Goal: Task Accomplishment & Management: Use online tool/utility

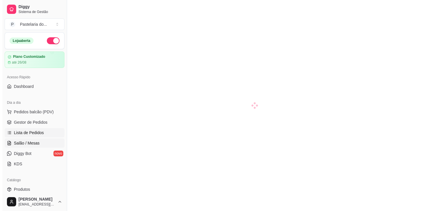
scroll to position [60, 0]
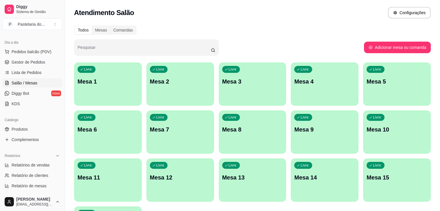
click at [146, 137] on div "Livre Mesa 7" at bounding box center [180, 128] width 68 height 36
click at [85, 137] on body "Diggy Sistema de Gestão P Pastelaria do ... Loja aberta Plano Customizado até 2…" at bounding box center [220, 105] width 440 height 211
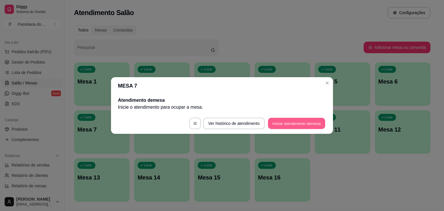
click at [307, 128] on button "Iniciar atendimento de mesa" at bounding box center [296, 123] width 57 height 11
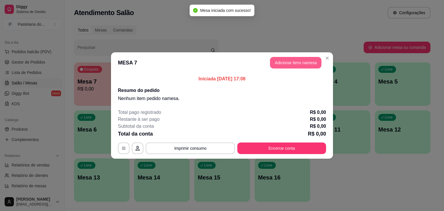
click at [292, 62] on button "Adicionar itens na mesa" at bounding box center [295, 63] width 51 height 12
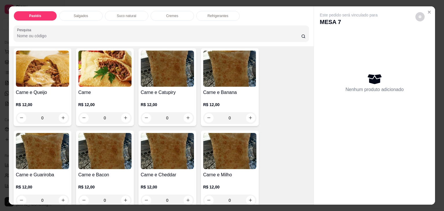
scroll to position [29, 0]
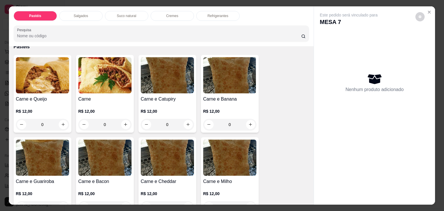
click at [125, 122] on div "0" at bounding box center [104, 125] width 53 height 12
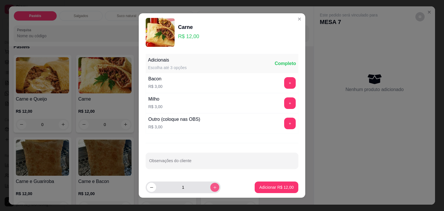
click at [210, 190] on button "increase-product-quantity" at bounding box center [214, 187] width 9 height 9
type input "2"
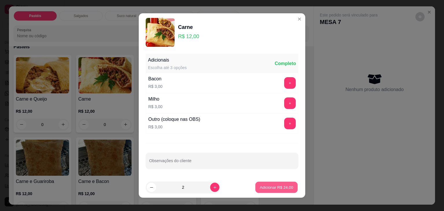
click at [265, 190] on p "Adicionar R$ 24,00" at bounding box center [277, 187] width 34 height 5
type input "2"
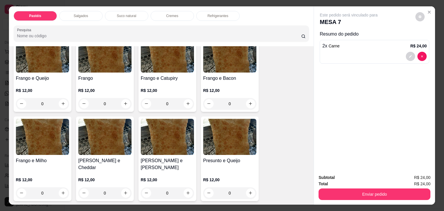
scroll to position [231, 0]
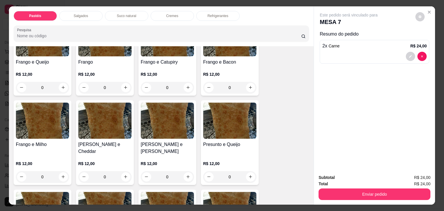
click at [79, 14] on p "Salgados" at bounding box center [81, 16] width 14 height 5
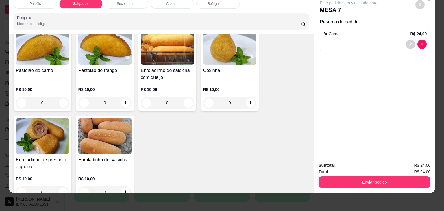
scroll to position [644, 0]
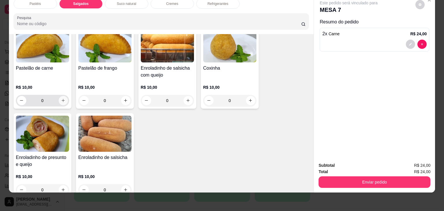
click at [62, 98] on icon "increase-product-quantity" at bounding box center [63, 100] width 4 height 4
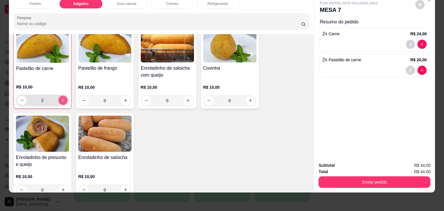
scroll to position [644, 0]
click at [62, 98] on icon "increase-product-quantity" at bounding box center [63, 100] width 4 height 4
click at [17, 95] on button "decrease-product-quantity" at bounding box center [21, 99] width 9 height 9
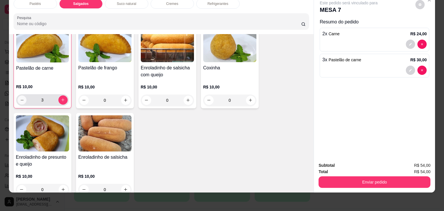
click at [17, 95] on button "decrease-product-quantity" at bounding box center [21, 99] width 9 height 9
click at [64, 94] on div "1" at bounding box center [42, 100] width 50 height 12
click at [42, 94] on input "1" at bounding box center [43, 100] width 32 height 12
type input "2"
click at [227, 95] on input "0" at bounding box center [230, 101] width 32 height 12
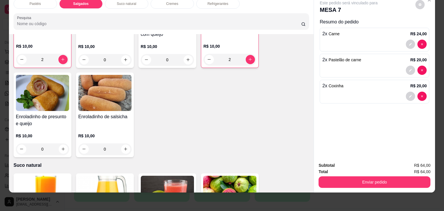
scroll to position [702, 0]
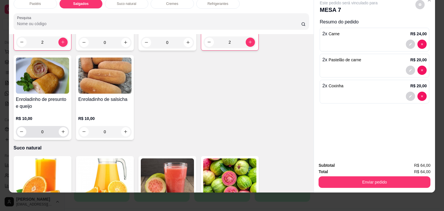
type input "2"
click at [44, 126] on input "0" at bounding box center [42, 132] width 32 height 12
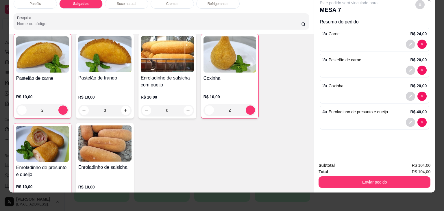
scroll to position [644, 0]
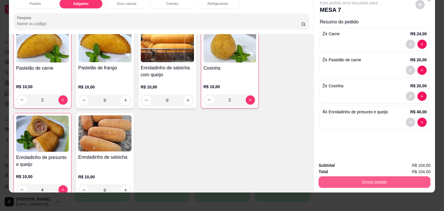
type input "4"
click at [389, 177] on button "Enviar pedido" at bounding box center [375, 182] width 112 height 12
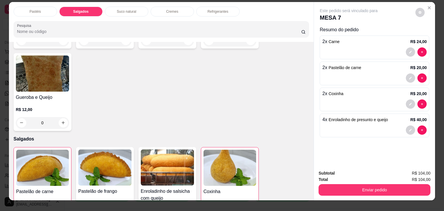
scroll to position [0, 0]
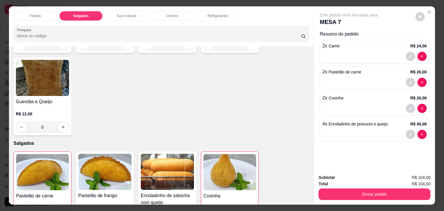
click at [219, 14] on p "Refrigerantes" at bounding box center [218, 16] width 21 height 5
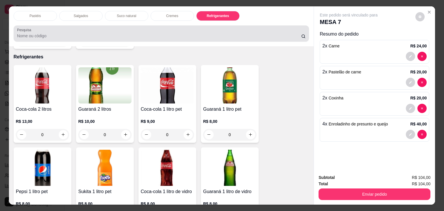
scroll to position [14, 0]
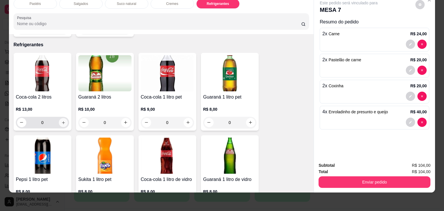
click at [62, 121] on icon "increase-product-quantity" at bounding box center [63, 123] width 4 height 4
type input "1"
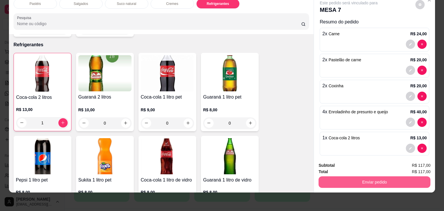
click at [380, 178] on button "Enviar pedido" at bounding box center [375, 182] width 112 height 12
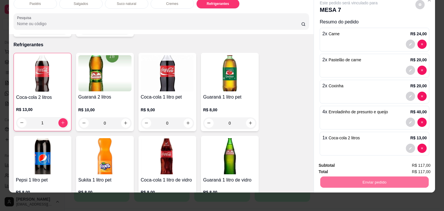
click at [365, 167] on button "Não registrar e enviar pedido" at bounding box center [355, 163] width 58 height 11
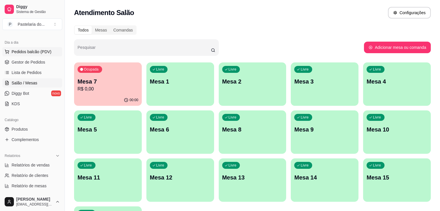
click at [32, 53] on span "Pedidos balcão (PDV)" at bounding box center [32, 52] width 40 height 6
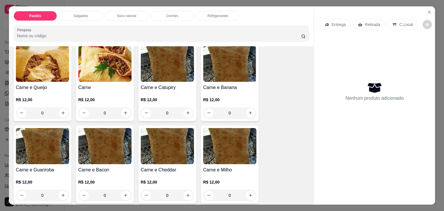
scroll to position [58, 0]
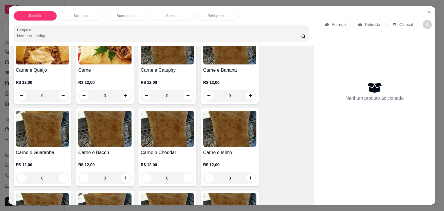
click at [77, 14] on p "Salgados" at bounding box center [81, 16] width 14 height 5
click at [77, 28] on div at bounding box center [161, 34] width 289 height 12
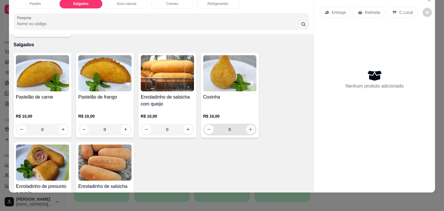
click at [246, 125] on button "increase-product-quantity" at bounding box center [250, 129] width 9 height 9
type input "1"
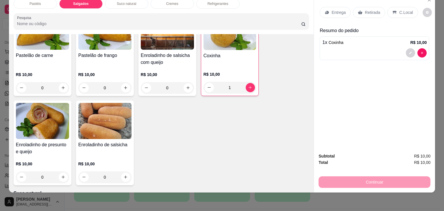
scroll to position [672, 0]
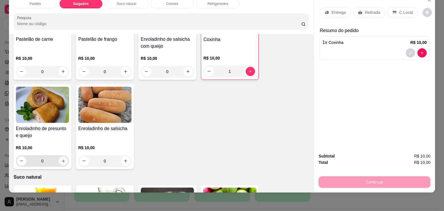
click at [62, 160] on icon "increase-product-quantity" at bounding box center [63, 161] width 3 height 3
type input "1"
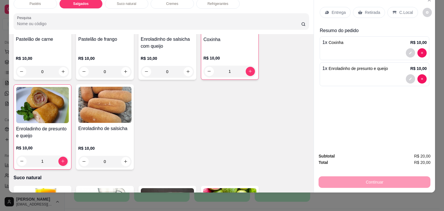
click at [359, 10] on icon at bounding box center [360, 12] width 5 height 5
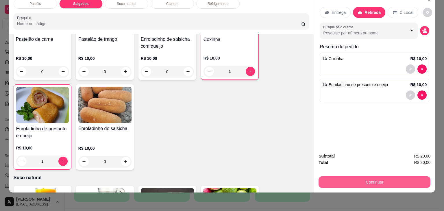
click at [359, 178] on button "Continuar" at bounding box center [375, 182] width 112 height 12
click at [358, 178] on button "Continuar" at bounding box center [375, 182] width 112 height 12
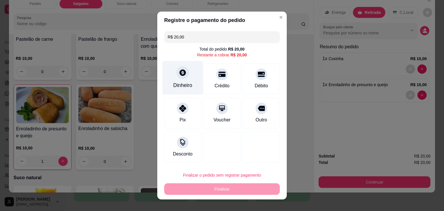
click at [177, 82] on div "Dinheiro" at bounding box center [182, 86] width 19 height 8
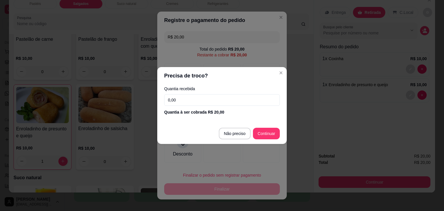
click at [186, 97] on input "0,00" at bounding box center [222, 100] width 116 height 12
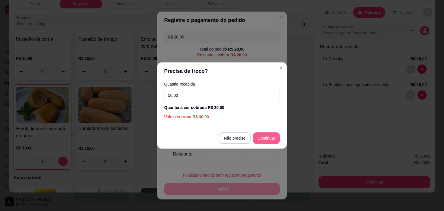
type input "50,00"
type input "R$ 0,00"
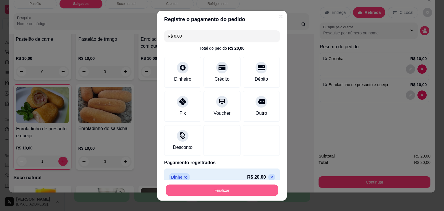
click at [219, 189] on button "Finalizar" at bounding box center [222, 190] width 112 height 11
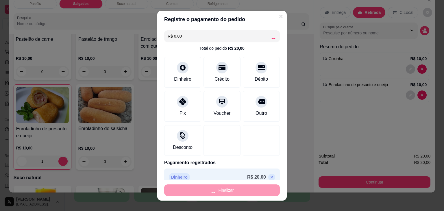
type input "0"
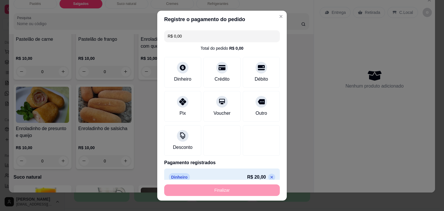
type input "-R$ 20,00"
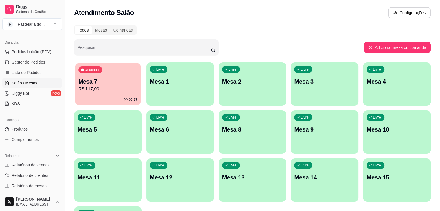
click at [104, 88] on p "R$ 117,00" at bounding box center [107, 89] width 59 height 7
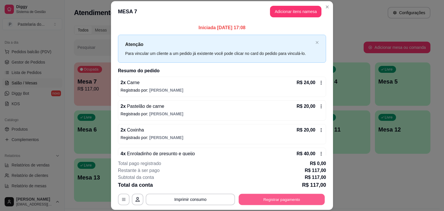
click at [287, 202] on button "Registrar pagamento" at bounding box center [282, 199] width 86 height 11
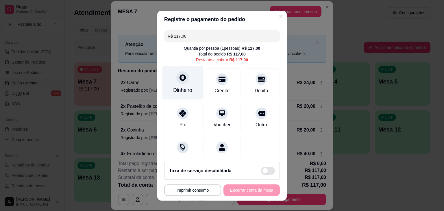
click at [175, 88] on div "Dinheiro" at bounding box center [182, 90] width 19 height 8
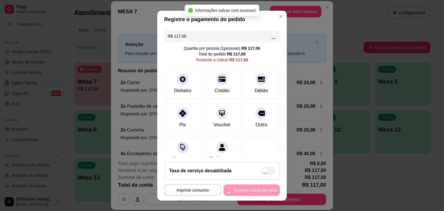
type input "R$ 0,00"
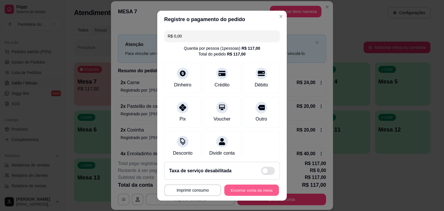
click at [259, 192] on button "Encerrar conta da mesa" at bounding box center [251, 190] width 55 height 11
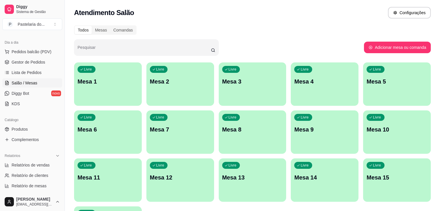
click at [100, 78] on p "Mesa 1" at bounding box center [108, 82] width 61 height 8
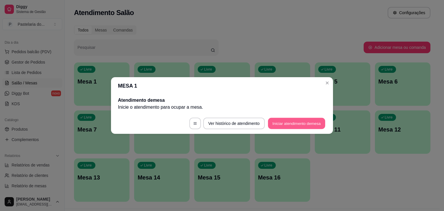
click at [289, 124] on button "Iniciar atendimento de mesa" at bounding box center [296, 123] width 57 height 11
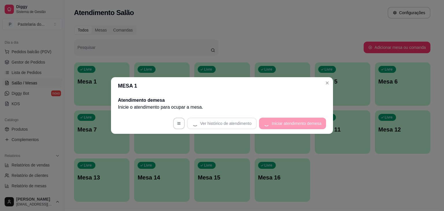
click at [289, 124] on footer "Ver histórico de atendimento Iniciar atendimento de mesa" at bounding box center [222, 123] width 222 height 21
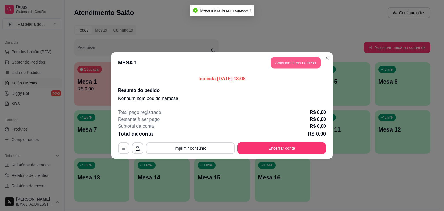
click at [307, 61] on button "Adicionar itens na mesa" at bounding box center [296, 62] width 50 height 11
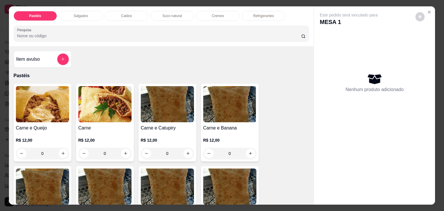
click at [86, 15] on div "Salgados" at bounding box center [80, 16] width 43 height 10
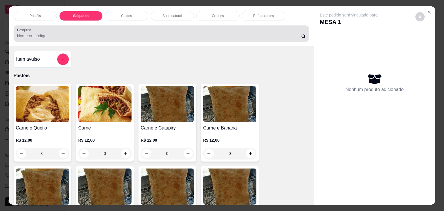
scroll to position [14, 0]
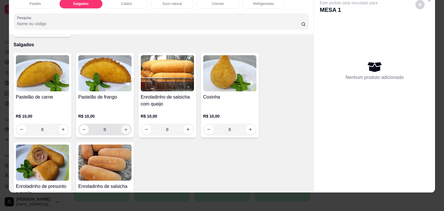
click at [124, 128] on icon "increase-product-quantity" at bounding box center [126, 130] width 4 height 4
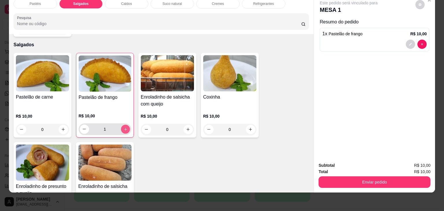
click at [124, 127] on icon "increase-product-quantity" at bounding box center [125, 129] width 4 height 4
click at [120, 124] on div "2" at bounding box center [105, 130] width 50 height 12
click at [126, 125] on button "increase-product-quantity" at bounding box center [125, 129] width 9 height 9
type input "4"
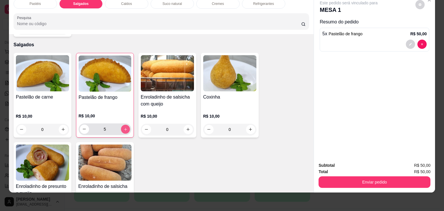
click at [123, 127] on icon "increase-product-quantity" at bounding box center [125, 129] width 4 height 4
type input "6"
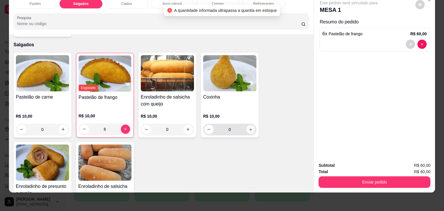
click at [250, 128] on icon "increase-product-quantity" at bounding box center [250, 130] width 4 height 4
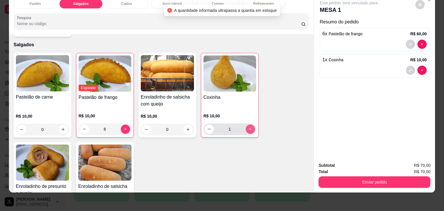
click at [250, 127] on icon "increase-product-quantity" at bounding box center [250, 129] width 4 height 4
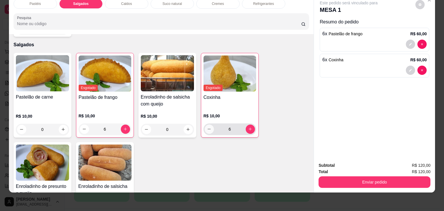
click at [208, 129] on icon "decrease-product-quantity" at bounding box center [209, 129] width 3 height 0
click at [229, 124] on input "4" at bounding box center [230, 130] width 32 height 12
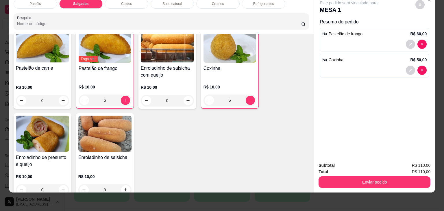
scroll to position [672, 0]
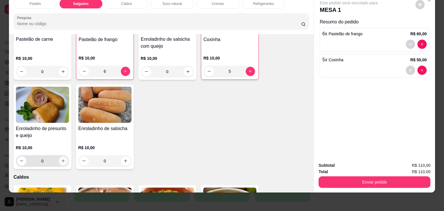
type input "5"
click at [64, 156] on button "increase-product-quantity" at bounding box center [63, 160] width 9 height 9
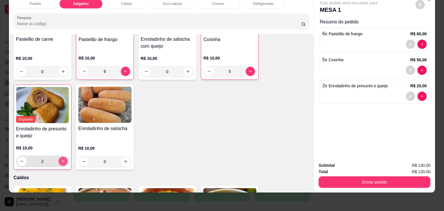
click at [63, 157] on button "increase-product-quantity" at bounding box center [62, 161] width 9 height 9
click at [47, 156] on input "2" at bounding box center [43, 162] width 32 height 12
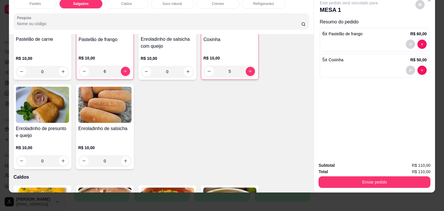
click at [47, 155] on input "0" at bounding box center [42, 161] width 32 height 12
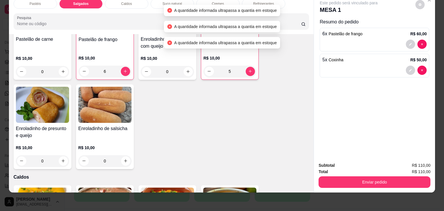
type input "2"
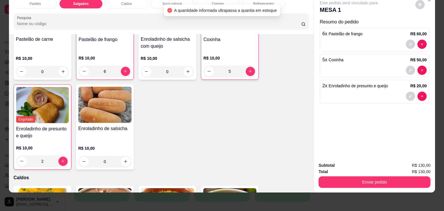
scroll to position [614, 0]
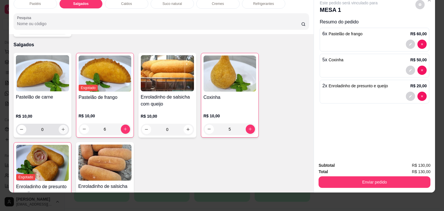
click at [62, 128] on icon "increase-product-quantity" at bounding box center [63, 129] width 3 height 3
click at [62, 127] on icon "increase-product-quantity" at bounding box center [63, 129] width 4 height 4
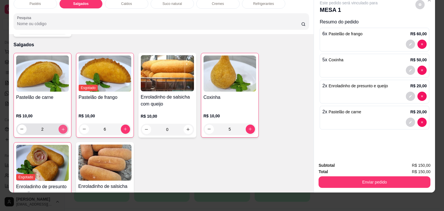
click at [62, 127] on icon "increase-product-quantity" at bounding box center [63, 129] width 4 height 4
click at [21, 127] on icon "decrease-product-quantity" at bounding box center [22, 129] width 4 height 4
click at [61, 127] on icon "increase-product-quantity" at bounding box center [63, 129] width 4 height 4
type input "2"
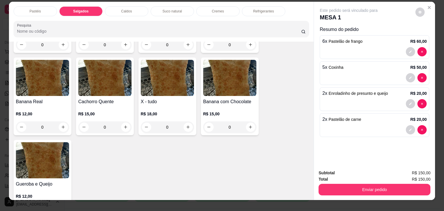
scroll to position [0, 0]
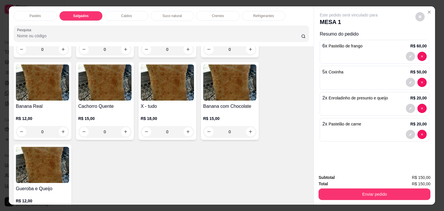
click at [265, 15] on p "Refrigerantes" at bounding box center [263, 16] width 21 height 5
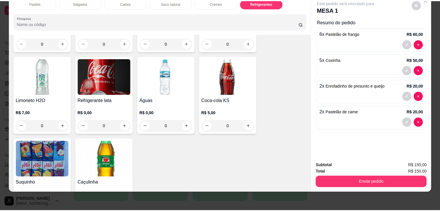
scroll to position [1778, 0]
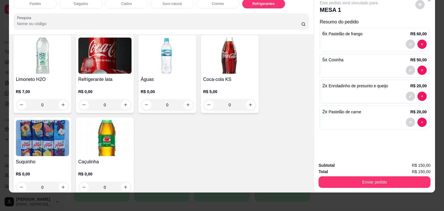
click at [122, 99] on div "0" at bounding box center [104, 105] width 53 height 12
click at [106, 99] on div "0" at bounding box center [104, 105] width 53 height 12
click at [107, 99] on div "0" at bounding box center [104, 105] width 53 height 12
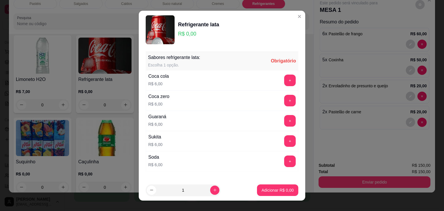
click at [172, 83] on div "Coca cola R$ 6,00 +" at bounding box center [222, 80] width 153 height 20
click at [285, 85] on button "+" at bounding box center [290, 80] width 11 height 11
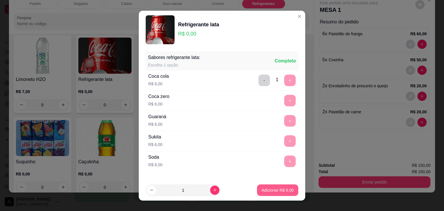
click at [274, 190] on p "Adicionar R$ 6,00" at bounding box center [278, 190] width 32 height 6
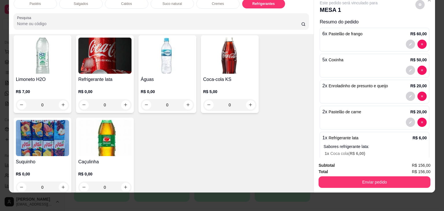
click at [110, 99] on div "0" at bounding box center [104, 105] width 53 height 12
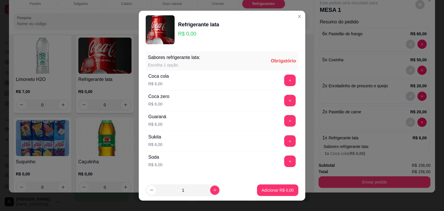
click at [172, 124] on div "Guaraná R$ 6,00 +" at bounding box center [222, 121] width 153 height 20
click at [284, 121] on button "+" at bounding box center [290, 121] width 12 height 12
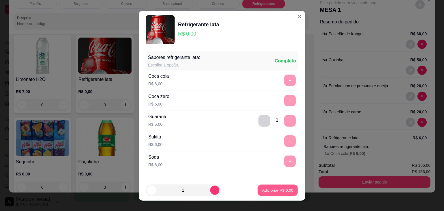
click at [275, 190] on p "Adicionar R$ 6,00" at bounding box center [277, 189] width 31 height 5
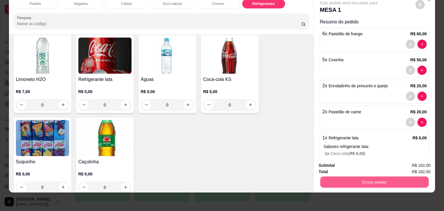
click at [352, 177] on button "Enviar pedido" at bounding box center [375, 182] width 108 height 11
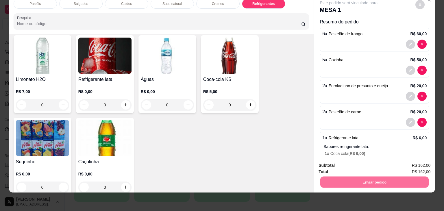
click at [346, 161] on button "Não registrar e enviar pedido" at bounding box center [355, 163] width 58 height 11
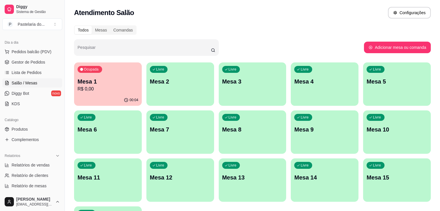
click at [76, 70] on div "Ocupada Mesa 1 R$ 0,00" at bounding box center [108, 78] width 68 height 32
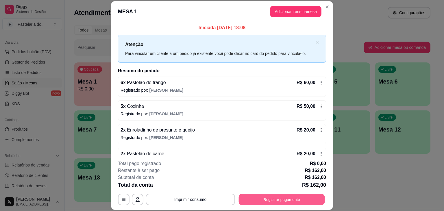
click at [282, 196] on button "Registrar pagamento" at bounding box center [282, 199] width 86 height 11
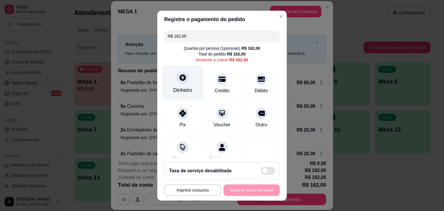
click at [183, 82] on div "Dinheiro" at bounding box center [183, 83] width 41 height 34
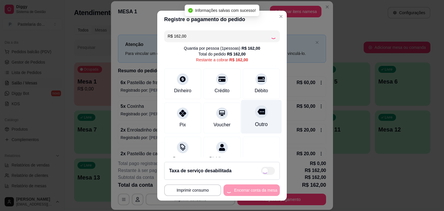
type input "R$ 0,00"
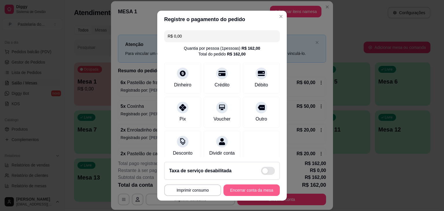
click at [243, 192] on button "Encerrar conta da mesa" at bounding box center [252, 191] width 56 height 12
click at [243, 191] on div "**********" at bounding box center [222, 191] width 116 height 12
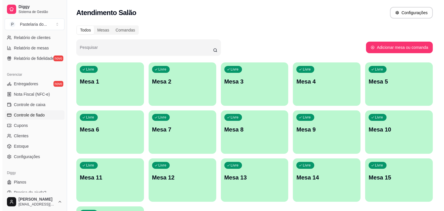
scroll to position [205, 0]
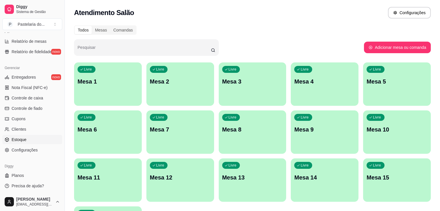
click at [22, 137] on span "Estoque" at bounding box center [19, 140] width 15 height 6
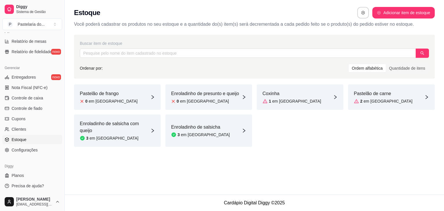
click at [291, 100] on article "em [GEOGRAPHIC_DATA]" at bounding box center [296, 101] width 49 height 6
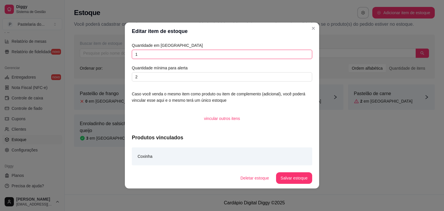
click at [202, 54] on input "1" at bounding box center [222, 54] width 181 height 9
type input "5"
click at [286, 172] on footer "Deletar estoque Salvar estoque" at bounding box center [222, 178] width 194 height 21
click at [287, 177] on button "Salvar estoque" at bounding box center [294, 178] width 35 height 11
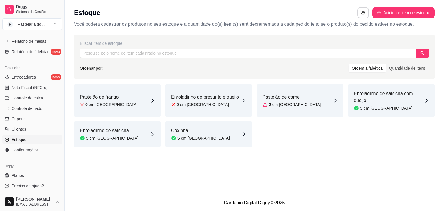
click at [203, 142] on div "Coxinha 5 em [GEOGRAPHIC_DATA]" at bounding box center [208, 133] width 87 height 25
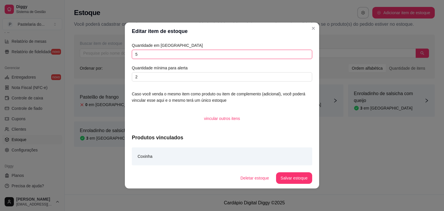
click at [187, 59] on input "5" at bounding box center [222, 54] width 181 height 9
type input "6"
click at [287, 175] on button "Salvar estoque" at bounding box center [294, 178] width 35 height 11
click at [308, 178] on button "Salvar estoque" at bounding box center [294, 178] width 35 height 11
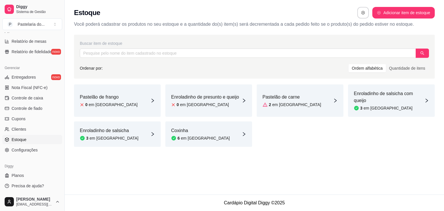
click at [267, 102] on div "2 em [GEOGRAPHIC_DATA]" at bounding box center [292, 105] width 59 height 6
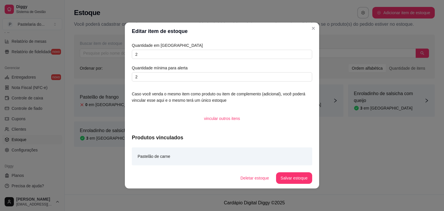
click at [248, 49] on div "Quantidade em estoque 2 Quantidade mínima para alerta 2" at bounding box center [222, 61] width 181 height 39
click at [250, 52] on input "2" at bounding box center [222, 54] width 181 height 9
type input "6"
click at [291, 180] on button "Salvar estoque" at bounding box center [294, 178] width 36 height 12
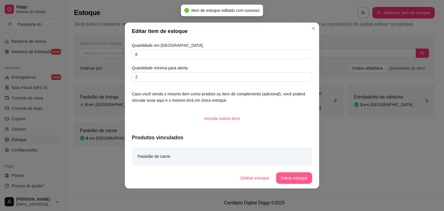
click at [291, 178] on button "Salvar estoque" at bounding box center [294, 178] width 36 height 12
drag, startPoint x: 291, startPoint y: 178, endPoint x: 295, endPoint y: 162, distance: 16.4
click at [291, 177] on div "Deletar estoque Salvar estoque" at bounding box center [266, 178] width 93 height 12
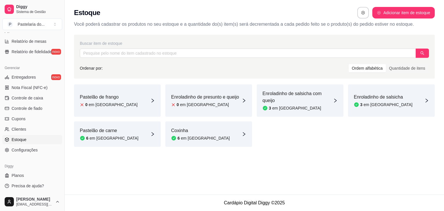
click at [202, 102] on div "0 em [GEOGRAPHIC_DATA]" at bounding box center [205, 105] width 68 height 6
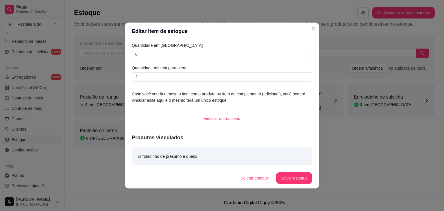
click at [349, 90] on div "Enroladinho de salsicha 3 em [GEOGRAPHIC_DATA]" at bounding box center [391, 100] width 87 height 32
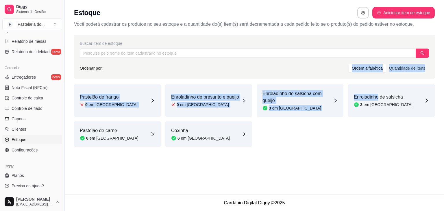
click at [327, 78] on div "Buscar item de estoque Ordenar por: Ordem alfabética Quantidade de itens" at bounding box center [254, 57] width 361 height 44
click at [322, 177] on div "Estoque Adicionar item de estoque Você poderá cadastrar os produtos no seu esto…" at bounding box center [255, 97] width 380 height 195
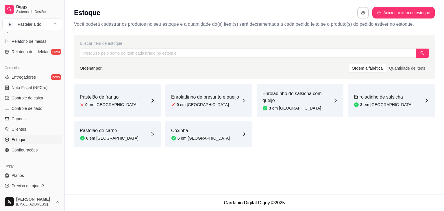
click at [208, 99] on article "Enroladinho de presunto e queijo" at bounding box center [205, 97] width 68 height 7
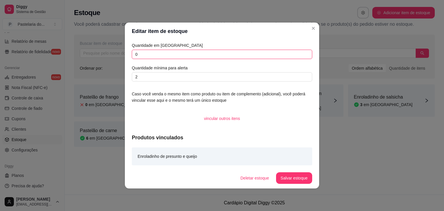
click at [217, 57] on input "0" at bounding box center [222, 54] width 181 height 9
type input "09"
click at [287, 176] on button "Salvar estoque" at bounding box center [294, 178] width 35 height 11
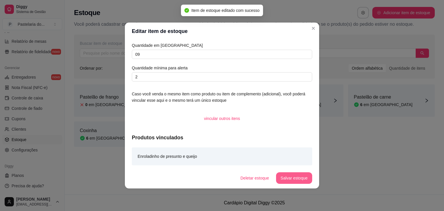
click at [299, 176] on button "Salvar estoque" at bounding box center [294, 178] width 36 height 12
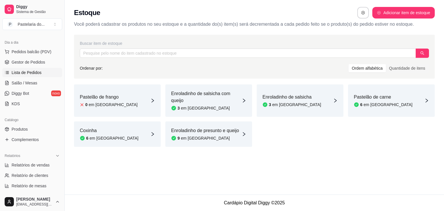
scroll to position [31, 0]
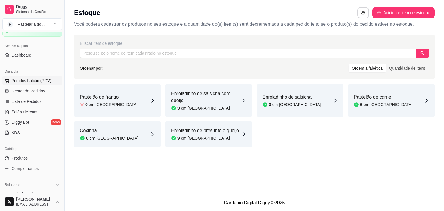
click at [33, 78] on span "Pedidos balcão (PDV)" at bounding box center [32, 81] width 40 height 6
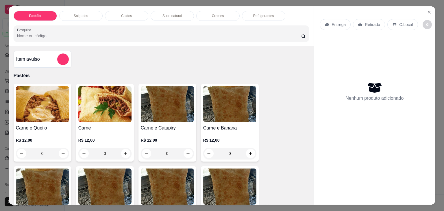
click at [86, 16] on div "Salgados" at bounding box center [80, 16] width 43 height 10
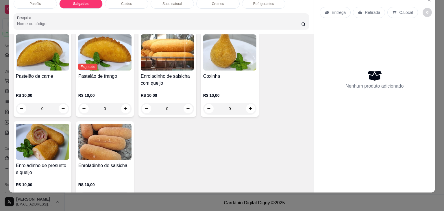
scroll to position [643, 0]
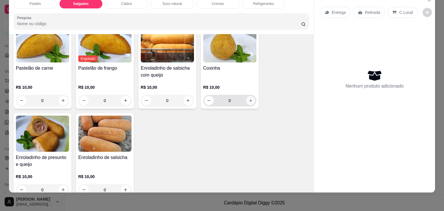
click at [250, 99] on icon "increase-product-quantity" at bounding box center [250, 101] width 4 height 4
type input "1"
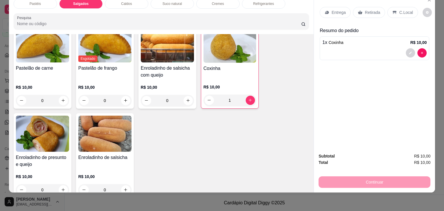
click at [396, 179] on div "Continuar" at bounding box center [375, 181] width 112 height 13
click at [365, 10] on p "Retirada" at bounding box center [372, 13] width 15 height 6
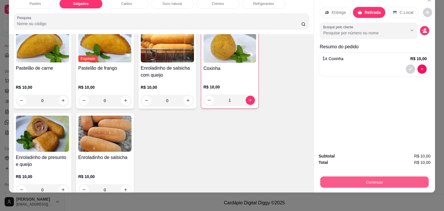
click at [384, 180] on button "Continuar" at bounding box center [375, 182] width 108 height 11
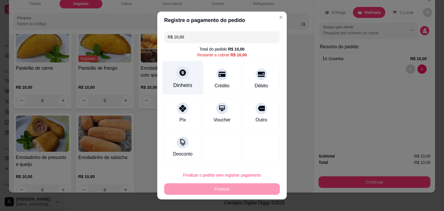
click at [176, 72] on div at bounding box center [182, 72] width 13 height 13
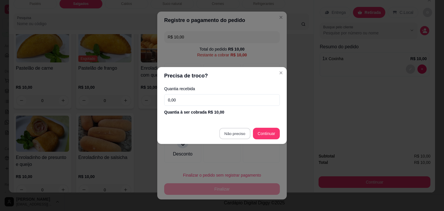
type input "R$ 0,00"
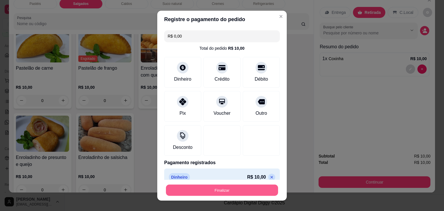
click at [240, 189] on button "Finalizar" at bounding box center [222, 190] width 112 height 11
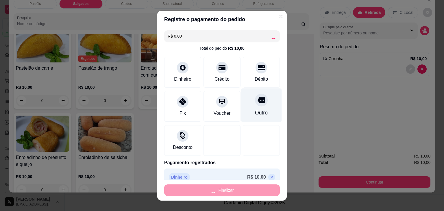
type input "0"
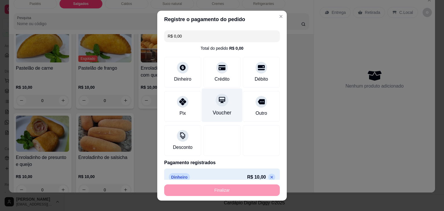
type input "-R$ 10,00"
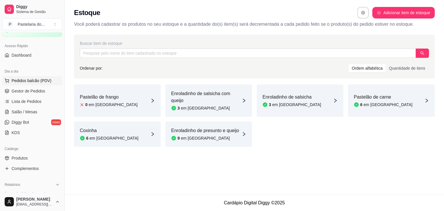
click at [22, 81] on span "Pedidos balcão (PDV)" at bounding box center [32, 81] width 40 height 6
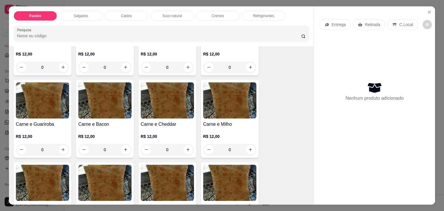
scroll to position [87, 0]
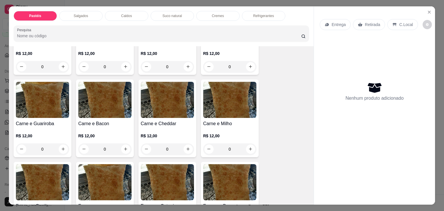
click at [86, 14] on div "Salgados" at bounding box center [80, 16] width 43 height 10
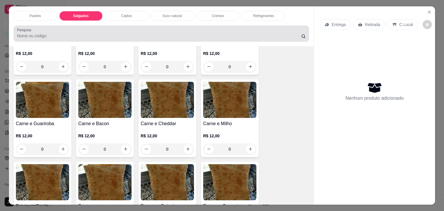
scroll to position [14, 0]
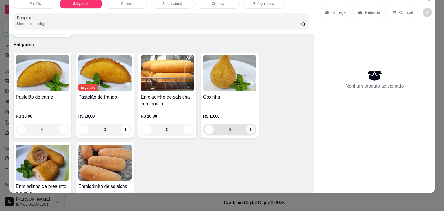
click at [248, 127] on icon "increase-product-quantity" at bounding box center [250, 129] width 4 height 4
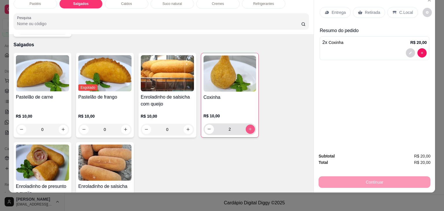
type input "2"
click at [370, 10] on p "Retirada" at bounding box center [372, 13] width 15 height 6
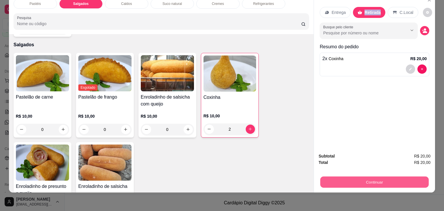
click at [367, 177] on button "Continuar" at bounding box center [375, 182] width 108 height 11
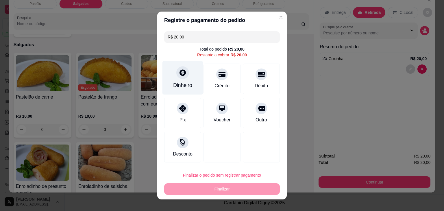
click at [174, 77] on div "Dinheiro" at bounding box center [183, 78] width 41 height 34
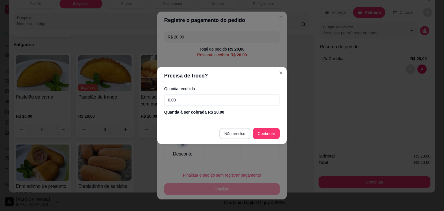
type input "R$ 0,00"
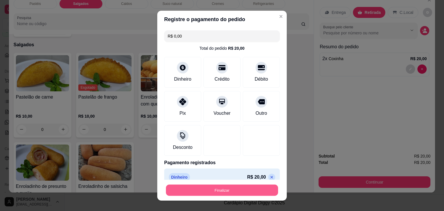
click at [217, 192] on button "Finalizar" at bounding box center [222, 190] width 112 height 11
click at [217, 192] on div "Finalizar" at bounding box center [222, 191] width 116 height 12
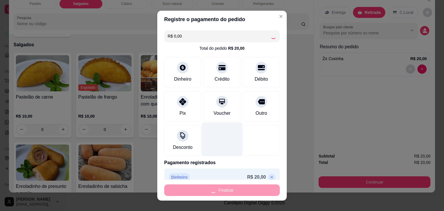
type input "0"
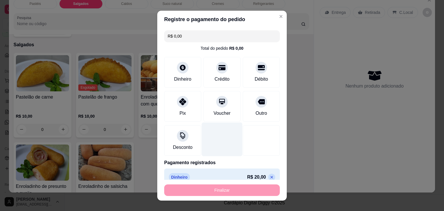
type input "-R$ 20,00"
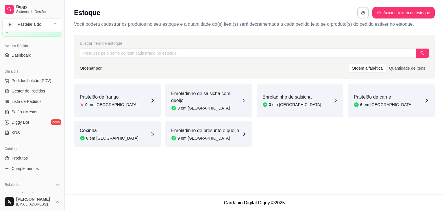
click at [89, 140] on div "6 em [GEOGRAPHIC_DATA]" at bounding box center [109, 138] width 59 height 6
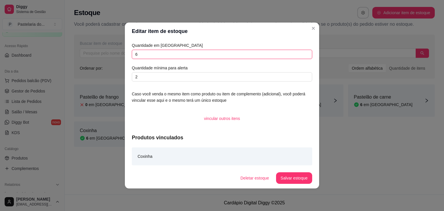
click at [145, 55] on input "6" at bounding box center [222, 54] width 181 height 9
type input "7"
click at [305, 177] on button "Salvar estoque" at bounding box center [294, 178] width 36 height 12
click at [298, 176] on button "Salvar estoque" at bounding box center [294, 178] width 36 height 12
click at [298, 176] on div "Deletar estoque Salvar estoque" at bounding box center [274, 178] width 76 height 12
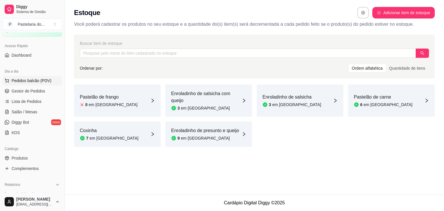
click at [29, 78] on span "Pedidos balcão (PDV)" at bounding box center [32, 81] width 40 height 6
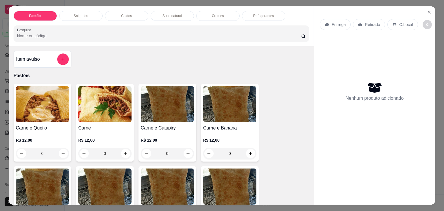
click at [91, 14] on div "Salgados" at bounding box center [80, 16] width 43 height 10
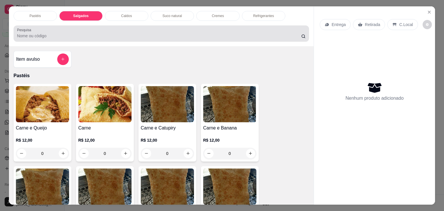
scroll to position [14, 0]
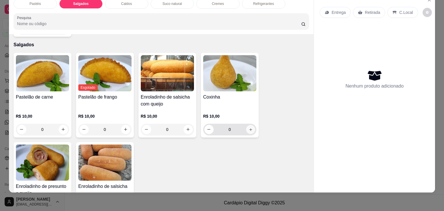
click at [250, 125] on button "increase-product-quantity" at bounding box center [250, 129] width 9 height 9
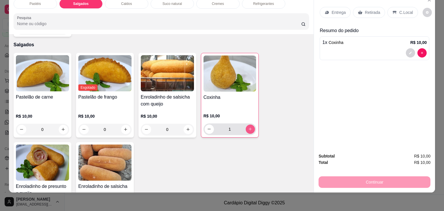
click at [250, 125] on button "increase-product-quantity" at bounding box center [250, 129] width 9 height 9
type input "2"
click at [371, 10] on p "Retirada" at bounding box center [372, 13] width 15 height 6
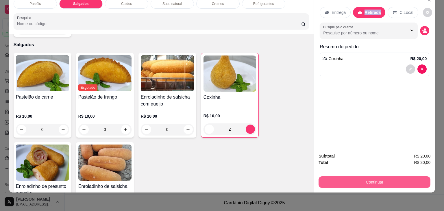
click at [347, 177] on button "Continuar" at bounding box center [375, 182] width 112 height 12
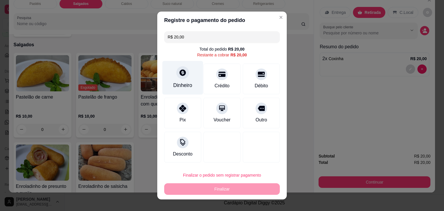
click at [176, 76] on div at bounding box center [182, 72] width 13 height 13
click at [175, 76] on header "Precisa de troco?" at bounding box center [221, 76] width 131 height 18
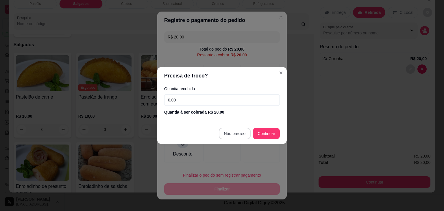
type input "R$ 0,00"
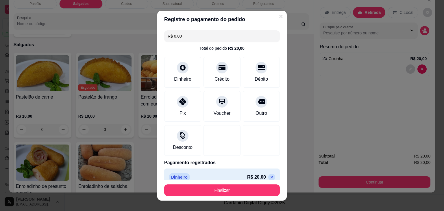
click at [231, 132] on div at bounding box center [222, 140] width 37 height 31
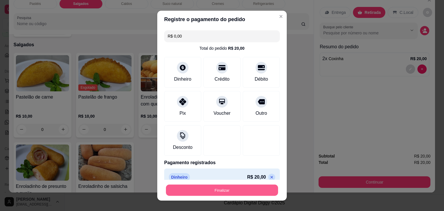
click at [229, 192] on button "Finalizar" at bounding box center [222, 190] width 112 height 11
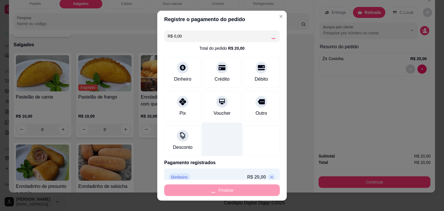
type input "0"
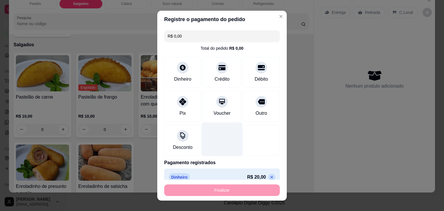
type input "-R$ 20,00"
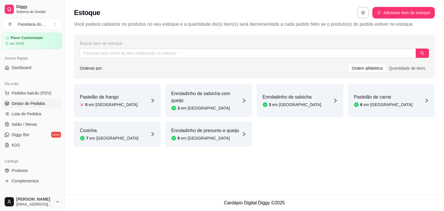
scroll to position [29, 0]
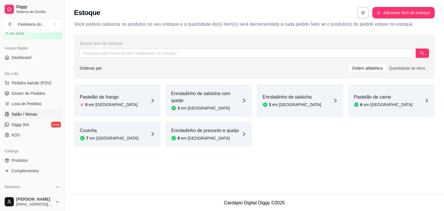
click at [14, 117] on link "Salão / Mesas" at bounding box center [32, 114] width 60 height 9
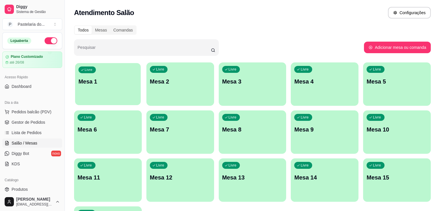
click at [106, 87] on div "Livre Mesa 1" at bounding box center [108, 80] width 66 height 35
click at [225, 80] on p "Mesa 3" at bounding box center [252, 82] width 59 height 8
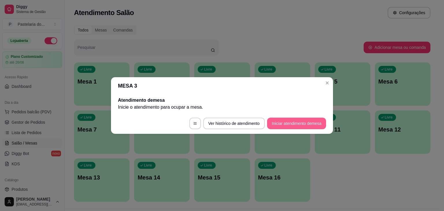
click at [294, 120] on button "Iniciar atendimento de mesa" at bounding box center [296, 124] width 59 height 12
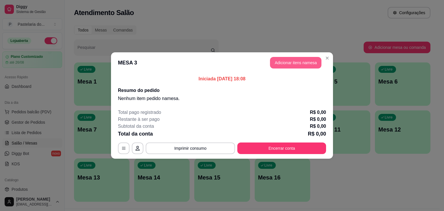
click at [287, 60] on button "Adicionar itens na mesa" at bounding box center [295, 63] width 51 height 12
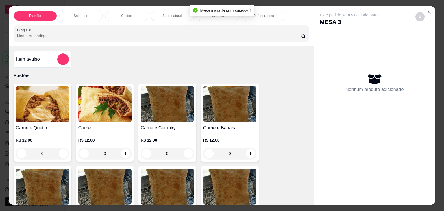
click at [82, 14] on p "Salgados" at bounding box center [81, 16] width 14 height 5
click at [82, 28] on div at bounding box center [161, 34] width 289 height 12
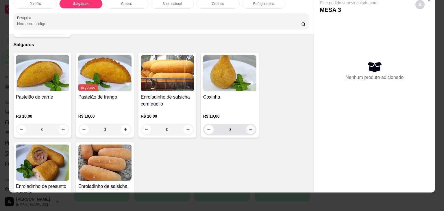
click at [249, 128] on icon "increase-product-quantity" at bounding box center [250, 130] width 4 height 4
type input "2"
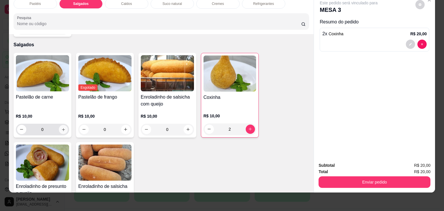
click at [61, 128] on icon "increase-product-quantity" at bounding box center [63, 130] width 4 height 4
type input "2"
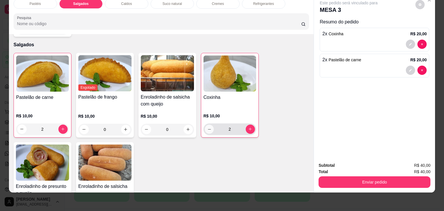
click at [207, 127] on icon "decrease-product-quantity" at bounding box center [209, 129] width 4 height 4
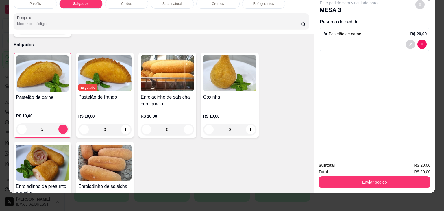
click at [234, 124] on input "0" at bounding box center [230, 130] width 32 height 12
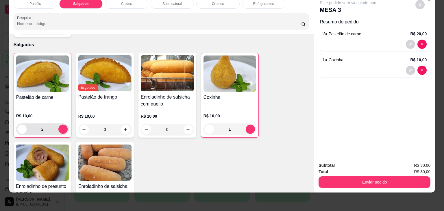
type input "1"
click at [41, 124] on input "2" at bounding box center [43, 130] width 32 height 12
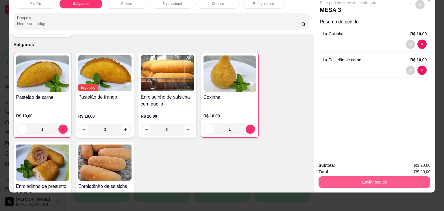
type input "1"
click at [374, 181] on button "Enviar pedido" at bounding box center [375, 182] width 112 height 12
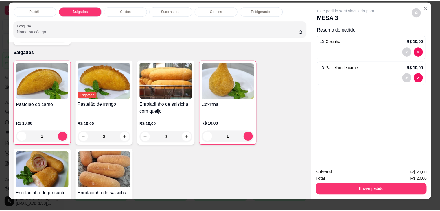
scroll to position [0, 0]
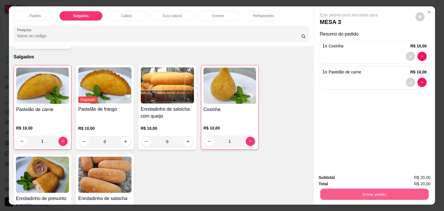
click at [388, 192] on button "Enviar pedido" at bounding box center [375, 194] width 108 height 11
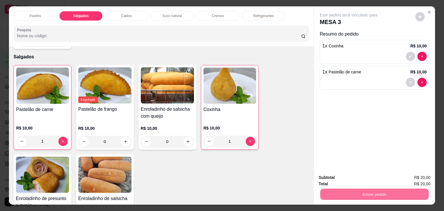
click at [378, 180] on button "Não registrar e enviar pedido" at bounding box center [355, 177] width 60 height 11
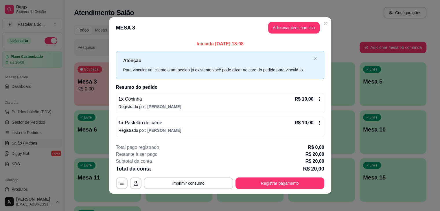
click at [327, 23] on div "Todos Mesas Comandas Pesquisar Adicionar mesa ou comanda Ocupada Mesa 3 R$ 0,00…" at bounding box center [250, 139] width 371 height 235
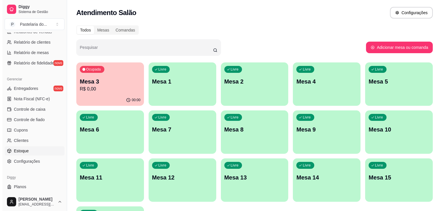
scroll to position [202, 0]
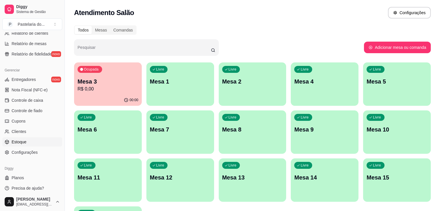
click at [19, 143] on span "Estoque" at bounding box center [19, 142] width 15 height 6
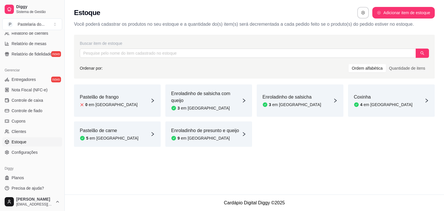
click at [390, 99] on div "Coxinha 4 em estoque" at bounding box center [391, 100] width 87 height 32
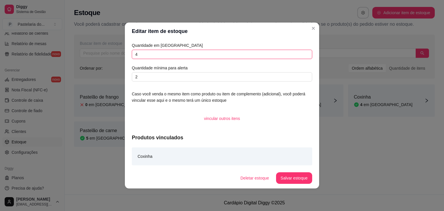
click at [244, 58] on input "4" at bounding box center [222, 54] width 181 height 9
type input "2"
click at [298, 182] on button "Salvar estoque" at bounding box center [294, 178] width 35 height 11
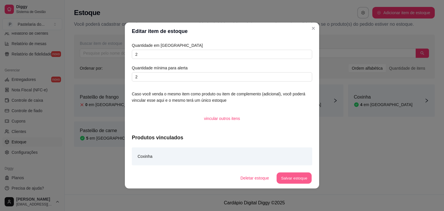
click at [298, 182] on div "Deletar estoque Salvar estoque" at bounding box center [274, 178] width 76 height 12
click at [301, 178] on button "Salvar estoque" at bounding box center [294, 178] width 35 height 11
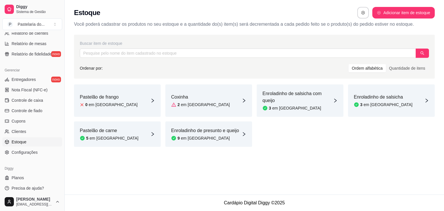
click at [143, 122] on div "Pastelão de carne 5 em estoque" at bounding box center [117, 133] width 87 height 25
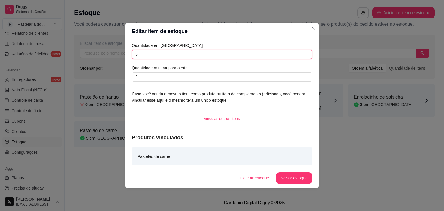
click at [167, 54] on input "5" at bounding box center [222, 54] width 181 height 9
type input "3"
click at [286, 178] on button "Salvar estoque" at bounding box center [294, 178] width 35 height 11
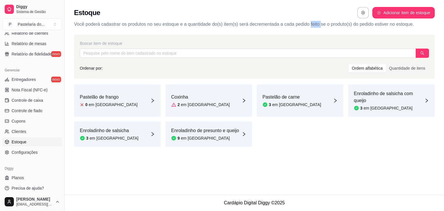
click at [313, 25] on p "Você poderá cadastrar os produtos no seu estoque e a quantidade do(s) item(s) s…" at bounding box center [254, 24] width 361 height 7
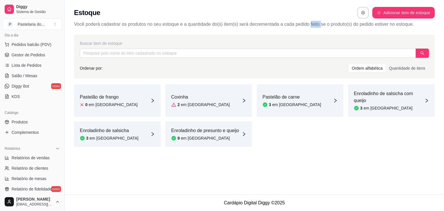
scroll to position [58, 0]
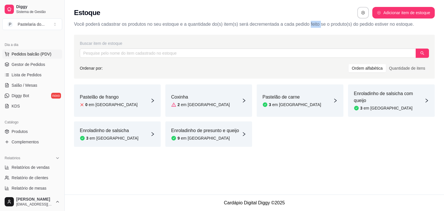
click at [40, 55] on span "Pedidos balcão (PDV)" at bounding box center [32, 54] width 40 height 6
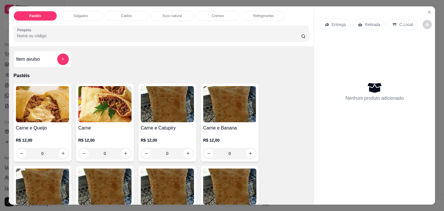
click at [88, 12] on div "Salgados" at bounding box center [80, 16] width 43 height 10
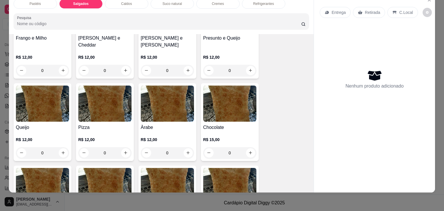
scroll to position [296, 0]
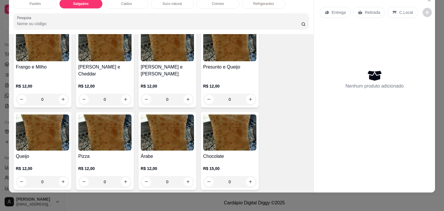
click at [186, 94] on div "0" at bounding box center [167, 100] width 53 height 12
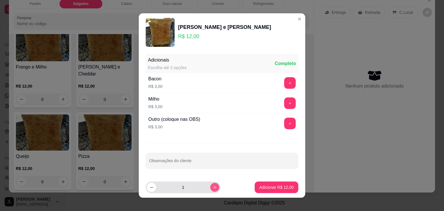
click at [213, 185] on icon "increase-product-quantity" at bounding box center [215, 187] width 4 height 4
type input "3"
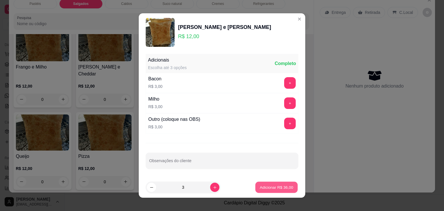
click at [266, 185] on p "Adicionar R$ 36,00" at bounding box center [277, 187] width 34 height 5
type input "3"
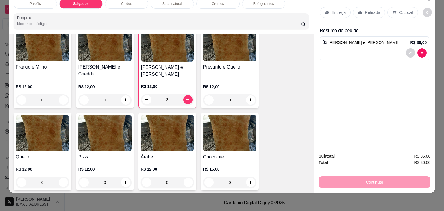
click at [371, 10] on p "Retirada" at bounding box center [372, 13] width 15 height 6
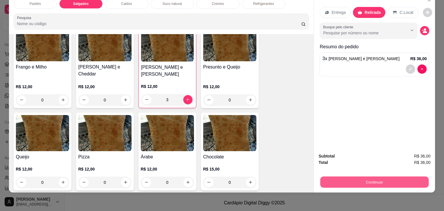
click at [398, 177] on button "Continuar" at bounding box center [375, 182] width 108 height 11
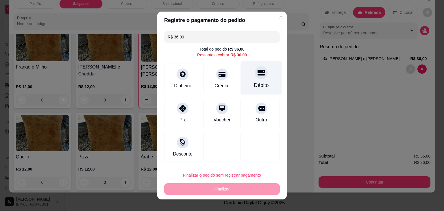
click at [265, 79] on div "Débito" at bounding box center [261, 78] width 41 height 34
type input "R$ 0,00"
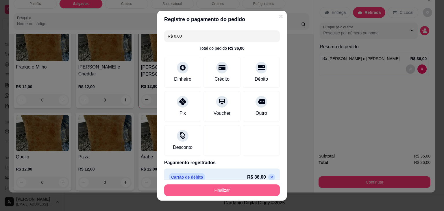
click at [210, 187] on button "Finalizar" at bounding box center [222, 191] width 116 height 12
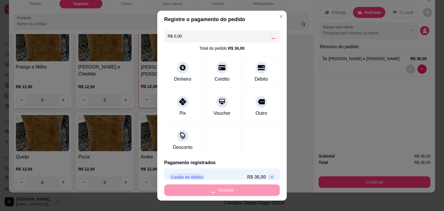
type input "0"
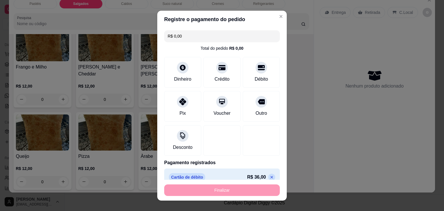
type input "-R$ 36,00"
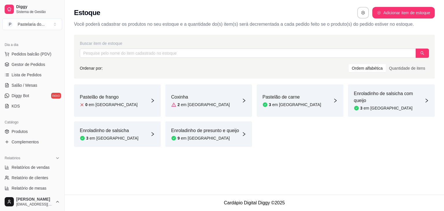
click at [201, 136] on article "em [GEOGRAPHIC_DATA]" at bounding box center [205, 138] width 49 height 6
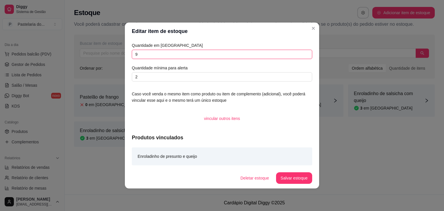
click at [143, 54] on input "9" at bounding box center [222, 54] width 181 height 9
type input "8"
click at [295, 176] on button "Salvar estoque" at bounding box center [294, 178] width 36 height 12
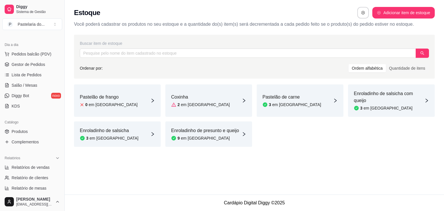
drag, startPoint x: 233, startPoint y: 137, endPoint x: 233, endPoint y: 133, distance: 3.8
click at [233, 133] on div "Enroladinho de presunto e queijo 9 em estoque" at bounding box center [205, 134] width 68 height 14
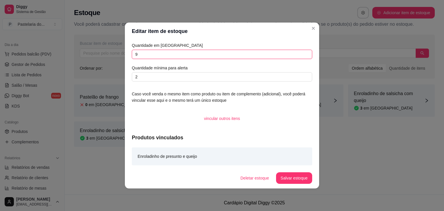
click at [231, 51] on input "9" at bounding box center [222, 54] width 181 height 9
type input "8"
drag, startPoint x: 272, startPoint y: 161, endPoint x: 281, endPoint y: 169, distance: 12.3
click at [272, 162] on div "Enroladinho de presunto e queijo" at bounding box center [222, 157] width 181 height 18
click at [280, 168] on section "Editar item de estoque Quantidade em estoque 8 Quantidade mínima para alerta 2 …" at bounding box center [222, 106] width 194 height 166
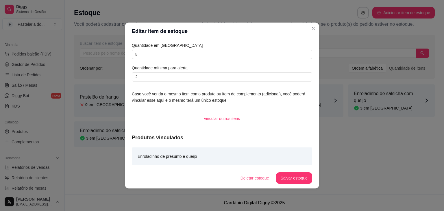
click at [290, 186] on footer "Deletar estoque Salvar estoque" at bounding box center [222, 178] width 194 height 21
click at [290, 176] on button "Salvar estoque" at bounding box center [294, 178] width 35 height 11
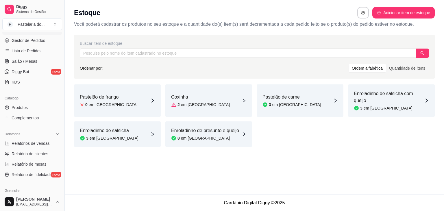
scroll to position [87, 0]
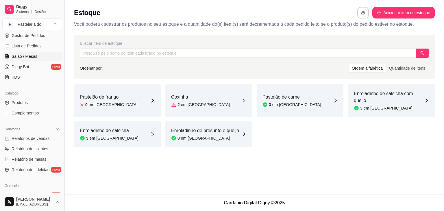
click at [32, 56] on span "Salão / Mesas" at bounding box center [25, 57] width 26 height 6
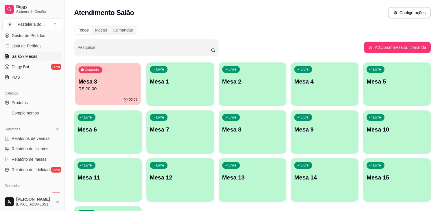
click at [97, 81] on div "Ocupada Mesa 3 R$ 20,00" at bounding box center [108, 78] width 66 height 31
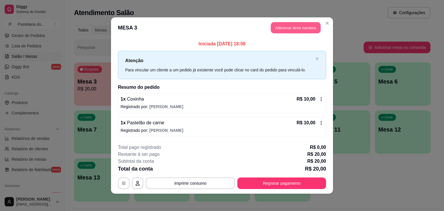
click at [272, 29] on button "Adicionar itens na mesa" at bounding box center [296, 27] width 50 height 11
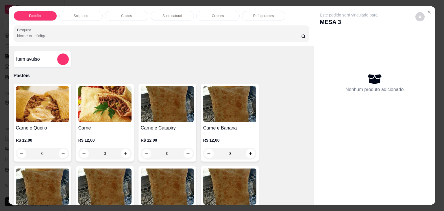
click at [84, 14] on p "Salgados" at bounding box center [81, 16] width 14 height 5
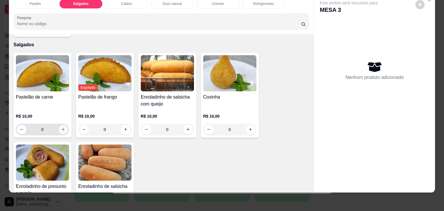
click at [62, 127] on icon "increase-product-quantity" at bounding box center [63, 129] width 4 height 4
type input "1"
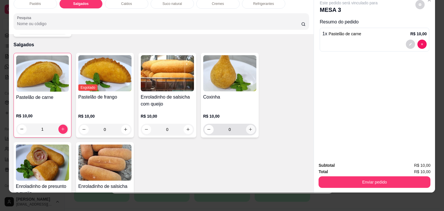
click at [249, 128] on icon "increase-product-quantity" at bounding box center [250, 129] width 3 height 3
click at [249, 127] on icon "increase-product-quantity" at bounding box center [250, 129] width 4 height 4
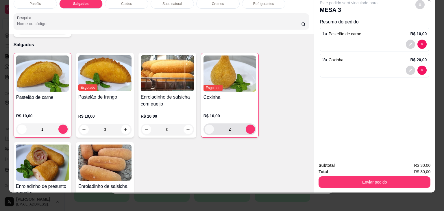
click at [209, 127] on icon "decrease-product-quantity" at bounding box center [209, 129] width 4 height 4
type input "1"
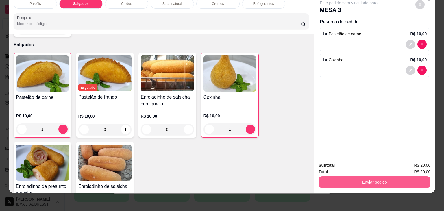
click at [379, 182] on button "Enviar pedido" at bounding box center [375, 182] width 112 height 12
click at [379, 177] on button "Enviar pedido" at bounding box center [375, 182] width 112 height 12
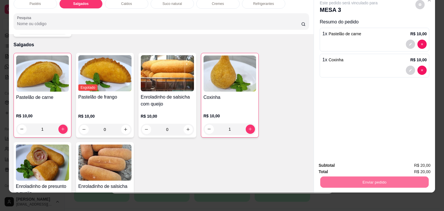
click at [373, 163] on button "Não registrar e enviar pedido" at bounding box center [355, 163] width 60 height 11
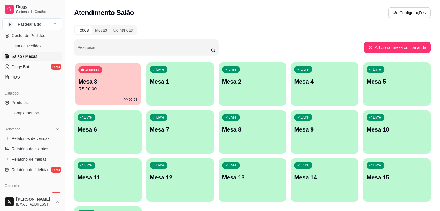
click at [102, 87] on p "R$ 20,00" at bounding box center [107, 89] width 59 height 7
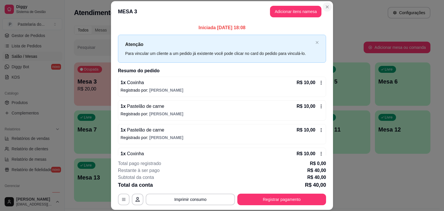
click at [323, 5] on div "Atendimento Salão Configurações" at bounding box center [252, 11] width 375 height 22
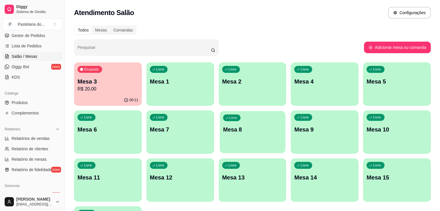
click at [223, 133] on p "Mesa 8" at bounding box center [252, 130] width 59 height 8
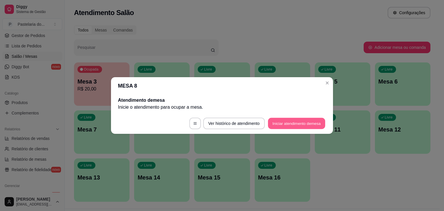
click at [288, 121] on button "Iniciar atendimento de mesa" at bounding box center [296, 123] width 57 height 11
click at [288, 121] on footer "Ver histórico de atendimento Iniciar atendimento de mesa" at bounding box center [222, 123] width 222 height 21
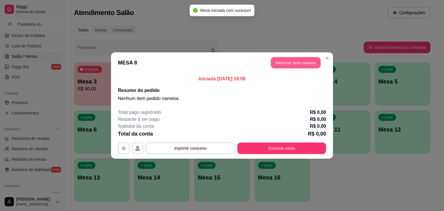
click at [288, 66] on button "Adicionar itens na mesa" at bounding box center [296, 62] width 50 height 11
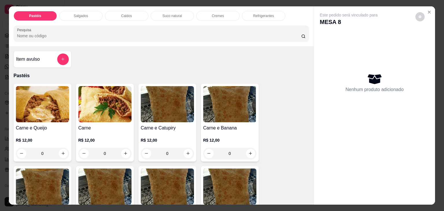
click at [86, 13] on div "Salgados" at bounding box center [80, 16] width 43 height 10
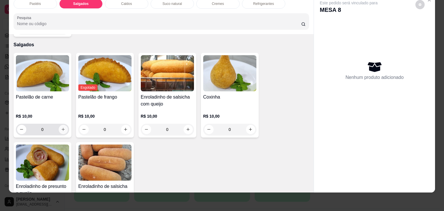
click at [61, 127] on icon "increase-product-quantity" at bounding box center [63, 129] width 4 height 4
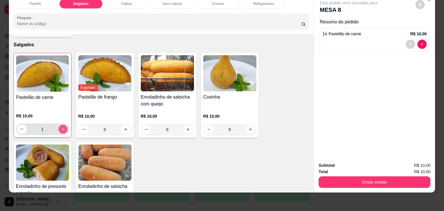
click at [62, 128] on icon "increase-product-quantity" at bounding box center [63, 129] width 3 height 3
type input "2"
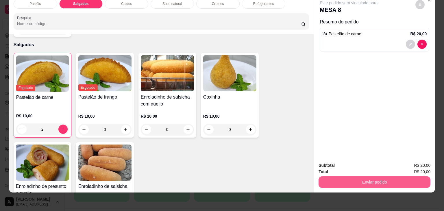
click at [393, 178] on button "Enviar pedido" at bounding box center [375, 182] width 112 height 12
click at [393, 178] on button "Enviar pedido" at bounding box center [375, 182] width 108 height 11
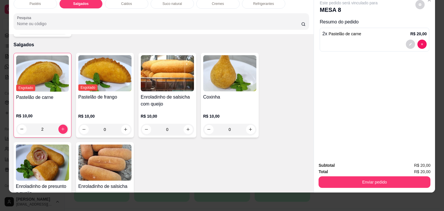
click at [359, 175] on div "Enviar pedido" at bounding box center [375, 181] width 112 height 13
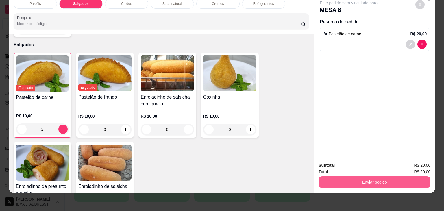
click at [359, 176] on button "Enviar pedido" at bounding box center [375, 182] width 112 height 12
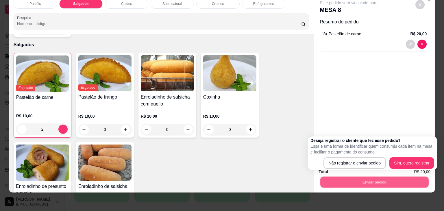
click at [359, 177] on button "Enviar pedido" at bounding box center [375, 182] width 108 height 11
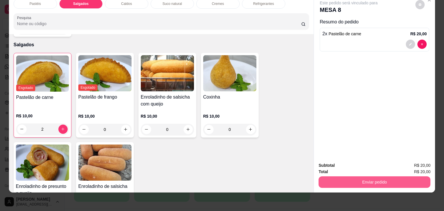
click at [360, 177] on button "Enviar pedido" at bounding box center [375, 182] width 112 height 12
click at [360, 177] on button "Enviar pedido" at bounding box center [375, 182] width 108 height 11
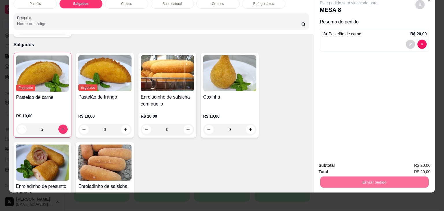
click at [361, 165] on button "Não registrar e enviar pedido" at bounding box center [355, 163] width 58 height 11
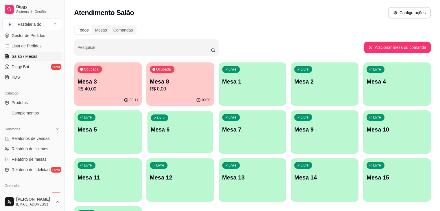
click at [147, 125] on div "Livre Mesa 6" at bounding box center [180, 128] width 66 height 35
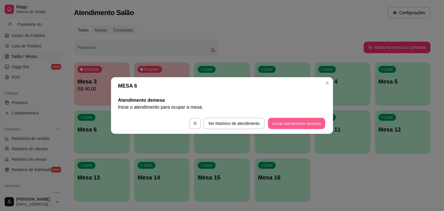
click at [298, 126] on button "Iniciar atendimento de mesa" at bounding box center [296, 123] width 57 height 11
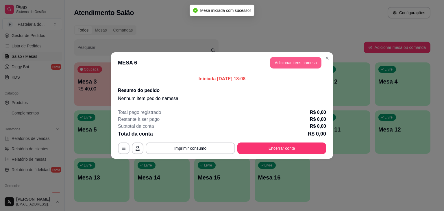
click at [306, 61] on button "Adicionar itens na mesa" at bounding box center [295, 63] width 51 height 12
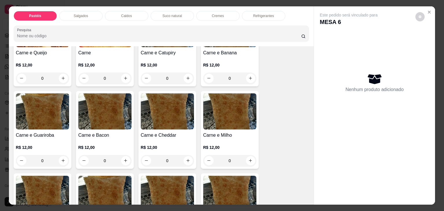
scroll to position [116, 0]
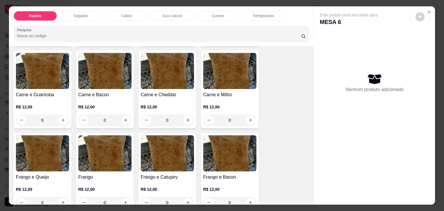
click at [76, 14] on p "Salgados" at bounding box center [81, 16] width 14 height 5
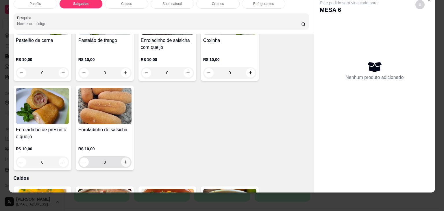
scroll to position [672, 0]
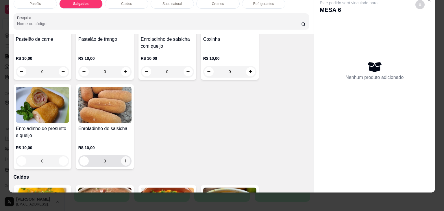
click at [126, 156] on button "increase-product-quantity" at bounding box center [125, 160] width 9 height 9
type input "1"
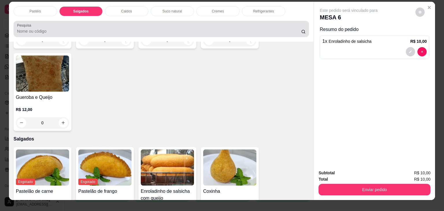
scroll to position [0, 0]
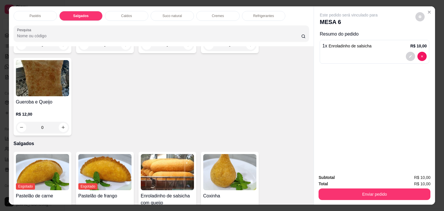
click at [257, 15] on p "Refrigerantes" at bounding box center [263, 16] width 21 height 5
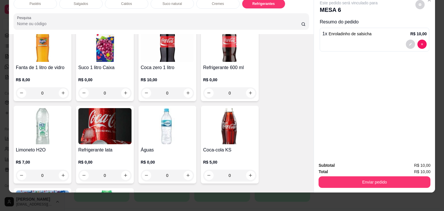
scroll to position [1744, 0]
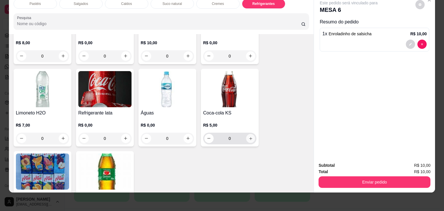
click at [248, 137] on icon "increase-product-quantity" at bounding box center [250, 139] width 4 height 4
type input "1"
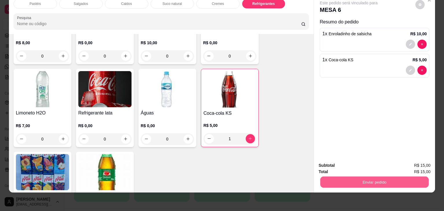
click at [364, 177] on button "Enviar pedido" at bounding box center [375, 182] width 108 height 11
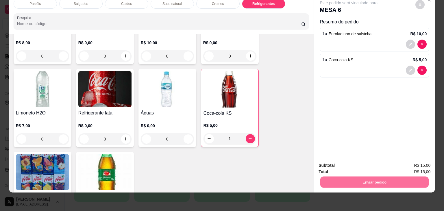
click at [379, 161] on button "Não registrar e enviar pedido" at bounding box center [355, 163] width 58 height 11
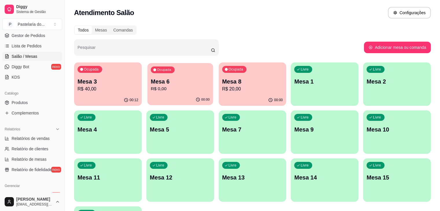
click at [153, 90] on p "R$ 0,00" at bounding box center [180, 89] width 59 height 7
click at [108, 74] on div "Ocupada Mesa 3 R$ 40,00" at bounding box center [108, 78] width 68 height 32
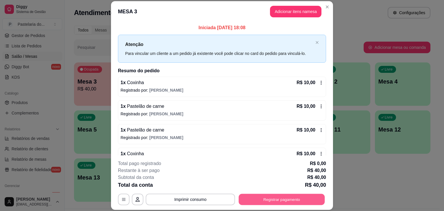
click at [286, 201] on button "Registrar pagamento" at bounding box center [282, 199] width 86 height 11
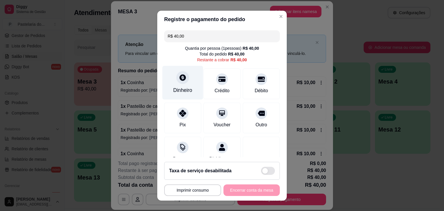
click at [180, 90] on div "Dinheiro" at bounding box center [182, 90] width 19 height 8
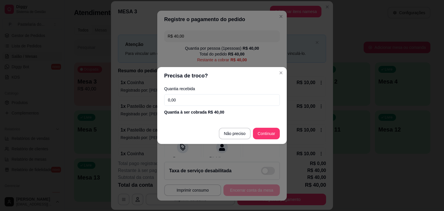
click at [180, 94] on div "Quantia recebida 0,00 Quantia à ser cobrada R$ 40,00" at bounding box center [222, 100] width 130 height 33
click at [180, 100] on input "0,00" at bounding box center [222, 100] width 116 height 12
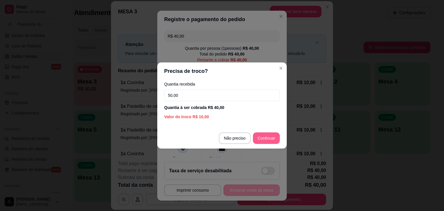
type input "50,00"
click at [263, 141] on div at bounding box center [261, 151] width 41 height 34
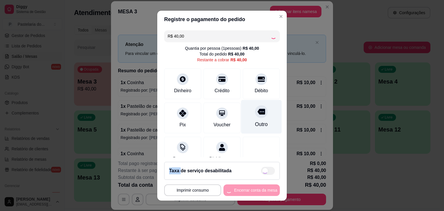
type input "R$ 0,00"
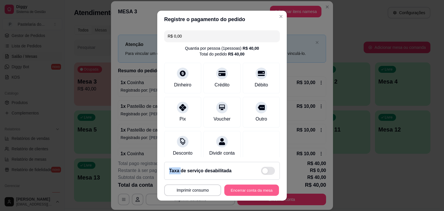
click at [262, 186] on button "Encerrar conta da mesa" at bounding box center [251, 190] width 55 height 11
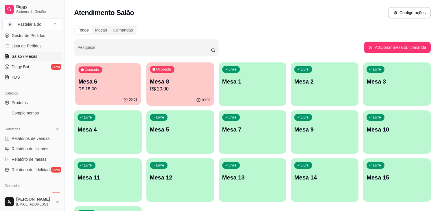
click at [87, 89] on p "R$ 15,00" at bounding box center [107, 89] width 59 height 7
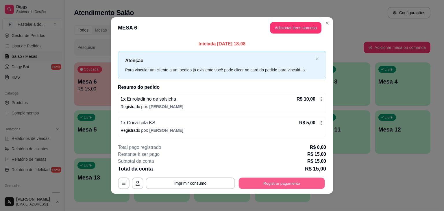
click at [273, 182] on button "Registrar pagamento" at bounding box center [282, 183] width 86 height 11
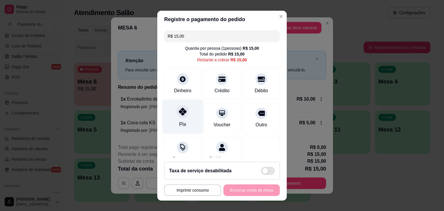
click at [180, 118] on div "Pix" at bounding box center [183, 117] width 41 height 34
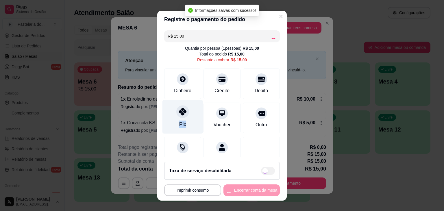
type input "R$ 0,00"
click at [183, 111] on div "Pix" at bounding box center [183, 117] width 41 height 34
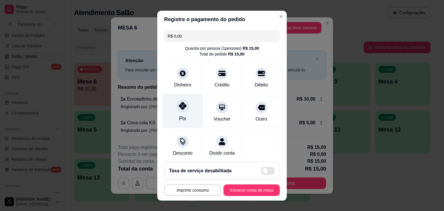
click at [179, 115] on div "Pix" at bounding box center [182, 119] width 7 height 8
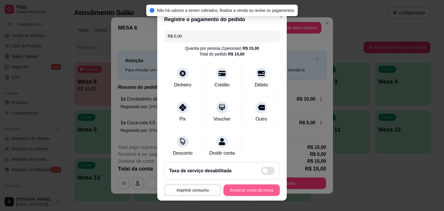
click at [240, 194] on button "Encerrar conta da mesa" at bounding box center [252, 191] width 56 height 12
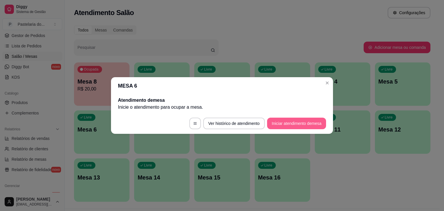
click at [280, 123] on button "Iniciar atendimento de mesa" at bounding box center [296, 124] width 59 height 12
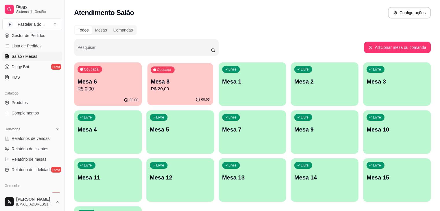
click at [167, 89] on p "R$ 20,00" at bounding box center [180, 89] width 59 height 7
click at [90, 74] on div "Ocupada Mesa 6 R$ 0,00" at bounding box center [108, 78] width 66 height 31
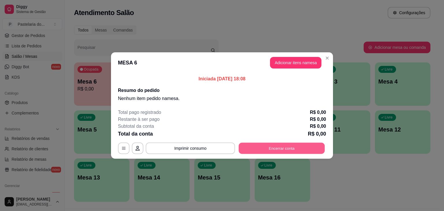
click at [290, 148] on button "Encerrar conta" at bounding box center [282, 148] width 86 height 11
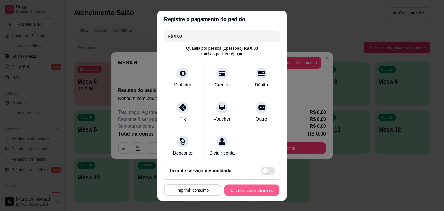
click at [246, 188] on button "Encerrar conta da mesa" at bounding box center [251, 190] width 55 height 11
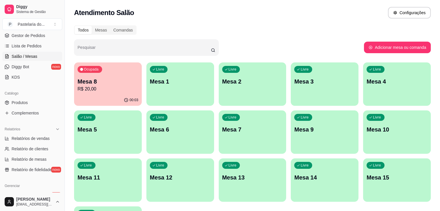
click at [121, 91] on p "R$ 20,00" at bounding box center [108, 89] width 61 height 7
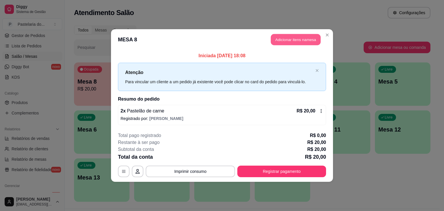
click at [293, 38] on button "Adicionar itens na mesa" at bounding box center [296, 39] width 50 height 11
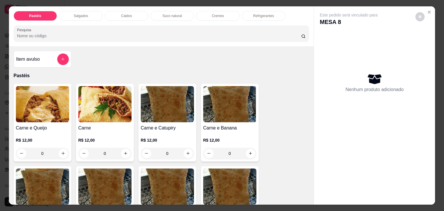
click at [82, 11] on div "Salgados" at bounding box center [80, 16] width 43 height 10
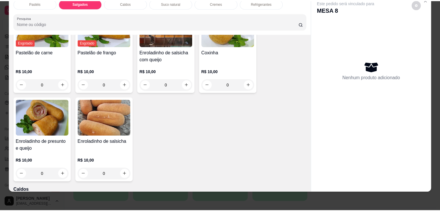
scroll to position [672, 0]
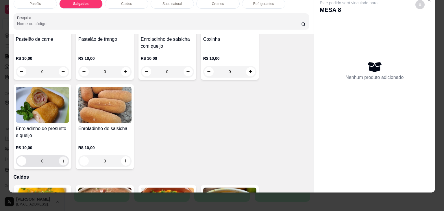
click at [61, 159] on icon "increase-product-quantity" at bounding box center [63, 161] width 4 height 4
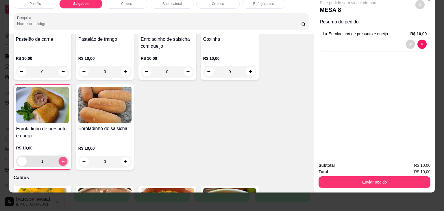
click at [61, 159] on icon "increase-product-quantity" at bounding box center [63, 161] width 4 height 4
type input "2"
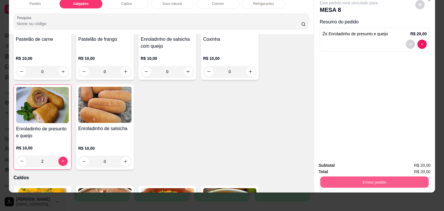
click at [400, 181] on button "Enviar pedido" at bounding box center [375, 182] width 108 height 11
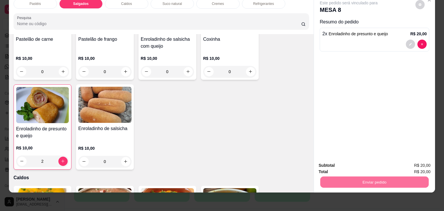
click at [372, 164] on button "Não registrar e enviar pedido" at bounding box center [355, 163] width 58 height 11
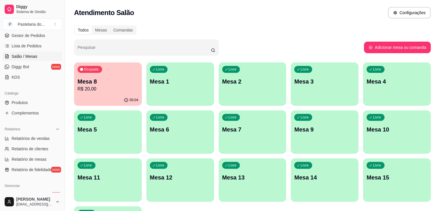
click at [114, 90] on p "R$ 20,00" at bounding box center [108, 89] width 61 height 7
click at [103, 86] on p "R$ 20,00" at bounding box center [108, 89] width 61 height 7
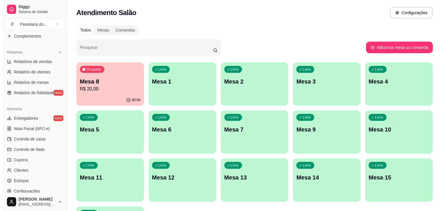
scroll to position [202, 0]
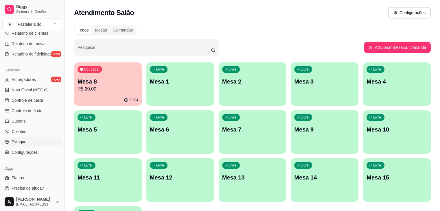
click at [22, 141] on span "Estoque" at bounding box center [19, 142] width 15 height 6
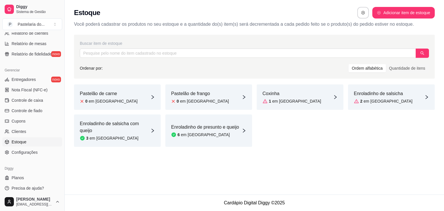
drag, startPoint x: 293, startPoint y: 87, endPoint x: 292, endPoint y: 103, distance: 15.6
click at [292, 103] on div "Coxinha 1 em estoque" at bounding box center [300, 96] width 87 height 25
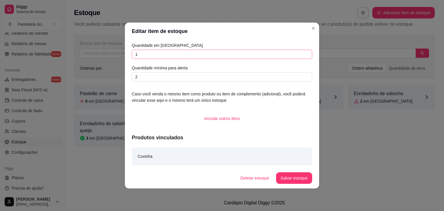
drag, startPoint x: 145, startPoint y: 48, endPoint x: 146, endPoint y: 52, distance: 4.9
click at [145, 49] on div "Quantidade em estoque 1 Quantidade mínima para alerta 2" at bounding box center [222, 61] width 181 height 39
click at [146, 52] on input "1" at bounding box center [222, 54] width 181 height 9
click at [308, 179] on button "Salvar estoque" at bounding box center [294, 178] width 35 height 11
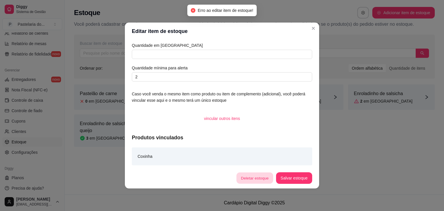
click at [263, 181] on button "Deletar estoque" at bounding box center [255, 178] width 37 height 11
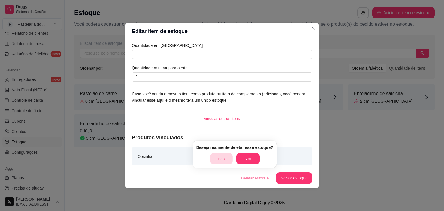
click at [222, 161] on button "não" at bounding box center [221, 158] width 23 height 11
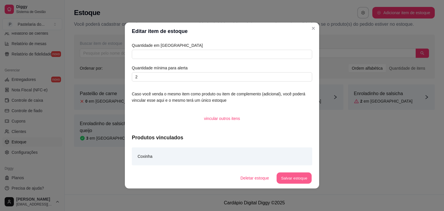
click at [295, 178] on button "Salvar estoque" at bounding box center [294, 178] width 35 height 11
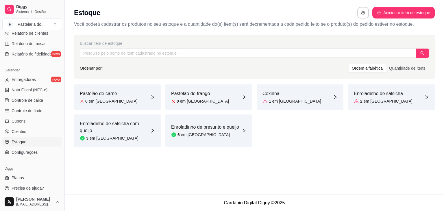
click at [291, 99] on article "em [GEOGRAPHIC_DATA]" at bounding box center [296, 101] width 49 height 6
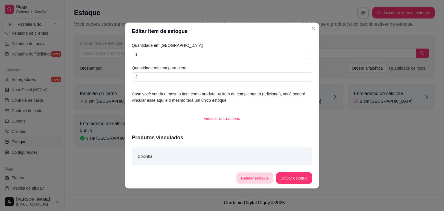
click at [251, 177] on button "Deletar estoque" at bounding box center [255, 178] width 37 height 11
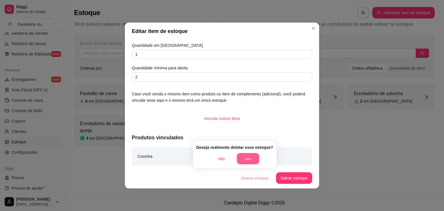
click at [251, 161] on button "sim" at bounding box center [248, 158] width 23 height 11
click at [315, 30] on icon "Close" at bounding box center [313, 28] width 5 height 5
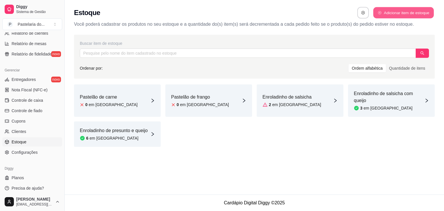
click at [398, 15] on button "Adicionar item de estoque" at bounding box center [403, 12] width 60 height 11
select select "UN"
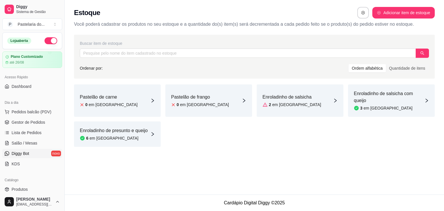
scroll to position [87, 0]
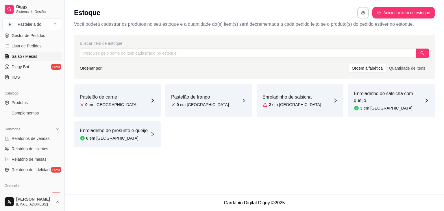
click at [35, 56] on span "Salão / Mesas" at bounding box center [25, 57] width 26 height 6
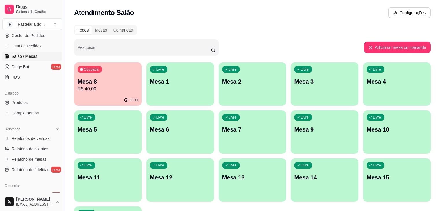
click at [111, 99] on div "00:11" at bounding box center [108, 100] width 68 height 11
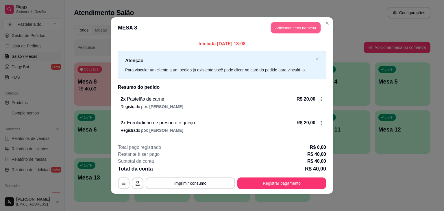
click at [299, 28] on button "Adicionar itens na mesa" at bounding box center [296, 27] width 50 height 11
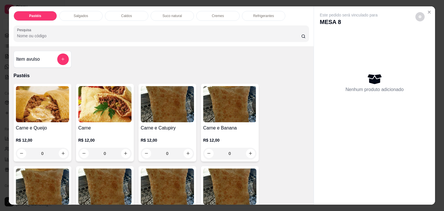
click at [273, 13] on div "Refrigerantes" at bounding box center [263, 16] width 43 height 10
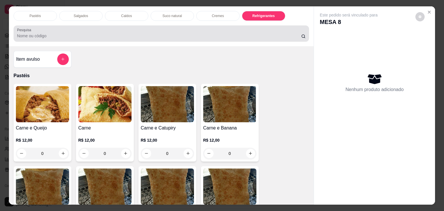
scroll to position [14, 0]
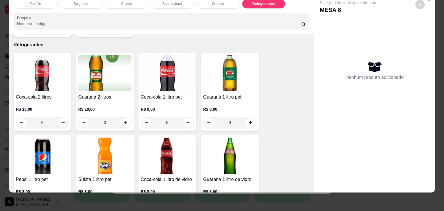
click at [163, 106] on p "R$ 9,00" at bounding box center [167, 109] width 53 height 6
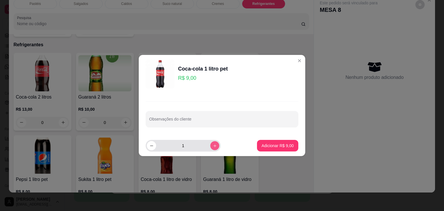
click at [210, 148] on button "increase-product-quantity" at bounding box center [214, 145] width 9 height 9
click at [180, 145] on input "2" at bounding box center [183, 146] width 54 height 12
click at [152, 147] on icon "decrease-product-quantity" at bounding box center [152, 146] width 4 height 4
type input "1"
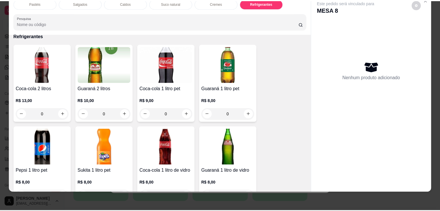
scroll to position [1513, 0]
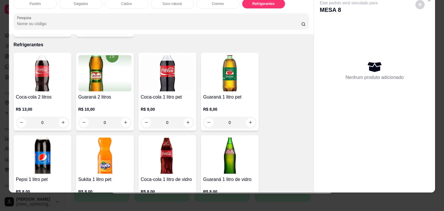
click at [173, 94] on h4 "Coca-cola 1 litro pet" at bounding box center [167, 97] width 53 height 7
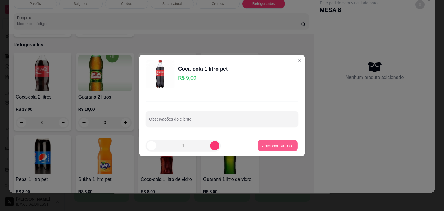
click at [268, 146] on p "Adicionar R$ 9,00" at bounding box center [277, 145] width 31 height 5
type input "1"
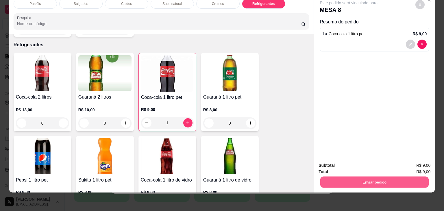
click at [401, 181] on button "Enviar pedido" at bounding box center [375, 182] width 108 height 11
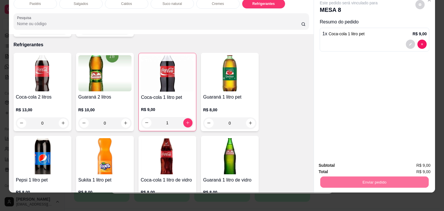
click at [374, 163] on button "Não registrar e enviar pedido" at bounding box center [355, 163] width 58 height 11
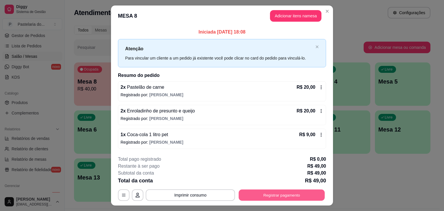
click at [283, 195] on button "Registrar pagamento" at bounding box center [282, 194] width 86 height 11
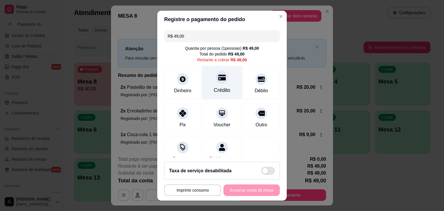
click at [216, 73] on div at bounding box center [222, 77] width 13 height 13
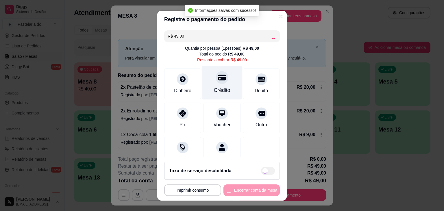
type input "R$ 0,00"
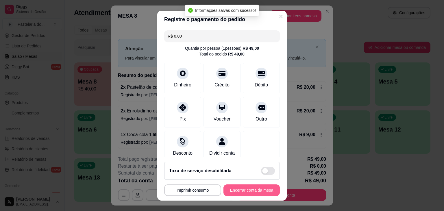
click at [248, 191] on button "Encerrar conta da mesa" at bounding box center [252, 191] width 56 height 12
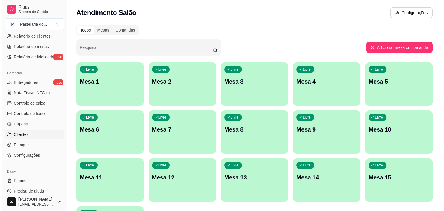
scroll to position [202, 0]
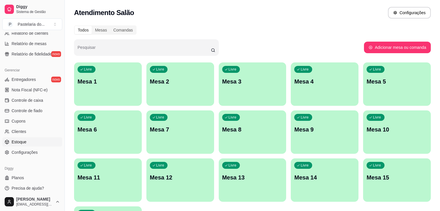
click at [27, 141] on link "Estoque" at bounding box center [32, 141] width 60 height 9
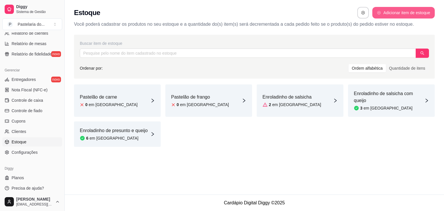
click at [411, 14] on button "Adicionar item de estoque" at bounding box center [404, 13] width 62 height 12
select select "UN"
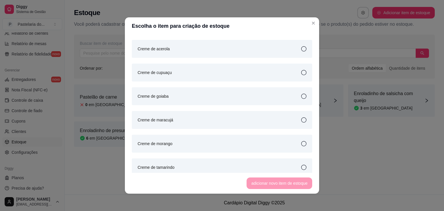
scroll to position [897, 0]
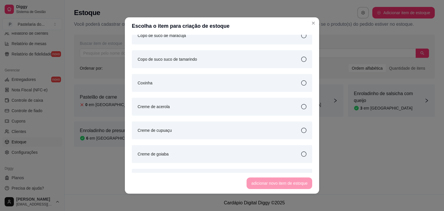
click at [142, 84] on article "Coxinha" at bounding box center [145, 83] width 15 height 6
click at [262, 183] on button "adicionar novo item de estoque" at bounding box center [280, 184] width 66 height 12
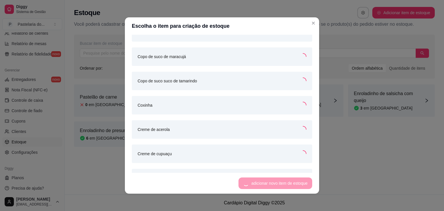
scroll to position [918, 0]
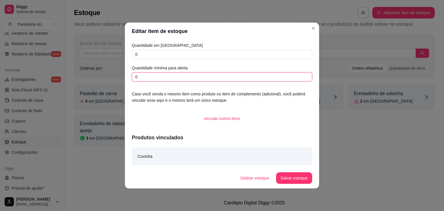
click at [178, 80] on input "0" at bounding box center [222, 76] width 181 height 9
type input "2"
click at [183, 54] on input "0" at bounding box center [222, 54] width 181 height 9
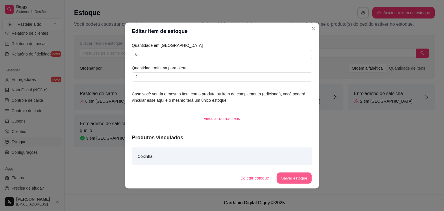
click at [295, 175] on button "Salvar estoque" at bounding box center [294, 178] width 35 height 11
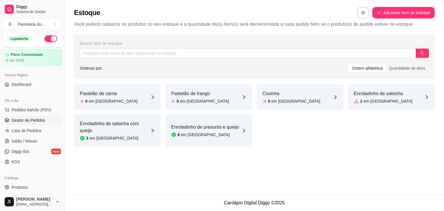
scroll to position [0, 0]
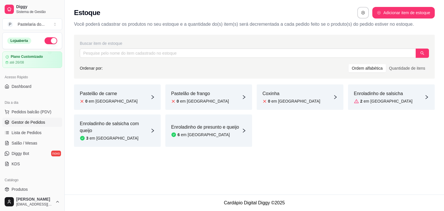
click at [29, 124] on span "Gestor de Pedidos" at bounding box center [29, 122] width 34 height 6
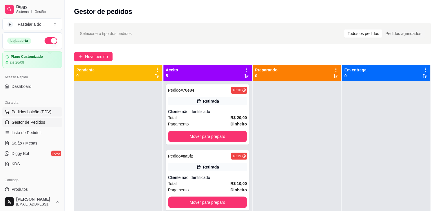
click at [36, 112] on span "Pedidos balcão (PDV)" at bounding box center [32, 112] width 40 height 6
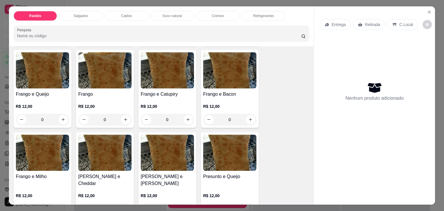
scroll to position [202, 0]
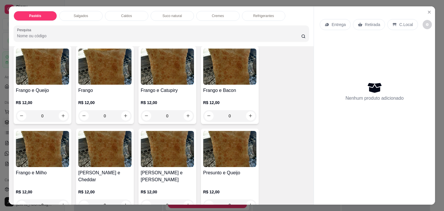
click at [161, 158] on img at bounding box center [167, 149] width 53 height 36
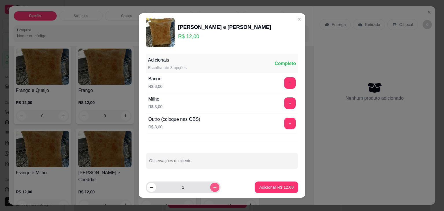
click at [210, 184] on button "increase-product-quantity" at bounding box center [214, 187] width 9 height 9
type input "2"
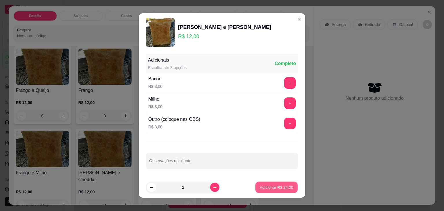
click at [264, 185] on p "Adicionar R$ 24,00" at bounding box center [277, 187] width 34 height 5
type input "2"
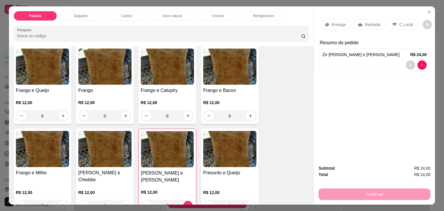
click at [372, 27] on div "Retirada" at bounding box center [369, 24] width 32 height 11
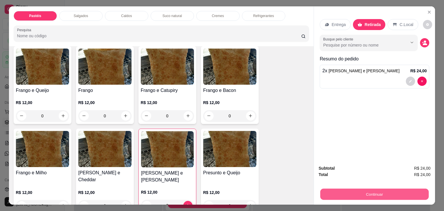
click at [358, 189] on button "Continuar" at bounding box center [375, 194] width 108 height 11
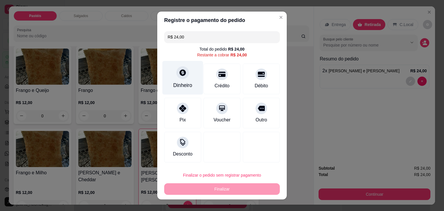
click at [169, 71] on div "Dinheiro" at bounding box center [183, 78] width 41 height 34
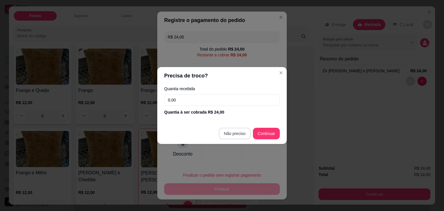
type input "R$ 0,00"
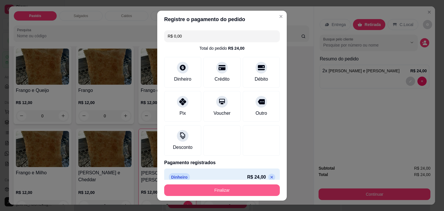
click at [228, 189] on button "Finalizar" at bounding box center [222, 191] width 116 height 12
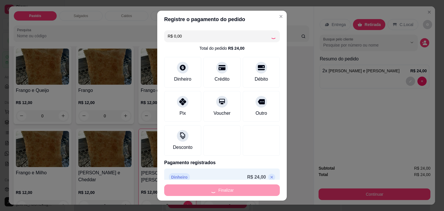
type input "0"
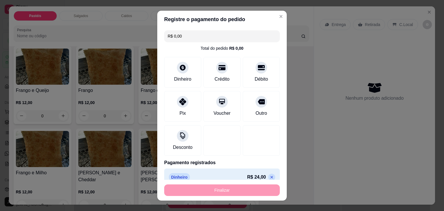
type input "-R$ 24,00"
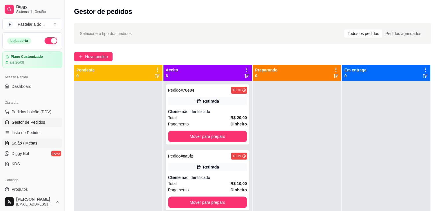
click at [44, 140] on link "Salão / Mesas" at bounding box center [32, 143] width 60 height 9
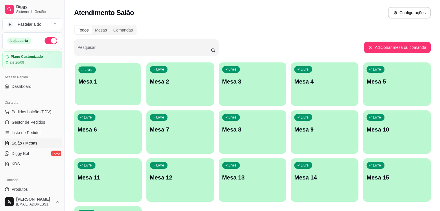
click at [104, 104] on div "button" at bounding box center [108, 101] width 66 height 7
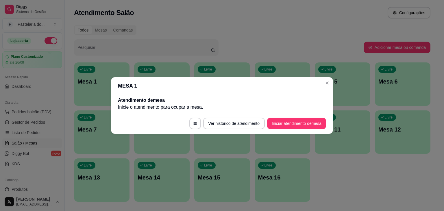
click at [293, 123] on button "Iniciar atendimento de mesa" at bounding box center [296, 124] width 59 height 12
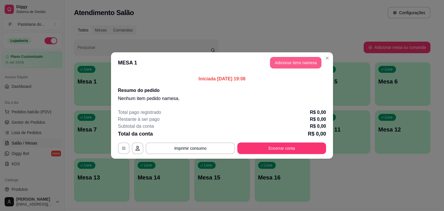
click at [303, 62] on button "Adicionar itens na mesa" at bounding box center [295, 63] width 51 height 12
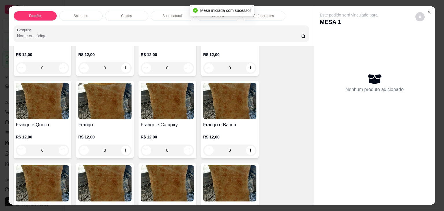
scroll to position [202, 0]
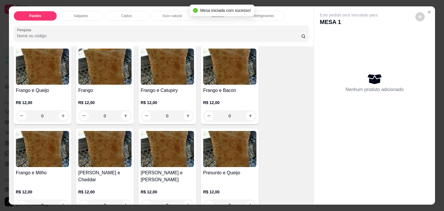
click at [56, 76] on img at bounding box center [42, 67] width 53 height 36
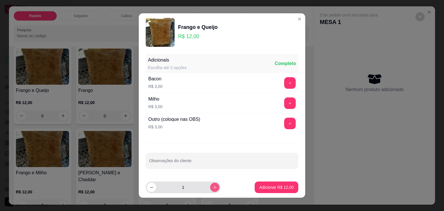
click at [210, 185] on button "increase-product-quantity" at bounding box center [214, 187] width 9 height 9
type input "2"
click at [264, 186] on p "Adicionar R$ 24,00" at bounding box center [276, 188] width 34 height 6
type input "2"
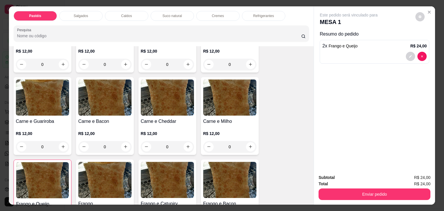
scroll to position [145, 0]
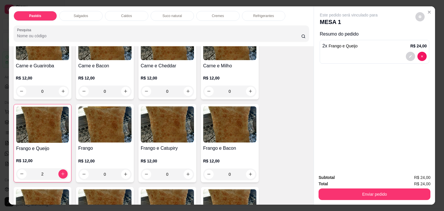
click at [153, 128] on img at bounding box center [167, 124] width 53 height 36
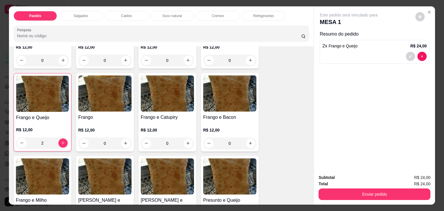
scroll to position [202, 0]
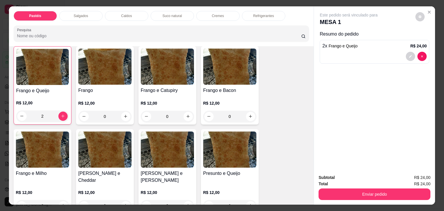
click at [44, 75] on img at bounding box center [42, 67] width 53 height 36
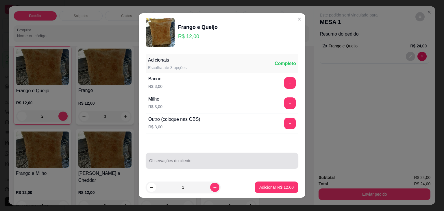
click at [253, 153] on div "Observações do cliente" at bounding box center [222, 161] width 153 height 16
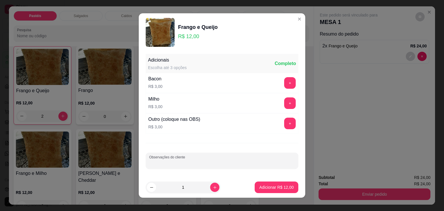
click at [253, 155] on div at bounding box center [222, 161] width 146 height 12
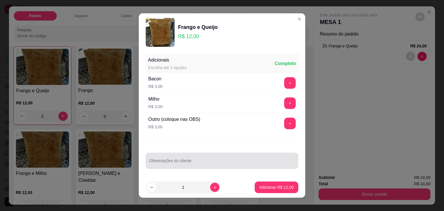
click at [253, 155] on div at bounding box center [222, 161] width 146 height 12
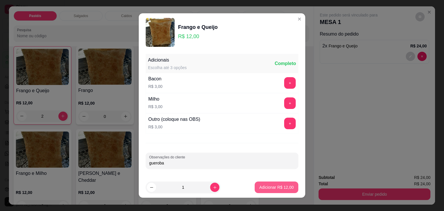
type input "gueroba"
click at [277, 183] on button "Adicionar R$ 12,00" at bounding box center [277, 188] width 44 height 12
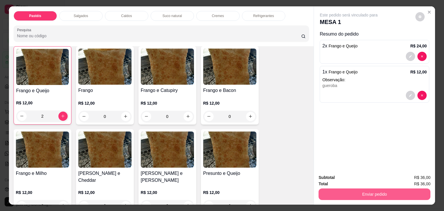
click at [342, 194] on button "Enviar pedido" at bounding box center [375, 195] width 112 height 12
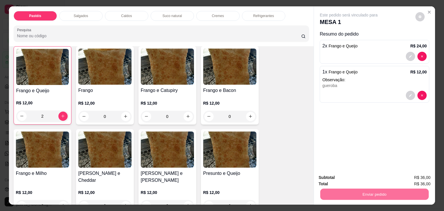
click at [348, 178] on button "Não registrar e enviar pedido" at bounding box center [355, 177] width 58 height 11
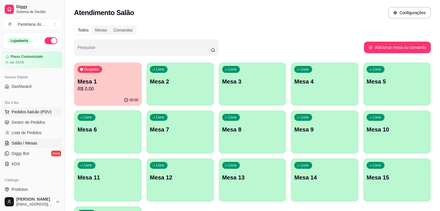
click at [36, 115] on button "Pedidos balcão (PDV)" at bounding box center [32, 111] width 60 height 9
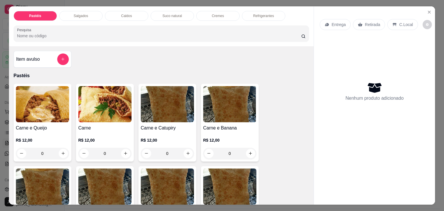
click at [112, 8] on div "Pastéis Salgados Caldos Suco natural Cremes Refrigerantes Pesquisa" at bounding box center [161, 26] width 305 height 40
click at [77, 14] on p "Salgados" at bounding box center [81, 16] width 14 height 5
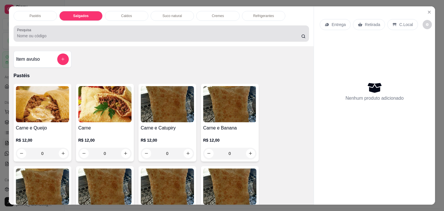
scroll to position [14, 0]
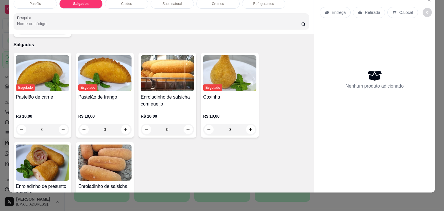
click at [43, 124] on input "0" at bounding box center [42, 130] width 32 height 12
click at [54, 145] on img at bounding box center [42, 163] width 53 height 36
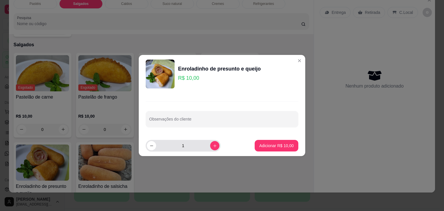
click at [207, 150] on div "1" at bounding box center [183, 146] width 73 height 12
click at [210, 148] on button "increase-product-quantity" at bounding box center [214, 145] width 9 height 9
type input "2"
click at [270, 148] on p "Adicionar R$ 20,00" at bounding box center [276, 146] width 34 height 6
type input "2"
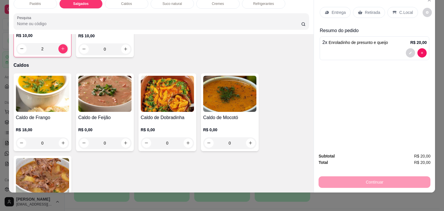
scroll to position [817, 0]
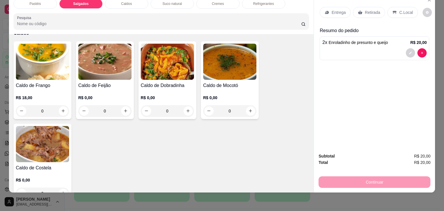
click at [48, 52] on img at bounding box center [42, 62] width 53 height 36
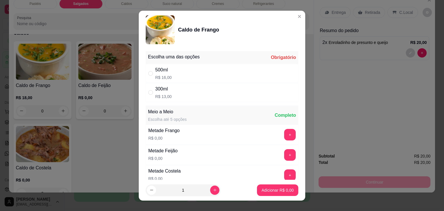
click at [159, 91] on div "300ml" at bounding box center [163, 89] width 16 height 7
radio input "true"
click at [213, 189] on icon "increase-product-quantity" at bounding box center [215, 190] width 4 height 4
type input "2"
click at [260, 191] on p "Adicionar R$ 26,00" at bounding box center [277, 189] width 34 height 5
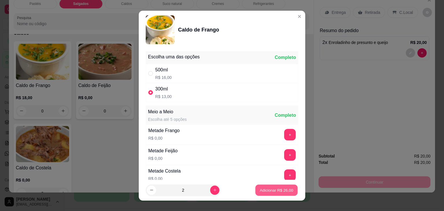
type input "2"
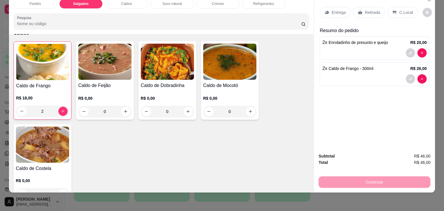
scroll to position [817, 0]
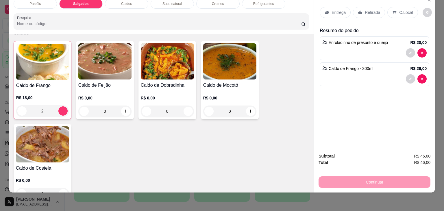
click at [362, 10] on div "Retirada" at bounding box center [369, 12] width 32 height 11
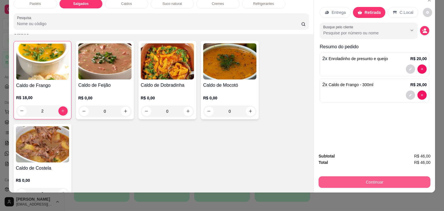
click at [381, 176] on button "Continuar" at bounding box center [375, 182] width 112 height 12
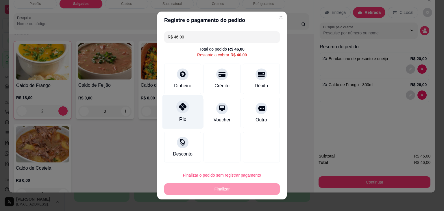
click at [179, 106] on icon at bounding box center [183, 107] width 8 height 8
type input "R$ 0,00"
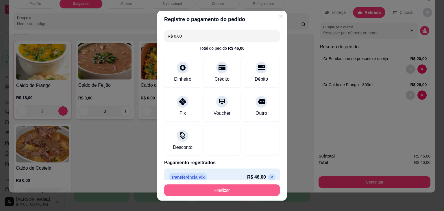
click at [220, 192] on button "Finalizar" at bounding box center [222, 191] width 116 height 12
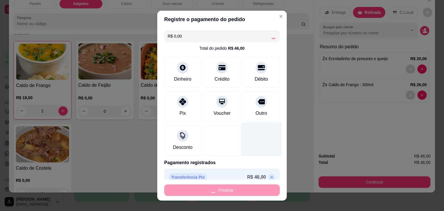
type input "0"
type input "-R$ 46,00"
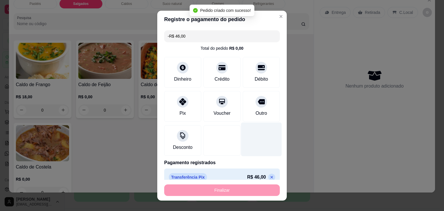
scroll to position [817, 0]
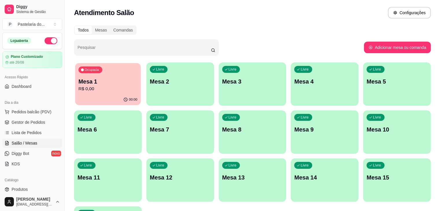
click at [89, 86] on p "R$ 0,00" at bounding box center [107, 89] width 59 height 7
click at [98, 85] on p "Mesa 1" at bounding box center [108, 82] width 61 height 8
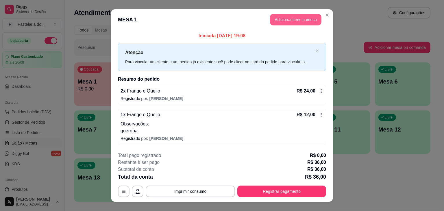
click at [302, 22] on button "Adicionar itens na mesa" at bounding box center [295, 20] width 51 height 12
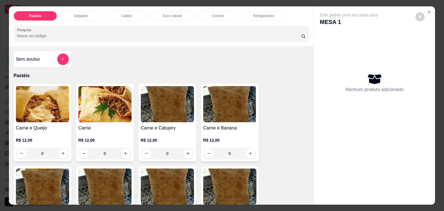
click at [76, 14] on p "Salgados" at bounding box center [81, 16] width 14 height 5
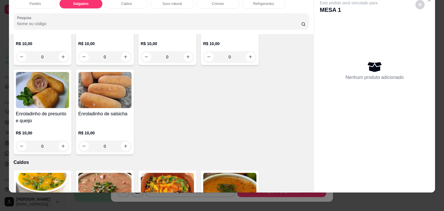
scroll to position [701, 0]
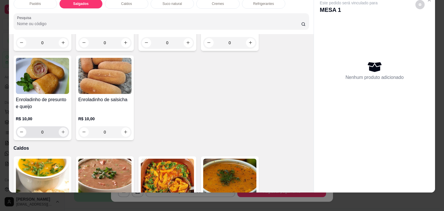
click at [61, 130] on icon "increase-product-quantity" at bounding box center [63, 132] width 4 height 4
type input "1"
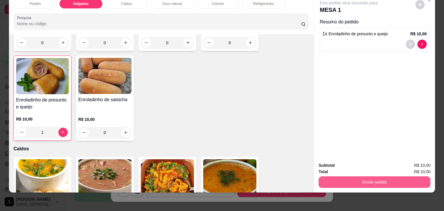
click at [374, 179] on button "Enviar pedido" at bounding box center [375, 182] width 112 height 12
click at [374, 179] on button "Enviar pedido" at bounding box center [375, 182] width 108 height 11
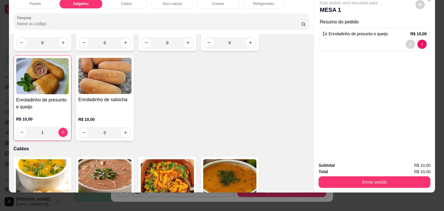
click at [375, 188] on div "Pastéis Salgados Caldos Suco natural Cremes Refrigerantes Pesquisa Item avulso …" at bounding box center [222, 105] width 444 height 211
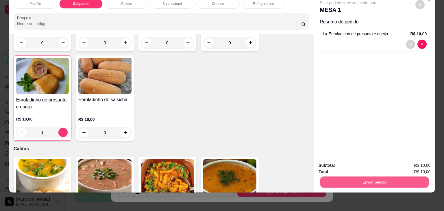
click at [380, 178] on button "Enviar pedido" at bounding box center [375, 182] width 108 height 11
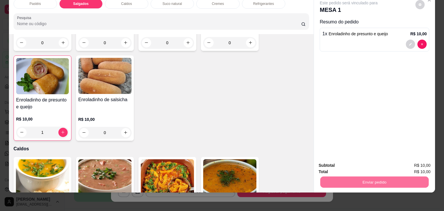
click at [377, 162] on button "Não registrar e enviar pedido" at bounding box center [355, 163] width 58 height 11
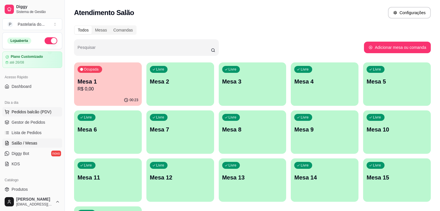
click at [39, 111] on span "Pedidos balcão (PDV)" at bounding box center [32, 112] width 40 height 6
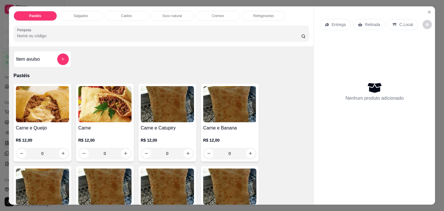
click at [126, 14] on p "Caldos" at bounding box center [126, 16] width 11 height 5
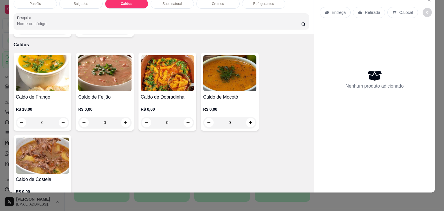
click at [51, 81] on div "Caldo de Frango R$ 18,00 0" at bounding box center [43, 92] width 58 height 78
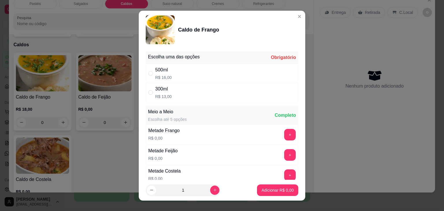
click at [236, 71] on div "500ml R$ 16,00" at bounding box center [222, 73] width 153 height 19
radio input "true"
click at [211, 189] on button "increase-product-quantity" at bounding box center [214, 190] width 9 height 9
type input "2"
click at [258, 193] on button "Adicionar R$ 32,00" at bounding box center [276, 190] width 43 height 11
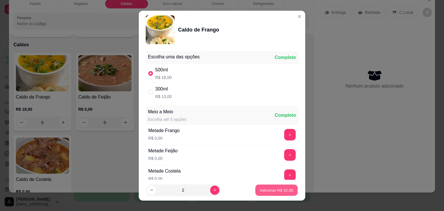
type input "2"
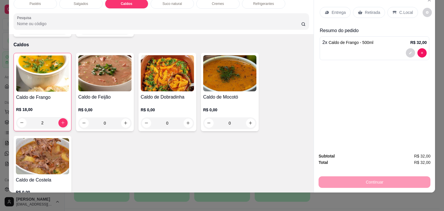
click at [335, 178] on div "Continuar" at bounding box center [375, 181] width 112 height 13
drag, startPoint x: 358, startPoint y: 0, endPoint x: 360, endPoint y: 9, distance: 8.9
click at [358, 2] on div "Entrega Retirada C.Local" at bounding box center [375, 12] width 110 height 20
click at [360, 10] on icon at bounding box center [360, 12] width 5 height 5
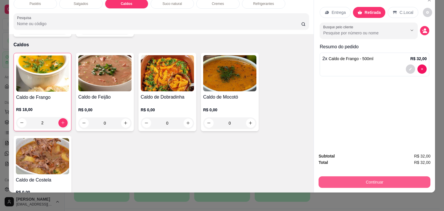
click at [330, 178] on button "Continuar" at bounding box center [375, 182] width 112 height 12
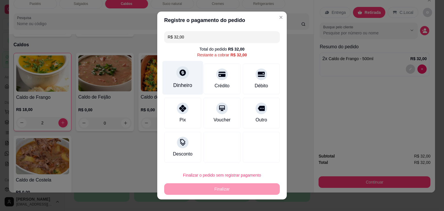
click at [182, 83] on div "Dinheiro" at bounding box center [182, 86] width 19 height 8
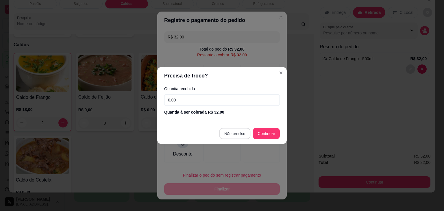
type input "R$ 0,00"
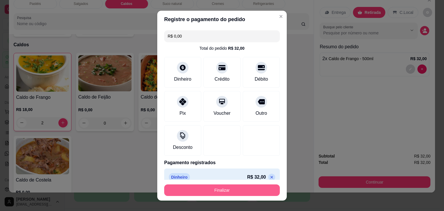
click at [216, 191] on button "Finalizar" at bounding box center [222, 191] width 116 height 12
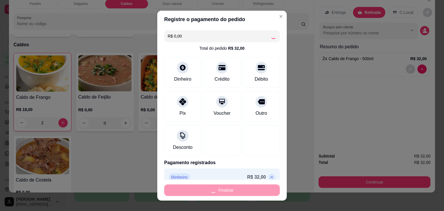
type input "0"
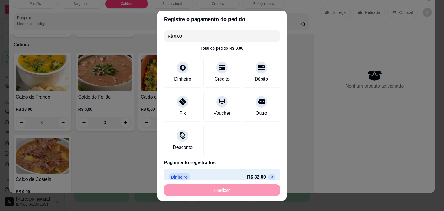
type input "-R$ 32,00"
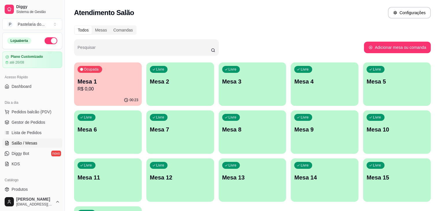
click at [104, 81] on p "Mesa 1" at bounding box center [108, 82] width 61 height 8
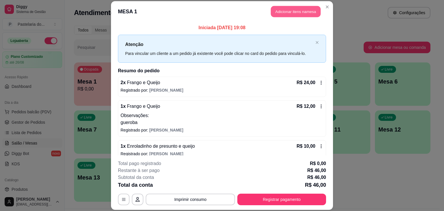
click at [299, 15] on button "Adicionar itens na mesa" at bounding box center [296, 11] width 50 height 11
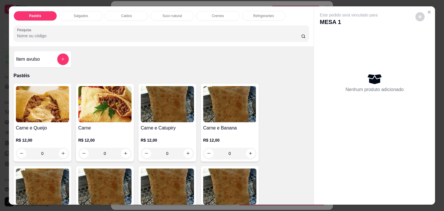
click at [76, 14] on p "Salgados" at bounding box center [81, 16] width 14 height 5
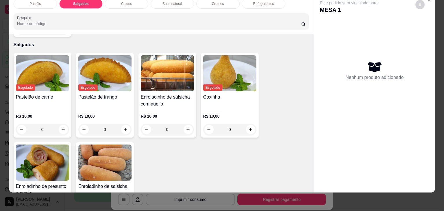
click at [34, 159] on img at bounding box center [42, 163] width 53 height 36
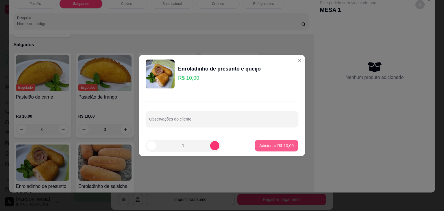
click at [279, 142] on button "Adicionar R$ 10,00" at bounding box center [277, 146] width 44 height 12
type input "1"
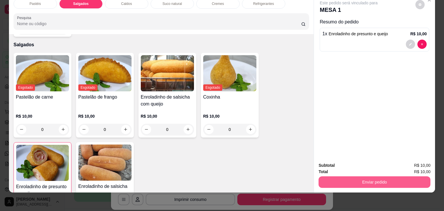
click at [359, 181] on button "Enviar pedido" at bounding box center [375, 182] width 112 height 12
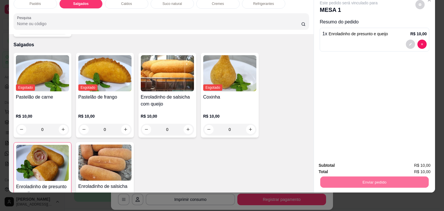
click at [356, 161] on button "Não registrar e enviar pedido" at bounding box center [355, 163] width 60 height 11
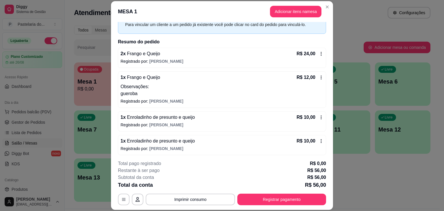
scroll to position [30, 0]
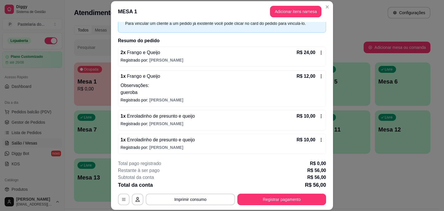
click at [153, 142] on span "Enroladinho de presunto e queijo" at bounding box center [160, 139] width 69 height 5
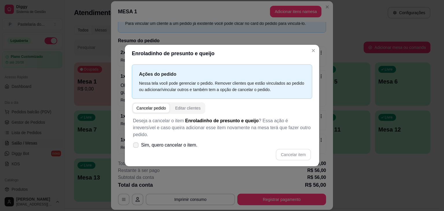
click at [165, 144] on span "Sim, quero cancelar o item." at bounding box center [169, 145] width 56 height 7
click at [137, 146] on input "Sim, quero cancelar o item." at bounding box center [135, 148] width 4 height 4
checkbox input "true"
click at [312, 158] on div "Deseja a cancelar o item Enroladinho de presunto e queijo ? Essa ação é irrever…" at bounding box center [222, 139] width 181 height 50
click at [301, 155] on button "Cancelar item" at bounding box center [293, 155] width 35 height 12
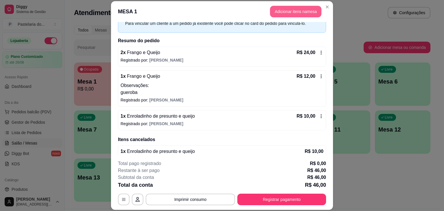
click at [276, 13] on button "Adicionar itens na mesa" at bounding box center [295, 12] width 51 height 12
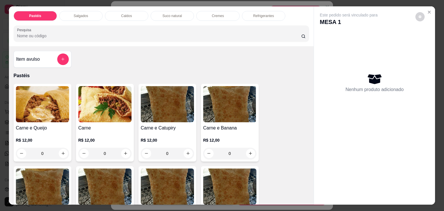
click at [255, 17] on div "Refrigerantes" at bounding box center [263, 16] width 43 height 10
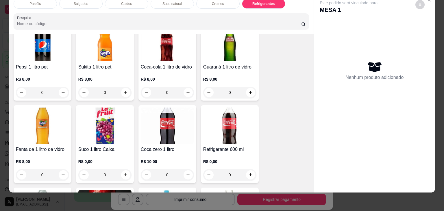
scroll to position [1629, 0]
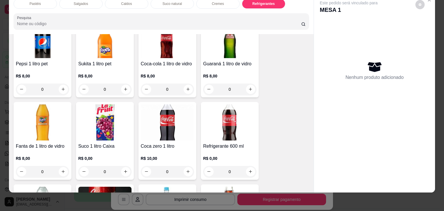
click at [153, 124] on img at bounding box center [167, 122] width 53 height 36
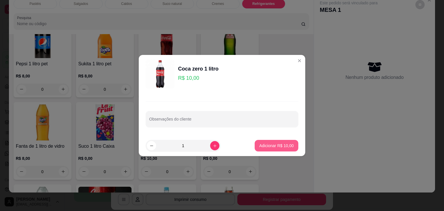
click at [290, 149] on button "Adicionar R$ 10,00" at bounding box center [277, 146] width 44 height 12
type input "1"
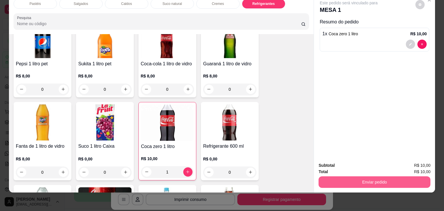
click at [351, 176] on button "Enviar pedido" at bounding box center [375, 182] width 112 height 12
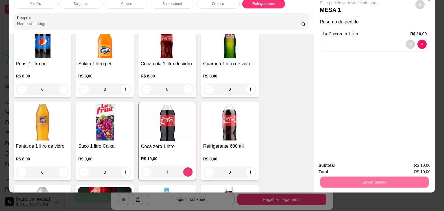
click at [351, 165] on button "Não registrar e enviar pedido" at bounding box center [355, 163] width 60 height 11
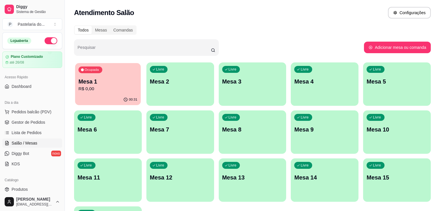
click at [105, 101] on div "00:31" at bounding box center [108, 99] width 66 height 11
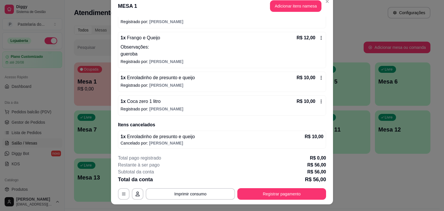
scroll to position [0, 0]
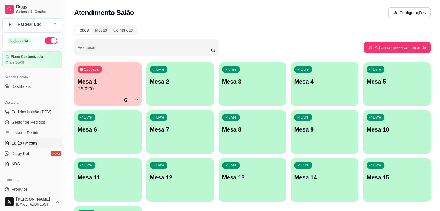
click at [105, 80] on p "Mesa 1" at bounding box center [108, 82] width 61 height 8
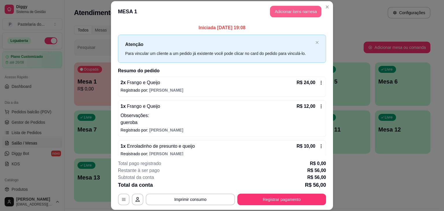
click at [286, 10] on button "Adicionar itens na mesa" at bounding box center [295, 12] width 51 height 12
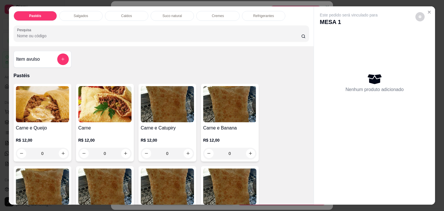
click at [88, 14] on div "Salgados" at bounding box center [80, 16] width 43 height 10
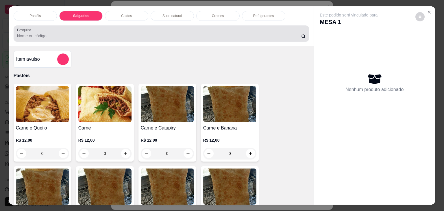
scroll to position [14, 0]
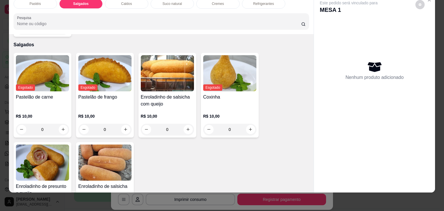
click at [36, 145] on img at bounding box center [42, 163] width 53 height 36
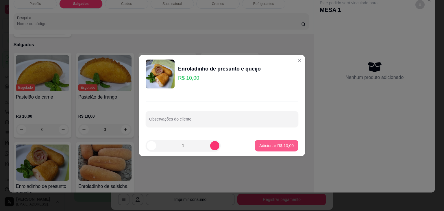
click at [277, 142] on button "Adicionar R$ 10,00" at bounding box center [277, 146] width 44 height 12
type input "1"
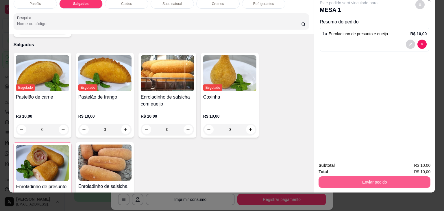
click at [338, 176] on button "Enviar pedido" at bounding box center [375, 182] width 112 height 12
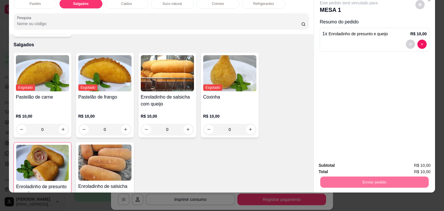
click at [338, 163] on button "Não registrar e enviar pedido" at bounding box center [355, 163] width 60 height 11
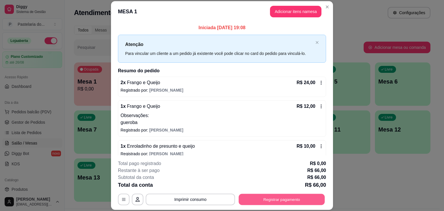
click at [303, 197] on button "Registrar pagamento" at bounding box center [282, 199] width 86 height 11
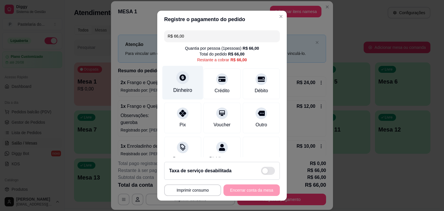
click at [171, 84] on div "Dinheiro" at bounding box center [183, 83] width 41 height 34
click at [171, 84] on div "Quantia recebida 0,00 Quantia à ser cobrada R$ 66,00" at bounding box center [222, 101] width 132 height 34
click at [227, 134] on div "R$ 66,00 Quantia por pessoa ( 1 pessoas) R$ 66,00 Total do pedido R$ 66,00 Rest…" at bounding box center [222, 92] width 130 height 129
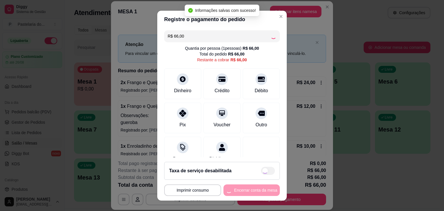
type input "R$ 0,00"
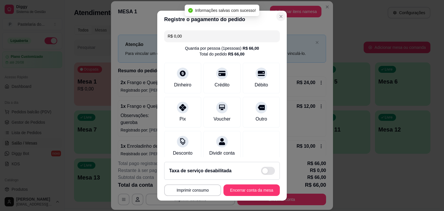
click at [275, 15] on button "Adicionar itens na mesa" at bounding box center [295, 12] width 51 height 12
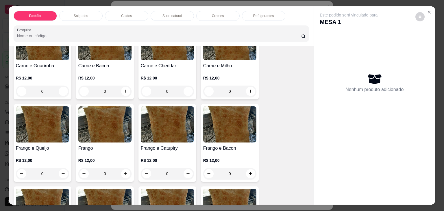
scroll to position [174, 0]
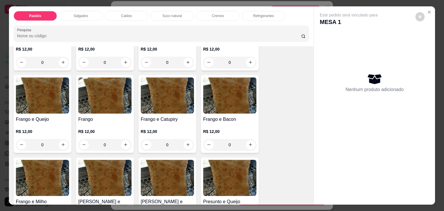
click at [78, 14] on p "Salgados" at bounding box center [81, 16] width 14 height 5
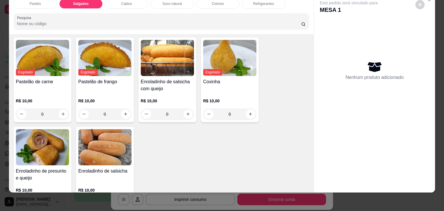
scroll to position [672, 0]
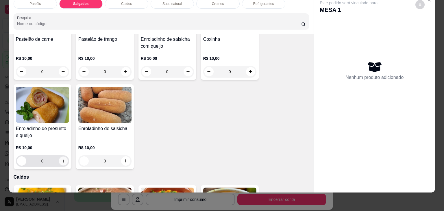
click at [61, 159] on icon "increase-product-quantity" at bounding box center [63, 161] width 4 height 4
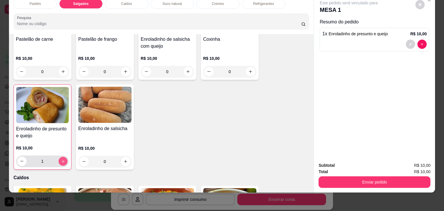
click at [61, 159] on icon "increase-product-quantity" at bounding box center [63, 161] width 4 height 4
type input "2"
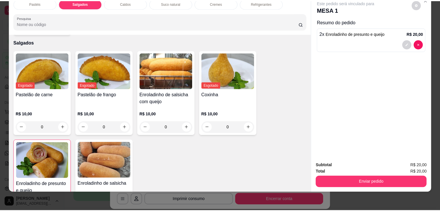
scroll to position [614, 0]
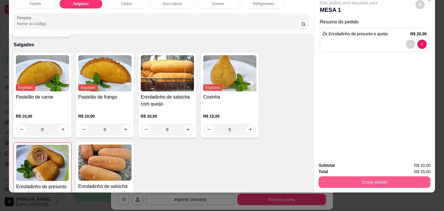
click at [343, 176] on button "Enviar pedido" at bounding box center [375, 182] width 112 height 12
click at [343, 177] on button "Enviar pedido" at bounding box center [375, 182] width 108 height 11
click at [361, 181] on button "Enviar pedido" at bounding box center [375, 182] width 108 height 11
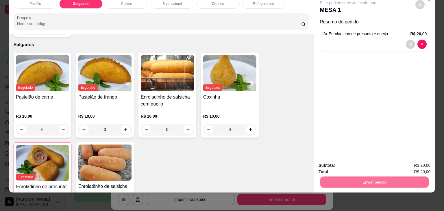
click at [360, 164] on button "Não registrar e enviar pedido" at bounding box center [355, 163] width 60 height 11
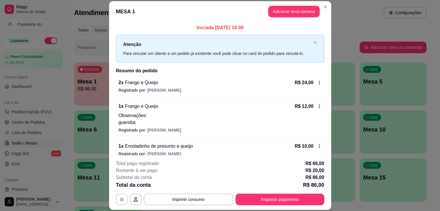
click at [326, 6] on div "Atendimento Salão Configurações" at bounding box center [250, 11] width 371 height 22
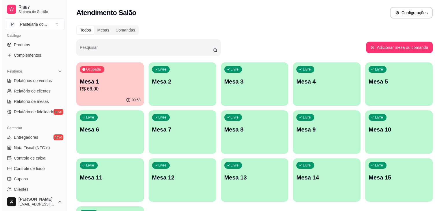
scroll to position [174, 0]
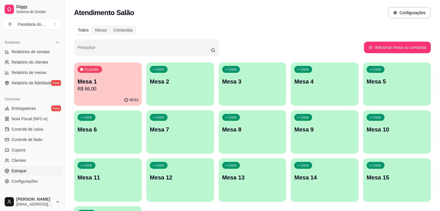
click at [27, 172] on link "Estoque" at bounding box center [32, 170] width 60 height 9
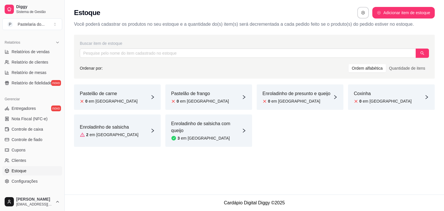
click at [294, 104] on div "Enroladinho de presunto e queijo 0 em estoque" at bounding box center [300, 96] width 87 height 25
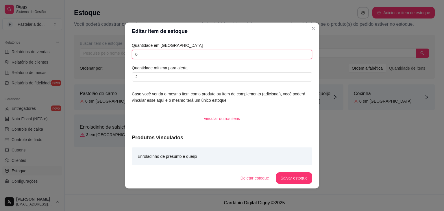
click at [234, 58] on input "0" at bounding box center [222, 54] width 181 height 9
type input "4"
click at [294, 181] on button "Salvar estoque" at bounding box center [294, 178] width 35 height 11
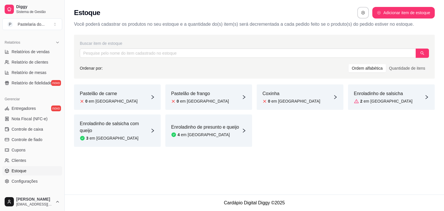
click at [105, 100] on article "em [GEOGRAPHIC_DATA]" at bounding box center [113, 101] width 49 height 6
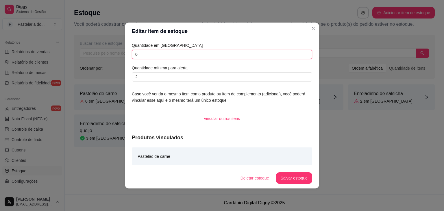
click at [142, 56] on input "0" at bounding box center [222, 54] width 181 height 9
type input "4"
type input "2"
click at [287, 174] on button "Salvar estoque" at bounding box center [294, 178] width 35 height 11
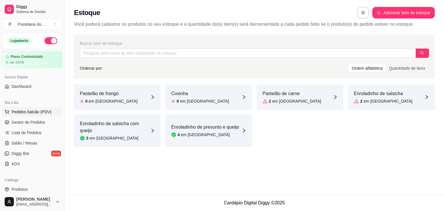
click at [33, 109] on span "Pedidos balcão (PDV)" at bounding box center [32, 112] width 40 height 6
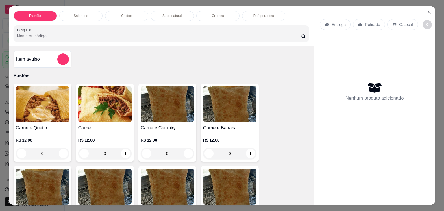
click at [69, 13] on div "Salgados" at bounding box center [80, 16] width 43 height 10
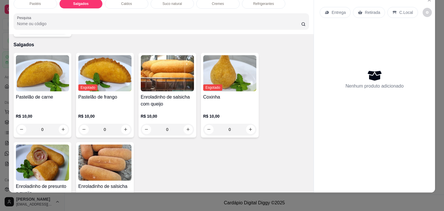
click at [168, 94] on h4 "Enroladinho de salsicha com queijo" at bounding box center [167, 101] width 53 height 14
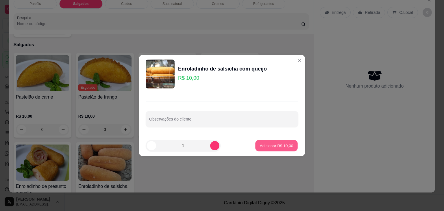
click at [264, 141] on button "Adicionar R$ 10,00" at bounding box center [276, 145] width 43 height 11
type input "1"
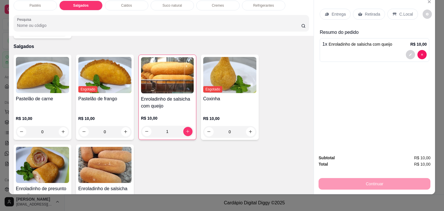
scroll to position [0, 0]
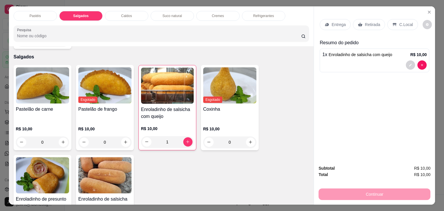
click at [259, 14] on p "Refrigerantes" at bounding box center [263, 16] width 21 height 5
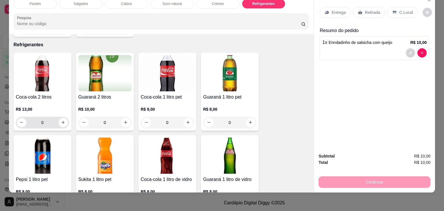
click at [27, 106] on p "R$ 13,00" at bounding box center [42, 109] width 53 height 6
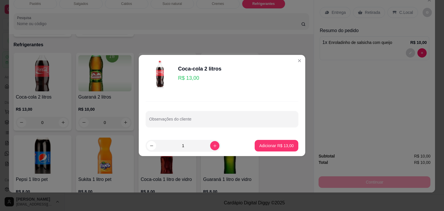
click at [287, 138] on footer "1 Adicionar R$ 13,00" at bounding box center [222, 145] width 167 height 21
click at [286, 146] on p "Adicionar R$ 13,00" at bounding box center [277, 145] width 34 height 5
type input "1"
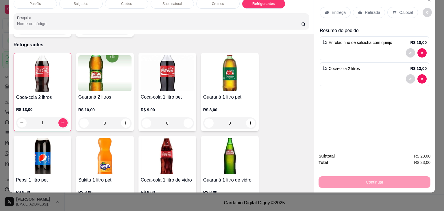
click at [361, 7] on div "Retirada" at bounding box center [369, 12] width 32 height 11
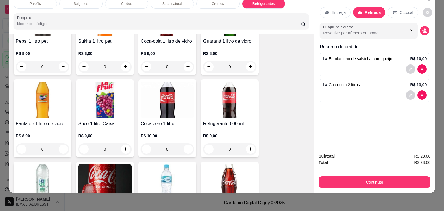
scroll to position [1658, 0]
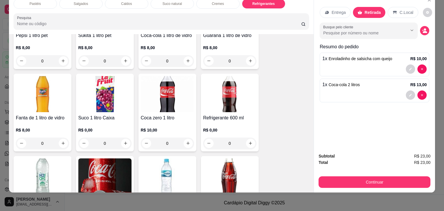
click at [113, 101] on div "Suco 1 litro Caixa R$ 0,00 0" at bounding box center [105, 113] width 58 height 78
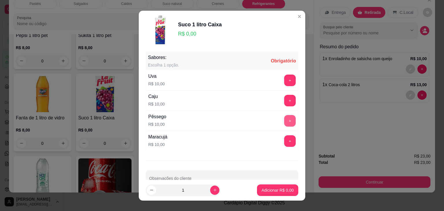
click at [284, 122] on button "+" at bounding box center [290, 121] width 12 height 12
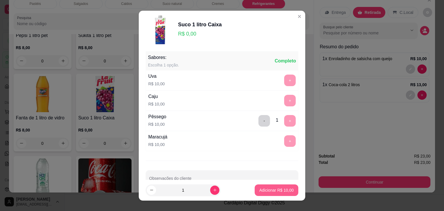
click at [271, 194] on button "Adicionar R$ 10,00" at bounding box center [277, 191] width 44 height 12
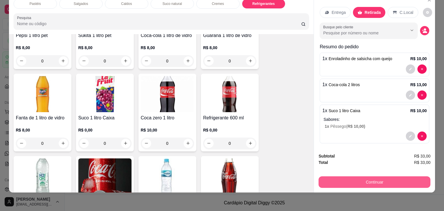
click at [350, 177] on button "Continuar" at bounding box center [375, 182] width 112 height 12
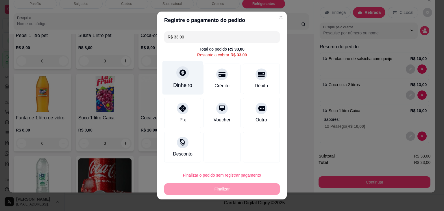
click at [189, 78] on div "Dinheiro" at bounding box center [183, 78] width 41 height 34
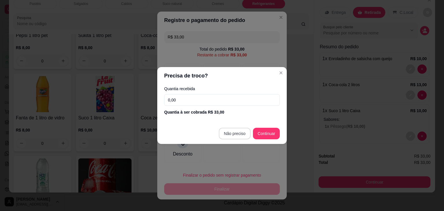
type input "R$ 0,00"
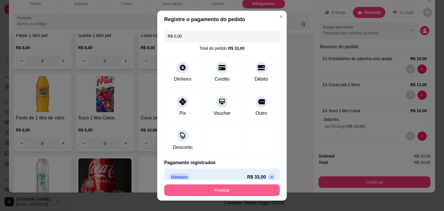
click at [240, 187] on button "Finalizar" at bounding box center [222, 191] width 116 height 12
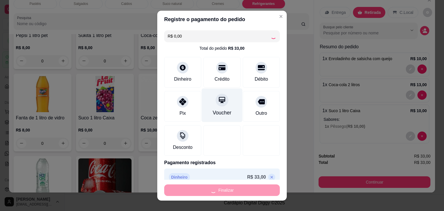
type input "0"
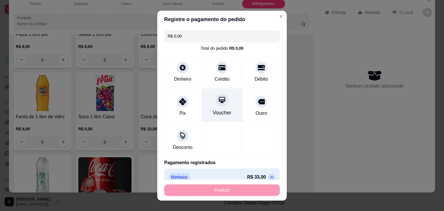
type input "-R$ 33,00"
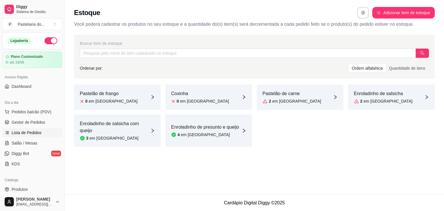
click at [26, 128] on link "Lista de Pedidos" at bounding box center [32, 132] width 60 height 9
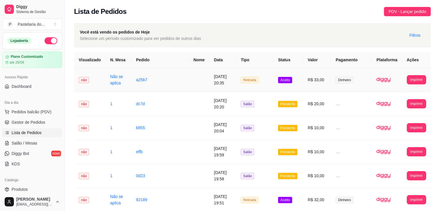
click at [282, 84] on td "Aceito" at bounding box center [288, 80] width 30 height 24
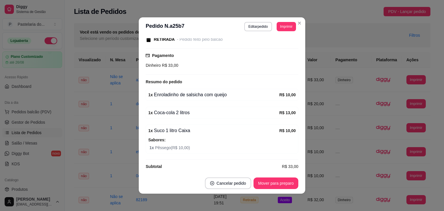
scroll to position [69, 0]
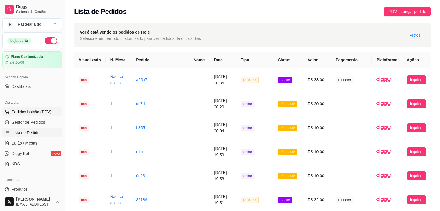
click at [32, 116] on button "Pedidos balcão (PDV)" at bounding box center [32, 111] width 60 height 9
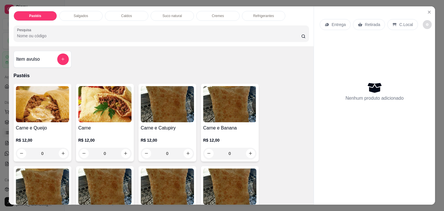
click at [423, 22] on button "decrease-product-quantity" at bounding box center [427, 24] width 9 height 9
click at [430, 10] on button "Close" at bounding box center [429, 12] width 9 height 9
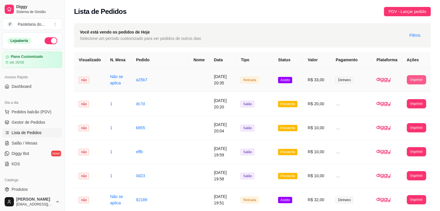
click at [413, 82] on button "Imprimir" at bounding box center [416, 79] width 19 height 9
drag, startPoint x: 415, startPoint y: 95, endPoint x: 415, endPoint y: 98, distance: 3.2
click at [415, 95] on div "Escolha a impressora IMPRESSORA" at bounding box center [406, 96] width 48 height 20
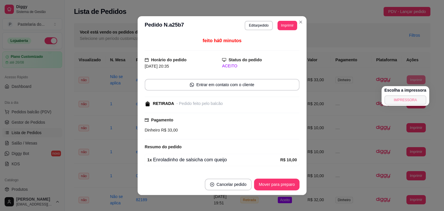
click at [415, 98] on button "IMPRESSORA" at bounding box center [406, 99] width 42 height 9
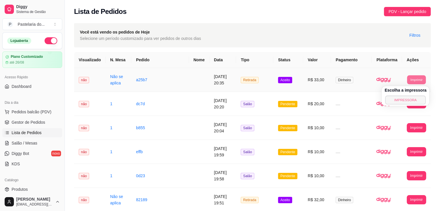
click at [411, 104] on button "IMPRESSORA" at bounding box center [405, 99] width 40 height 9
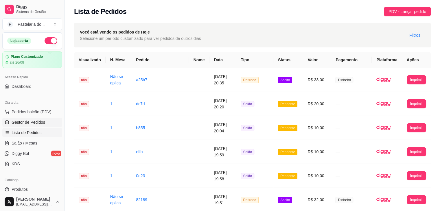
click at [30, 122] on span "Gestor de Pedidos" at bounding box center [29, 122] width 34 height 6
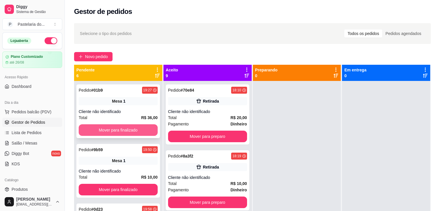
click at [131, 132] on button "Mover para finalizado" at bounding box center [118, 130] width 79 height 12
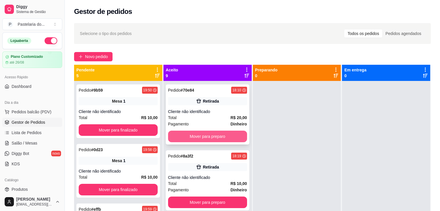
click at [197, 138] on button "Mover para preparo" at bounding box center [207, 137] width 79 height 12
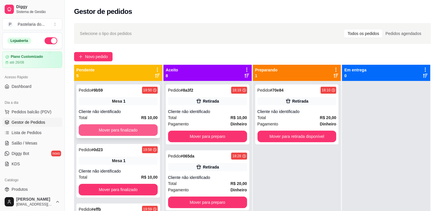
click at [139, 129] on button "Mover para finalizado" at bounding box center [118, 130] width 79 height 12
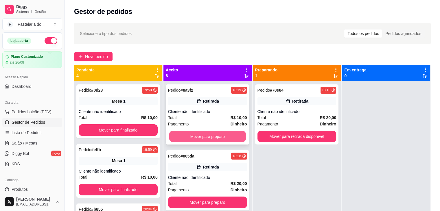
click at [192, 137] on button "Mover para preparo" at bounding box center [207, 136] width 77 height 11
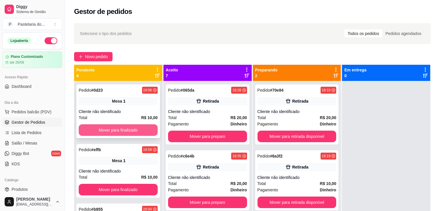
click at [144, 132] on button "Mover para finalizado" at bounding box center [118, 130] width 79 height 12
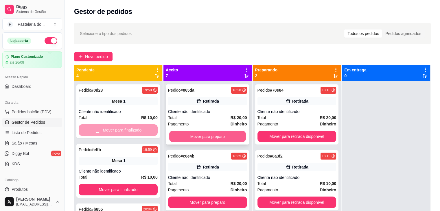
click at [176, 137] on button "Mover para preparo" at bounding box center [207, 136] width 77 height 11
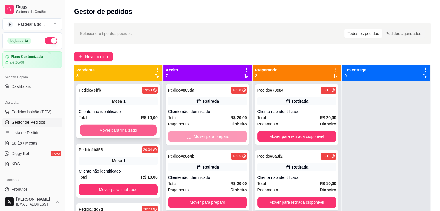
click at [132, 130] on button "Mover para finalizado" at bounding box center [118, 130] width 77 height 11
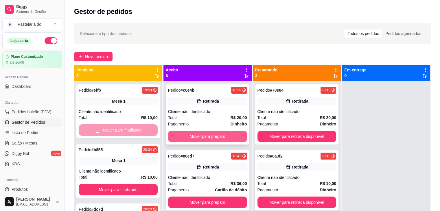
click at [232, 139] on button "Mover para preparo" at bounding box center [207, 137] width 79 height 12
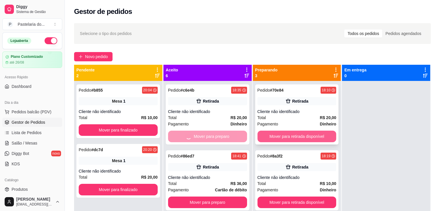
click at [263, 139] on button "Mover para retirada disponível" at bounding box center [296, 137] width 79 height 12
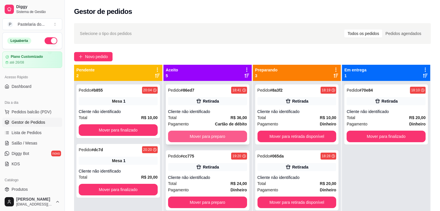
click at [192, 134] on button "Mover para preparo" at bounding box center [207, 137] width 79 height 12
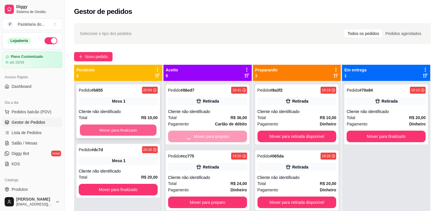
click at [121, 126] on button "Mover para finalizado" at bounding box center [118, 130] width 77 height 11
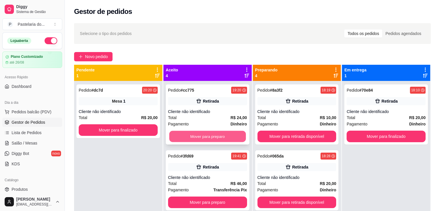
click at [199, 138] on button "Mover para preparo" at bounding box center [207, 136] width 77 height 11
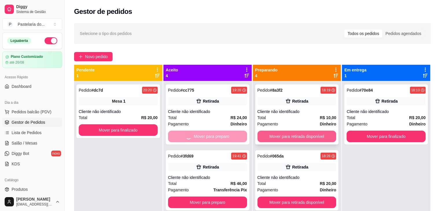
click at [276, 142] on button "Mover para retirada disponível" at bounding box center [296, 137] width 79 height 12
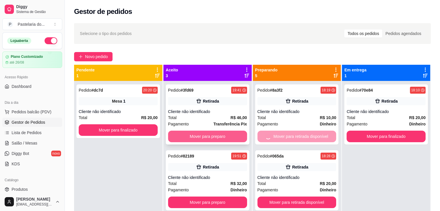
click at [229, 139] on button "Mover para preparo" at bounding box center [207, 137] width 79 height 12
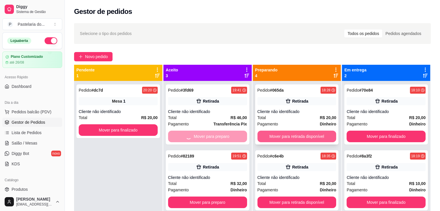
click at [266, 138] on button "Mover para retirada disponível" at bounding box center [296, 137] width 79 height 12
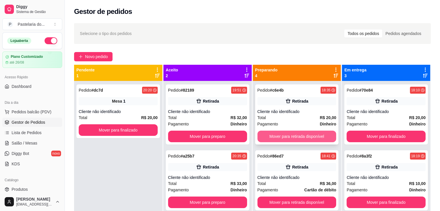
click at [292, 137] on button "Mover para retirada disponível" at bounding box center [296, 137] width 79 height 12
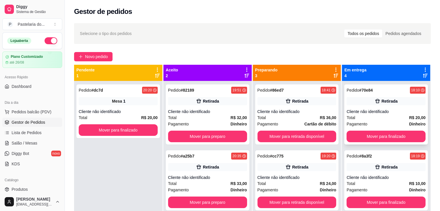
click at [371, 130] on div "Pedido # 70e84 18:10 Retirada Cliente não identificado Total R$ 20,00 Pagamento…" at bounding box center [386, 114] width 84 height 60
click at [332, 136] on button "Mover para retirada disponível" at bounding box center [297, 136] width 77 height 11
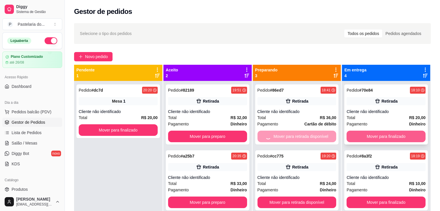
click at [363, 135] on button "Mover para finalizado" at bounding box center [386, 137] width 79 height 12
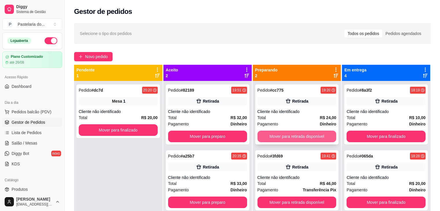
click at [326, 135] on button "Mover para retirada disponível" at bounding box center [296, 137] width 79 height 12
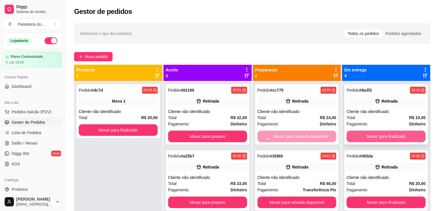
click at [363, 133] on button "Mover para finalizado" at bounding box center [386, 137] width 79 height 12
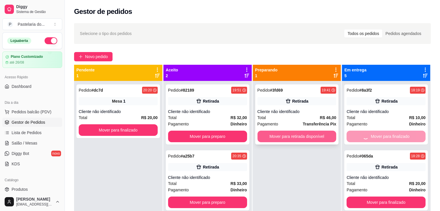
click at [314, 132] on button "Mover para retirada disponível" at bounding box center [296, 137] width 79 height 12
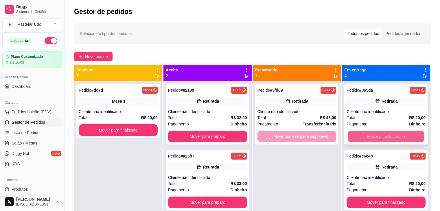
click at [362, 133] on button "Mover para finalizado" at bounding box center [386, 136] width 77 height 11
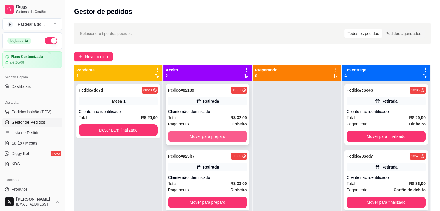
click at [201, 139] on button "Mover para preparo" at bounding box center [207, 137] width 79 height 12
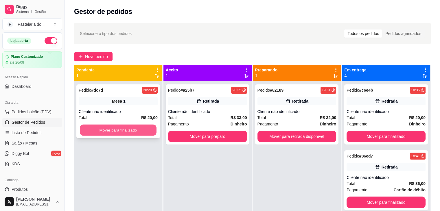
click at [153, 132] on button "Mover para finalizado" at bounding box center [118, 130] width 77 height 11
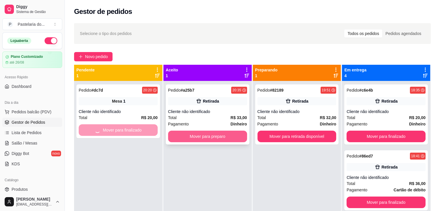
click at [229, 135] on button "Mover para preparo" at bounding box center [207, 137] width 79 height 12
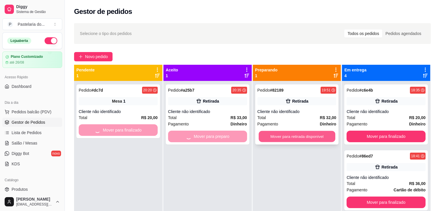
click at [294, 137] on button "Mover para retirada disponível" at bounding box center [297, 136] width 77 height 11
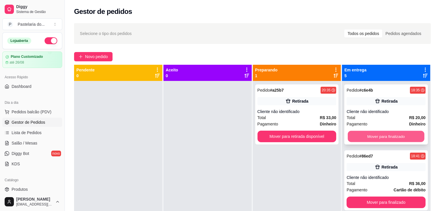
click at [388, 135] on button "Mover para finalizado" at bounding box center [386, 136] width 77 height 11
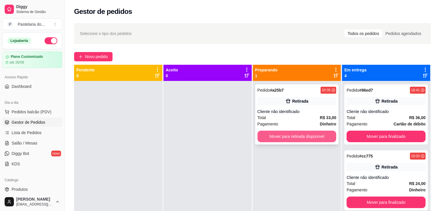
click at [318, 139] on button "Mover para retirada disponível" at bounding box center [296, 137] width 79 height 12
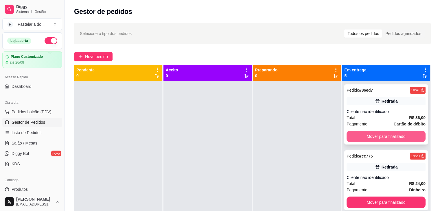
click at [382, 137] on button "Mover para finalizado" at bounding box center [386, 137] width 79 height 12
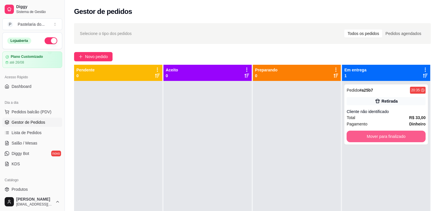
click at [382, 137] on button "Mover para finalizado" at bounding box center [386, 137] width 79 height 12
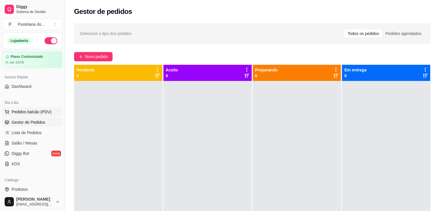
click at [31, 110] on span "Pedidos balcão (PDV)" at bounding box center [32, 112] width 40 height 6
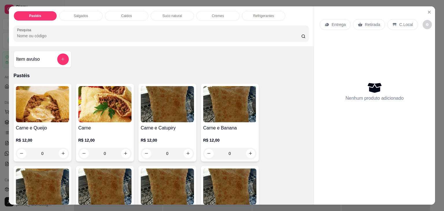
click at [82, 14] on p "Salgados" at bounding box center [81, 16] width 14 height 5
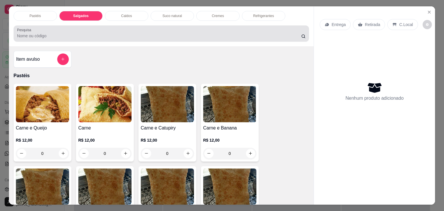
scroll to position [14, 0]
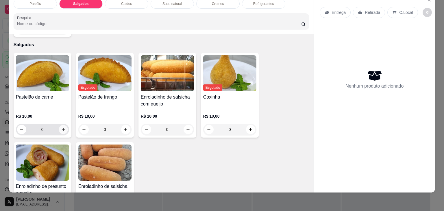
click at [62, 128] on icon "increase-product-quantity" at bounding box center [63, 129] width 3 height 3
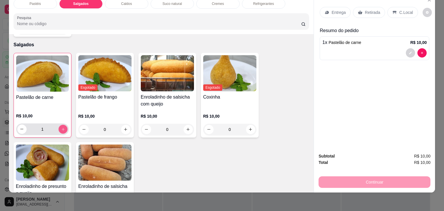
click at [61, 127] on icon "increase-product-quantity" at bounding box center [63, 129] width 4 height 4
click at [369, 175] on div "Continuar" at bounding box center [375, 181] width 112 height 13
drag, startPoint x: 369, startPoint y: 175, endPoint x: 372, endPoint y: 181, distance: 6.5
click at [372, 181] on div "Continuar" at bounding box center [375, 181] width 112 height 13
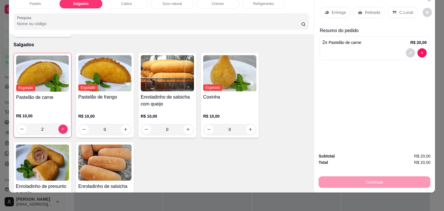
click at [372, 181] on div "Continuar" at bounding box center [375, 181] width 112 height 13
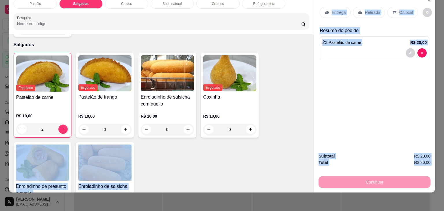
drag, startPoint x: 372, startPoint y: 181, endPoint x: 271, endPoint y: 154, distance: 104.4
click at [271, 154] on div "Pastéis Salgados Caldos Suco natural Cremes Refrigerantes Pesquisa Item avulso …" at bounding box center [222, 93] width 427 height 198
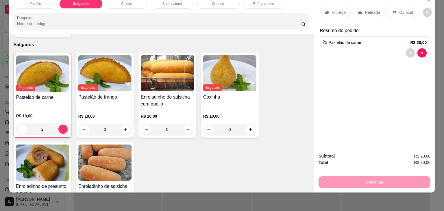
click at [271, 154] on div "Esgotado Pastelão de carne R$ 10,00 2 Esgotado Pastelão de frango R$ 10,00 0 En…" at bounding box center [162, 140] width 296 height 174
click at [26, 94] on div "Pastelão de carne" at bounding box center [42, 100] width 53 height 13
click at [3, 43] on div "Pastéis Salgados Caldos Suco natural Cremes Refrigerantes Pesquisa Item avulso …" at bounding box center [222, 105] width 444 height 211
click at [406, 50] on button "decrease-product-quantity" at bounding box center [410, 52] width 9 height 9
type input "0"
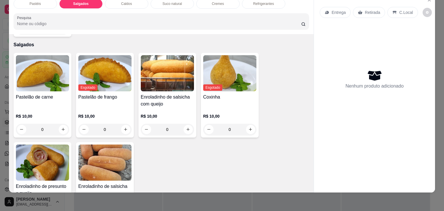
click at [272, 38] on div "Item avulso Pastéis Carne e Queijo R$ 12,00 0 Carne R$ 12,00 0 Carne e Catupiry…" at bounding box center [161, 113] width 305 height 159
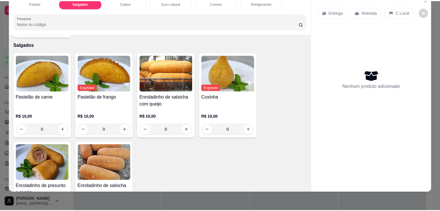
scroll to position [0, 0]
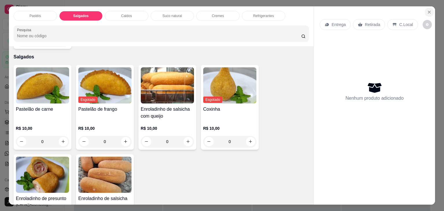
click at [427, 10] on icon "Close" at bounding box center [429, 12] width 5 height 5
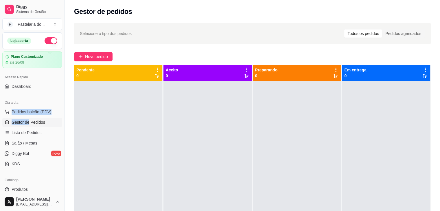
drag, startPoint x: 29, startPoint y: 127, endPoint x: 38, endPoint y: 98, distance: 29.9
click at [38, 98] on div "Dia a dia Pedidos balcão (PDV) Gestor de Pedidos Lista de Pedidos Salão / Mesas…" at bounding box center [32, 133] width 65 height 75
click at [38, 98] on div "Dia a dia" at bounding box center [32, 102] width 60 height 9
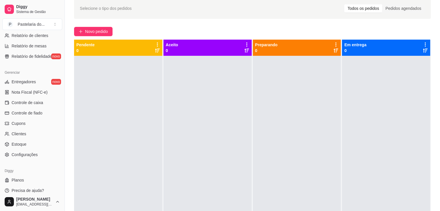
scroll to position [205, 0]
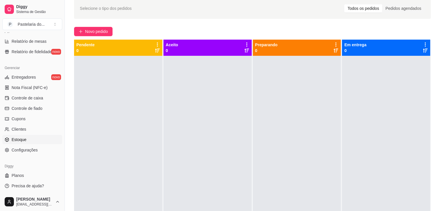
click at [22, 138] on span "Estoque" at bounding box center [19, 140] width 15 height 6
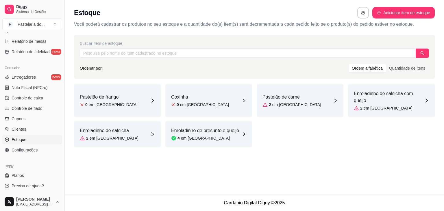
click at [273, 102] on article "em [GEOGRAPHIC_DATA]" at bounding box center [296, 105] width 49 height 6
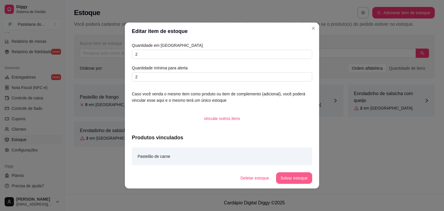
click at [293, 173] on button "Salvar estoque" at bounding box center [294, 178] width 36 height 12
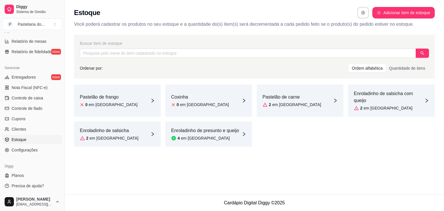
click at [110, 68] on div "Ordenar por: Ordem alfabética Quantidade de itens" at bounding box center [254, 68] width 349 height 9
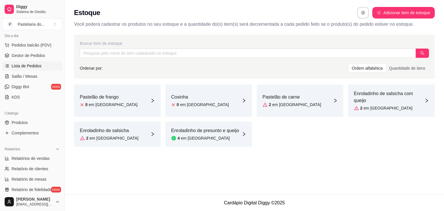
scroll to position [66, 0]
click at [29, 45] on span "Pedidos balcão (PDV)" at bounding box center [32, 46] width 40 height 6
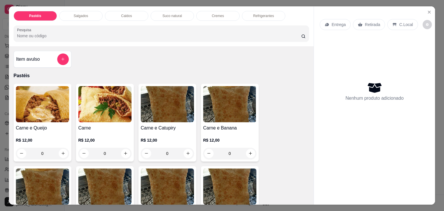
click at [82, 11] on div "Salgados" at bounding box center [80, 16] width 43 height 10
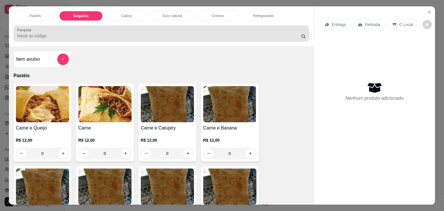
scroll to position [14, 0]
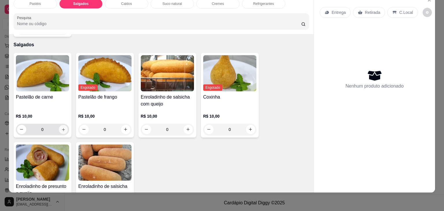
click at [59, 125] on button "increase-product-quantity" at bounding box center [63, 129] width 9 height 9
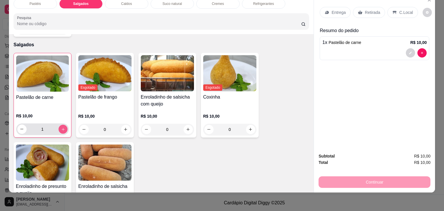
click at [58, 125] on button "increase-product-quantity" at bounding box center [62, 129] width 9 height 9
type input "2"
click at [370, 10] on p "Retirada" at bounding box center [372, 13] width 15 height 6
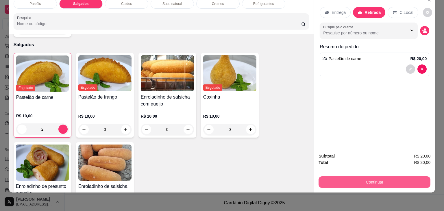
click at [394, 180] on button "Continuar" at bounding box center [375, 182] width 112 height 12
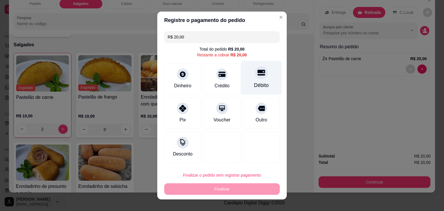
click at [263, 77] on div "Débito" at bounding box center [261, 78] width 41 height 34
type input "R$ 0,00"
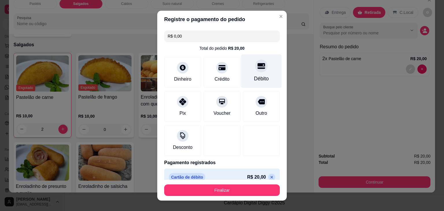
click at [250, 72] on div "Débito" at bounding box center [261, 71] width 41 height 34
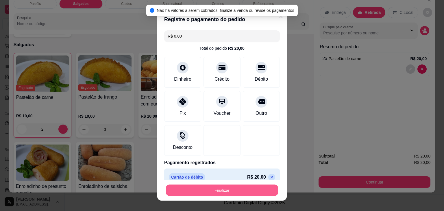
click at [254, 190] on button "Finalizar" at bounding box center [222, 190] width 112 height 11
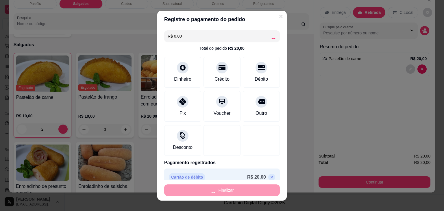
type input "0"
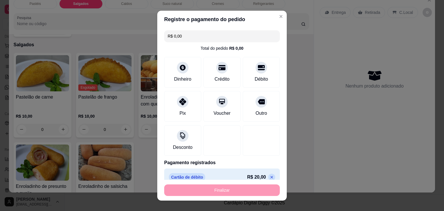
type input "-R$ 20,00"
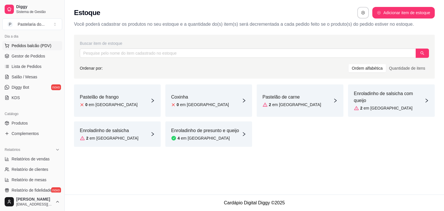
click at [38, 46] on span "Pedidos balcão (PDV)" at bounding box center [32, 46] width 40 height 6
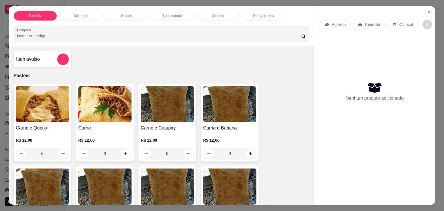
click at [272, 12] on div "Refrigerantes" at bounding box center [263, 16] width 43 height 10
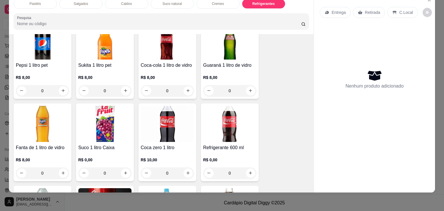
scroll to position [1629, 0]
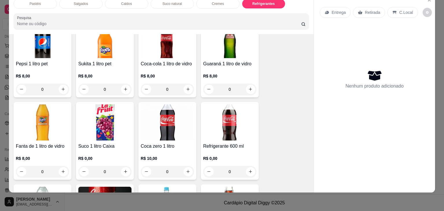
click at [106, 130] on div "Suco 1 litro Caixa R$ 0,00 0" at bounding box center [105, 141] width 58 height 78
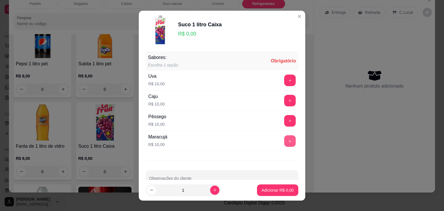
click at [284, 140] on button "+" at bounding box center [290, 141] width 12 height 12
click at [282, 140] on div "+" at bounding box center [290, 141] width 16 height 12
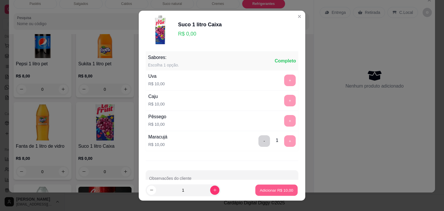
click at [276, 189] on p "Adicionar R$ 10,00" at bounding box center [277, 189] width 34 height 5
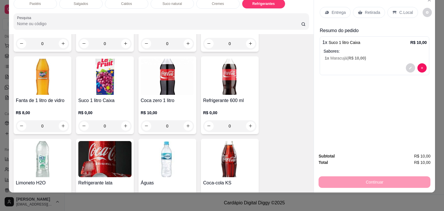
scroll to position [1715, 0]
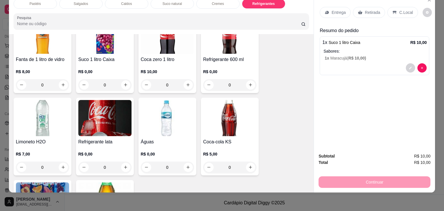
click at [158, 139] on h4 "Águas" at bounding box center [167, 142] width 53 height 7
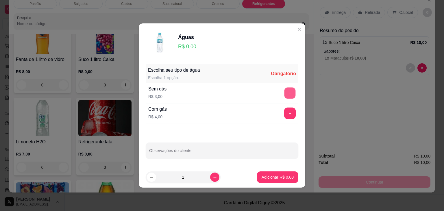
click at [290, 91] on button "+" at bounding box center [290, 93] width 11 height 11
click at [287, 94] on div "- 1 +" at bounding box center [277, 93] width 42 height 12
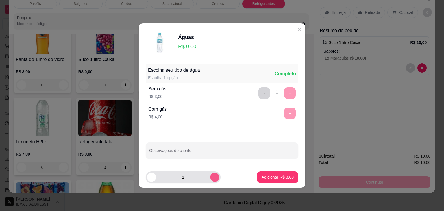
click at [213, 178] on icon "increase-product-quantity" at bounding box center [215, 177] width 4 height 4
type input "2"
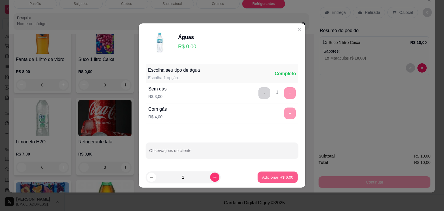
click at [264, 177] on p "Adicionar R$ 6,00" at bounding box center [277, 176] width 31 height 5
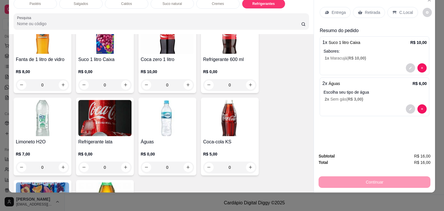
click at [369, 10] on p "Retirada" at bounding box center [372, 13] width 15 height 6
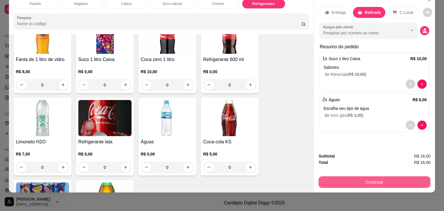
click at [374, 176] on button "Continuar" at bounding box center [375, 182] width 112 height 12
click at [386, 178] on button "Continuar" at bounding box center [375, 182] width 108 height 11
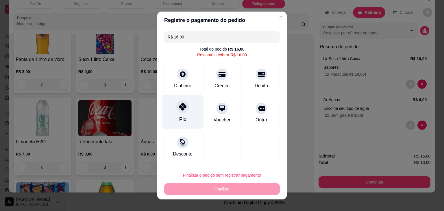
click at [171, 112] on div "Pix" at bounding box center [183, 112] width 41 height 34
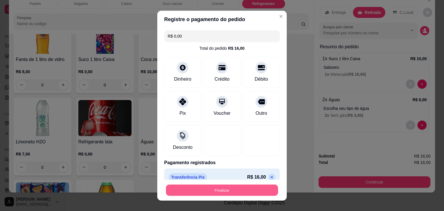
click at [220, 190] on button "Finalizar" at bounding box center [222, 190] width 112 height 11
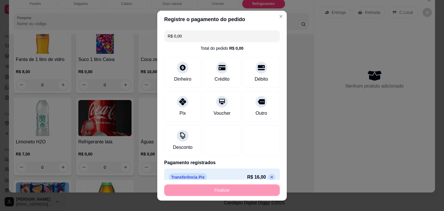
type input "-R$ 16,00"
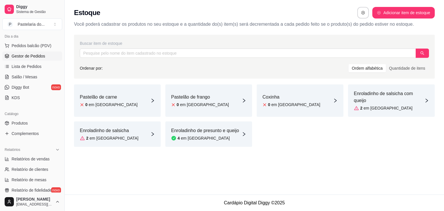
click at [45, 55] on link "Gestor de Pedidos" at bounding box center [32, 55] width 60 height 9
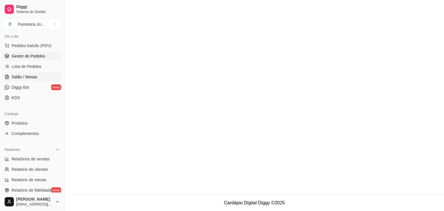
click at [39, 80] on link "Salão / Mesas" at bounding box center [32, 76] width 60 height 9
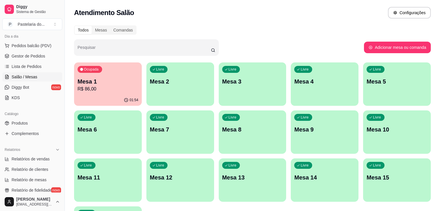
click at [105, 84] on p "Mesa 1" at bounding box center [108, 82] width 61 height 8
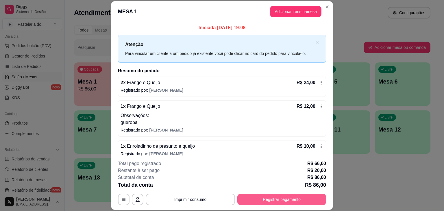
click at [270, 194] on div "**********" at bounding box center [222, 182] width 208 height 45
click at [270, 196] on button "Registrar pagamento" at bounding box center [281, 200] width 89 height 12
click at [269, 197] on footer "**********" at bounding box center [222, 178] width 130 height 43
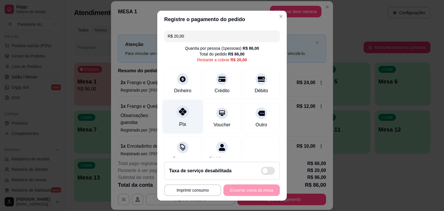
click at [184, 102] on div "R$ 20,00 Quantia por pessoa ( 1 pessoas) R$ 86,00 Total do pedido R$ 86,00 Rest…" at bounding box center [222, 92] width 130 height 129
click at [181, 114] on icon at bounding box center [183, 112] width 8 height 8
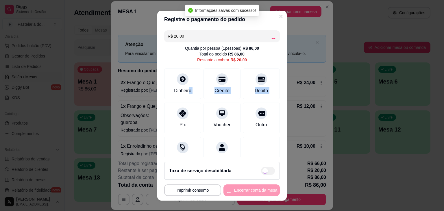
type input "R$ 0,00"
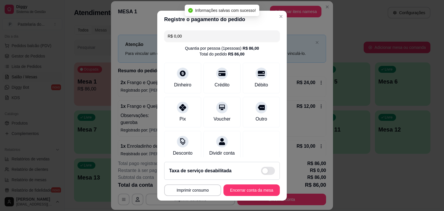
click at [276, 182] on footer "**********" at bounding box center [222, 178] width 130 height 43
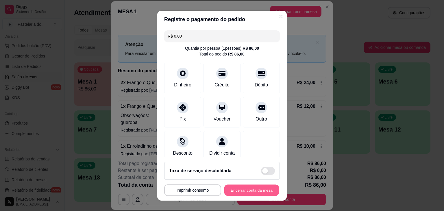
click at [238, 194] on button "Encerrar conta da mesa" at bounding box center [251, 190] width 55 height 11
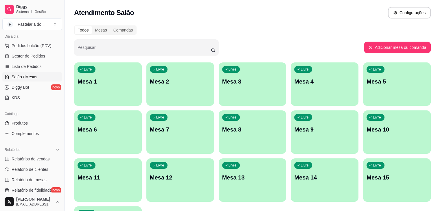
click at [230, 87] on div "Livre Mesa 3" at bounding box center [253, 80] width 68 height 36
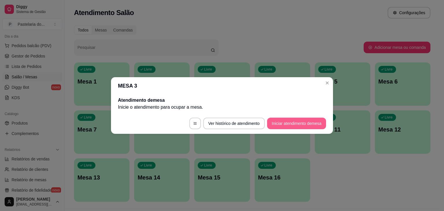
click at [295, 119] on button "Iniciar atendimento de mesa" at bounding box center [296, 124] width 59 height 12
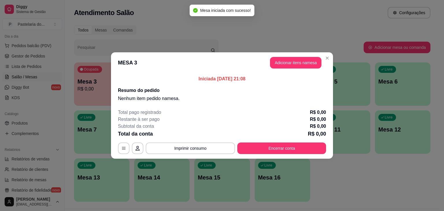
click at [304, 69] on header "MESA 3 Adicionar itens na mesa" at bounding box center [222, 62] width 222 height 21
click at [304, 65] on button "Adicionar itens na mesa" at bounding box center [295, 63] width 51 height 12
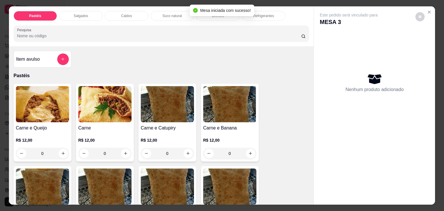
click at [93, 13] on div "Salgados" at bounding box center [80, 16] width 43 height 10
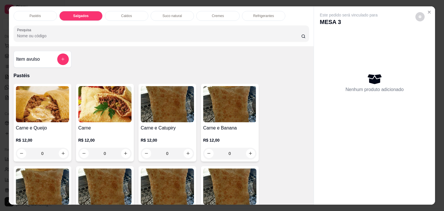
scroll to position [14, 0]
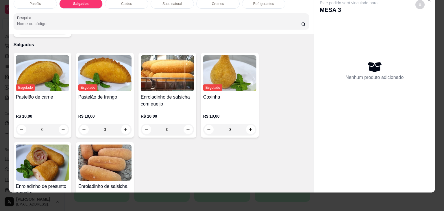
click at [58, 148] on img at bounding box center [42, 163] width 53 height 36
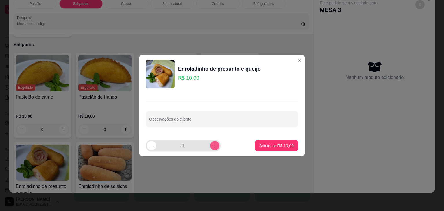
click at [213, 145] on icon "increase-product-quantity" at bounding box center [215, 146] width 4 height 4
type input "3"
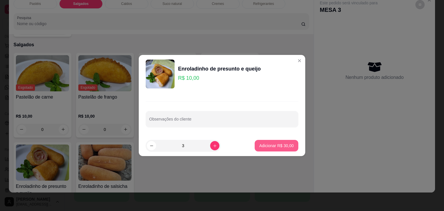
click at [273, 148] on p "Adicionar R$ 30,00" at bounding box center [276, 146] width 34 height 6
type input "3"
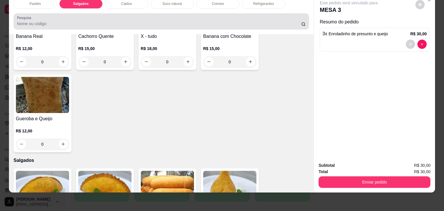
scroll to position [0, 0]
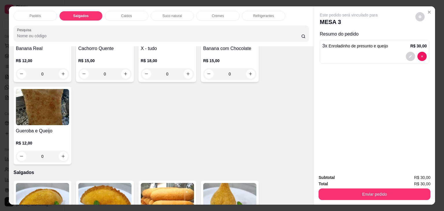
click at [264, 16] on div "Refrigerantes" at bounding box center [263, 16] width 43 height 10
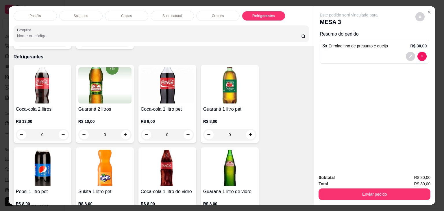
click at [170, 17] on div "Suco natural" at bounding box center [172, 16] width 43 height 10
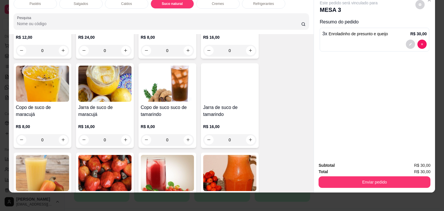
scroll to position [1069, 0]
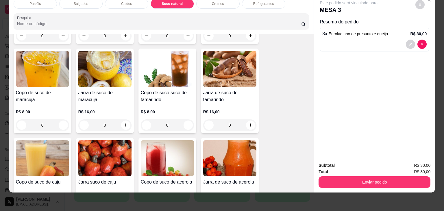
click at [113, 89] on h4 "Jarra de suco de maracujá" at bounding box center [104, 96] width 53 height 14
click at [262, 143] on p "Adicionar R$ 16,00" at bounding box center [276, 146] width 34 height 6
type input "1"
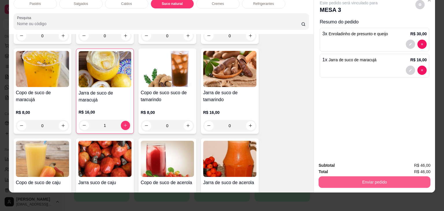
click at [351, 182] on button "Enviar pedido" at bounding box center [375, 182] width 112 height 12
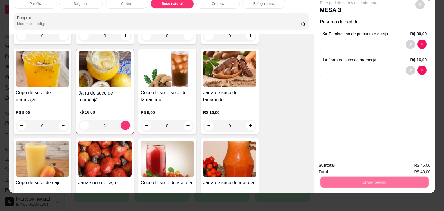
click at [358, 166] on button "Não registrar e enviar pedido" at bounding box center [355, 163] width 60 height 11
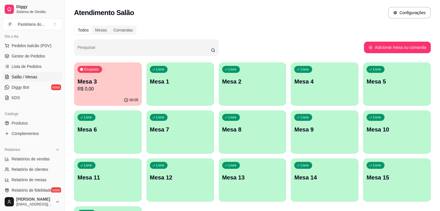
click at [178, 87] on div "Livre Mesa 1" at bounding box center [180, 80] width 68 height 36
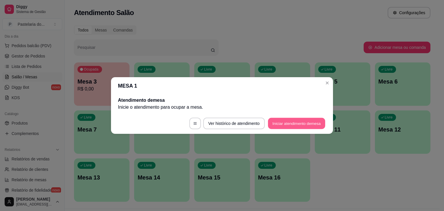
click at [306, 128] on button "Iniciar atendimento de mesa" at bounding box center [296, 123] width 57 height 11
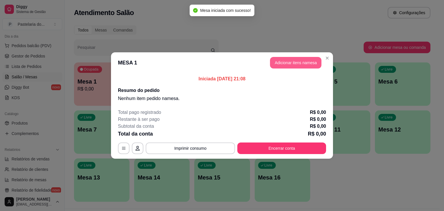
click at [298, 66] on button "Adicionar itens na mesa" at bounding box center [295, 63] width 51 height 12
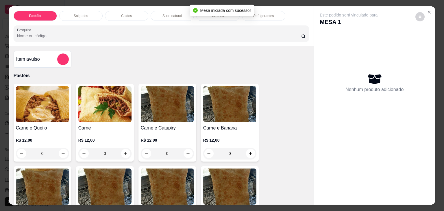
click at [113, 12] on div "Caldos" at bounding box center [126, 16] width 43 height 10
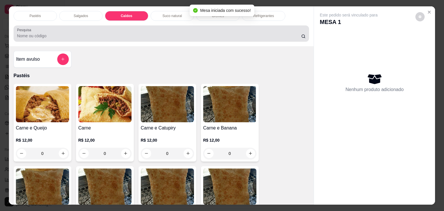
scroll to position [14, 0]
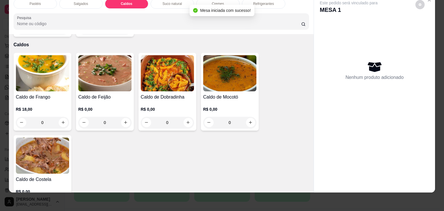
click at [231, 79] on img at bounding box center [229, 73] width 53 height 36
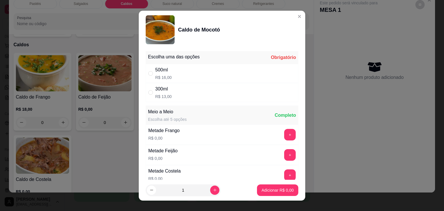
click at [174, 71] on div "500ml R$ 16,00" at bounding box center [222, 73] width 153 height 19
radio input "true"
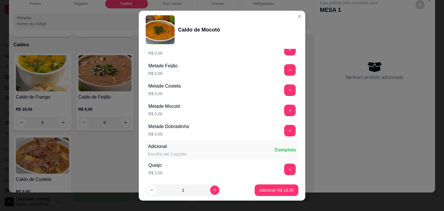
scroll to position [87, 0]
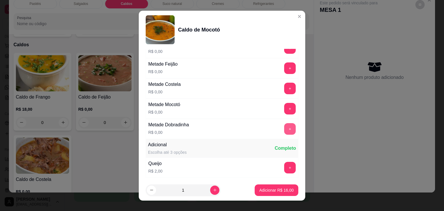
click at [284, 128] on button "+" at bounding box center [290, 129] width 12 height 12
click at [278, 190] on p "Adicionar R$ 16,00" at bounding box center [276, 190] width 34 height 6
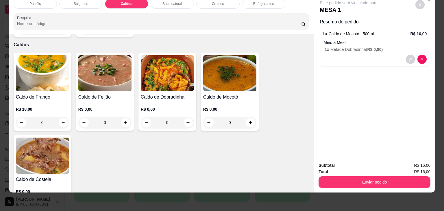
click at [338, 175] on div "Enviar pedido" at bounding box center [375, 181] width 112 height 13
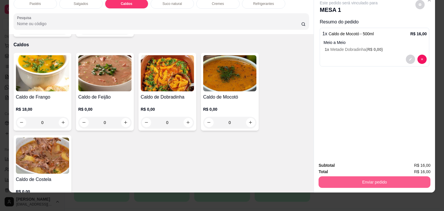
click at [339, 176] on button "Enviar pedido" at bounding box center [375, 182] width 112 height 12
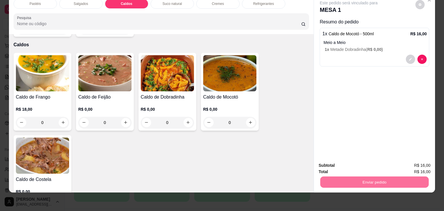
click at [340, 127] on div "Este pedido será vinculado para MESA 1 Resumo do pedido 1 x Caldo de Mocotó - 5…" at bounding box center [374, 75] width 121 height 163
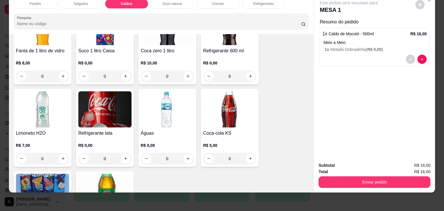
scroll to position [1749, 0]
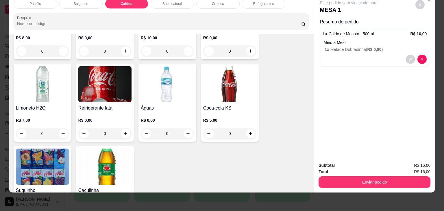
click at [31, 88] on img at bounding box center [42, 84] width 53 height 36
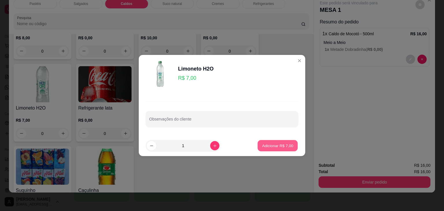
click at [286, 143] on p "Adicionar R$ 7,00" at bounding box center [277, 145] width 31 height 5
type input "1"
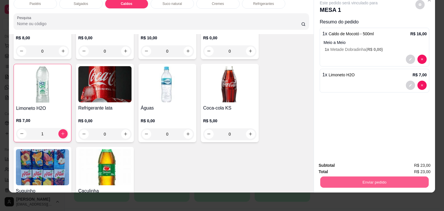
click at [329, 177] on button "Enviar pedido" at bounding box center [375, 182] width 108 height 11
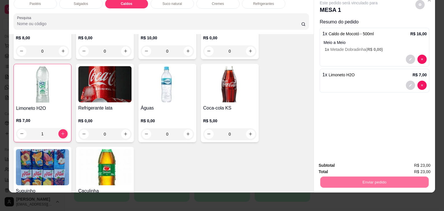
click at [337, 163] on button "Não registrar e enviar pedido" at bounding box center [355, 163] width 58 height 11
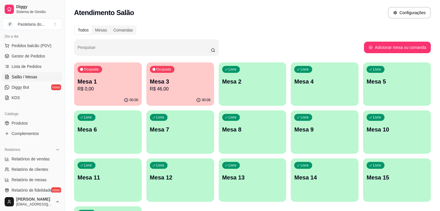
click at [150, 80] on p "Mesa 3" at bounding box center [180, 82] width 61 height 8
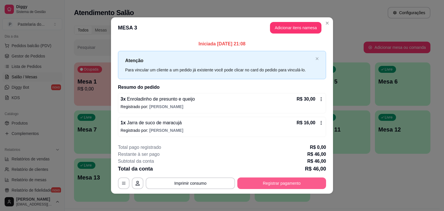
click at [266, 178] on button "Registrar pagamento" at bounding box center [281, 184] width 89 height 12
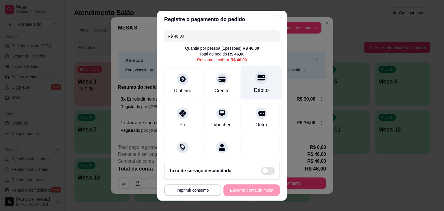
click at [242, 93] on div "Débito" at bounding box center [261, 83] width 41 height 34
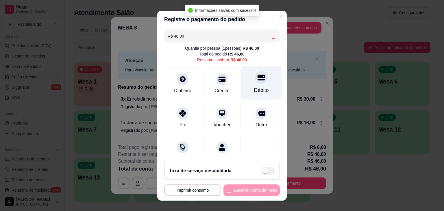
type input "R$ 0,00"
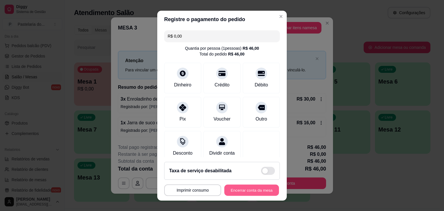
click at [233, 191] on button "Encerrar conta da mesa" at bounding box center [251, 190] width 55 height 11
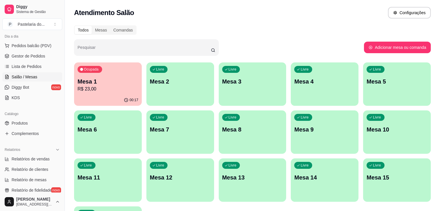
click at [116, 84] on p "Mesa 1" at bounding box center [108, 82] width 61 height 8
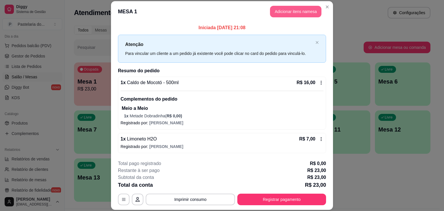
click at [309, 7] on button "Adicionar itens na mesa" at bounding box center [295, 12] width 51 height 12
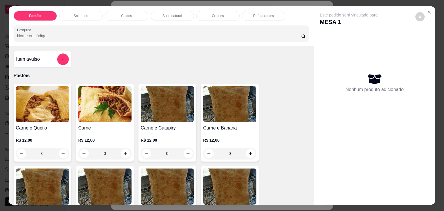
click at [91, 16] on div "Salgados" at bounding box center [80, 16] width 43 height 10
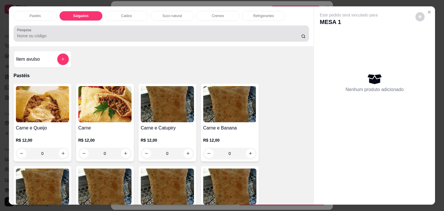
scroll to position [14, 0]
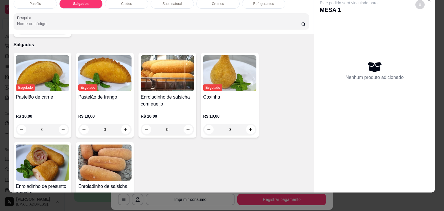
click at [52, 145] on img at bounding box center [42, 163] width 53 height 36
click at [187, 80] on div "Enroladinho de salsicha com queijo R$ 10,00 0" at bounding box center [168, 95] width 58 height 85
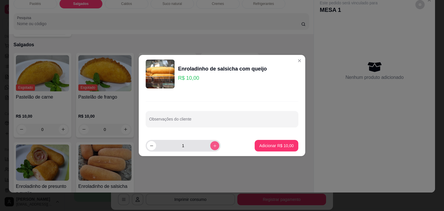
click at [213, 145] on icon "increase-product-quantity" at bounding box center [215, 146] width 4 height 4
type input "2"
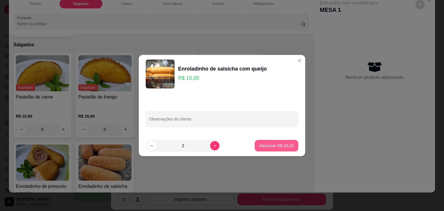
click at [270, 150] on button "Adicionar R$ 20,00" at bounding box center [277, 146] width 44 height 12
type input "2"
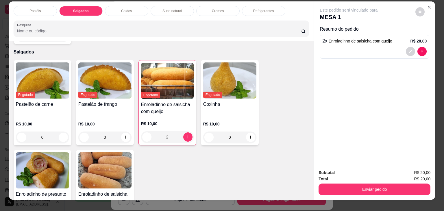
scroll to position [0, 0]
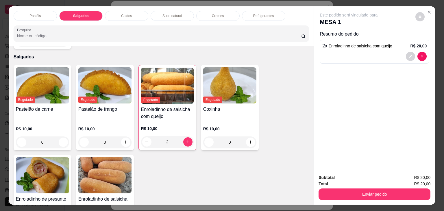
click at [123, 16] on p "Caldos" at bounding box center [126, 16] width 11 height 5
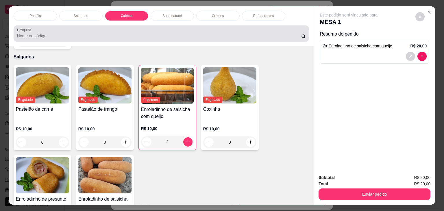
scroll to position [14, 0]
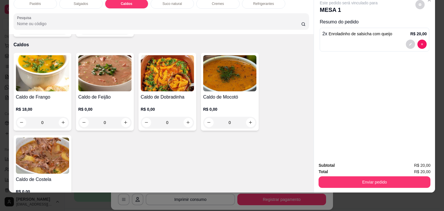
click at [54, 75] on img at bounding box center [42, 73] width 53 height 36
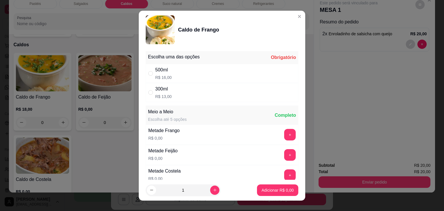
click at [212, 75] on div "500ml R$ 16,00" at bounding box center [222, 73] width 153 height 19
radio input "true"
click at [272, 191] on p "Adicionar R$ 16,00" at bounding box center [277, 189] width 34 height 5
type input "1"
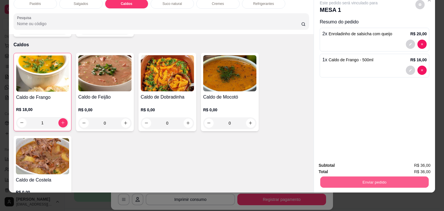
click at [337, 177] on button "Enviar pedido" at bounding box center [375, 182] width 108 height 11
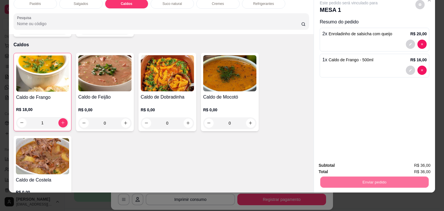
click at [342, 163] on button "Não registrar e enviar pedido" at bounding box center [355, 163] width 60 height 11
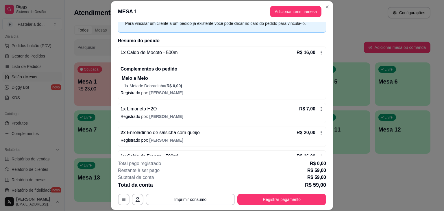
scroll to position [47, 0]
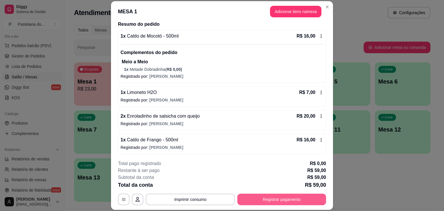
click at [237, 198] on button "Registrar pagamento" at bounding box center [281, 200] width 89 height 12
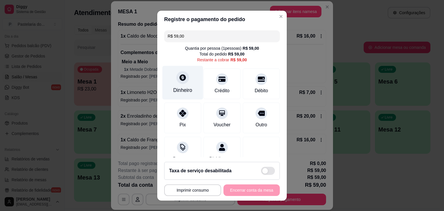
click at [172, 81] on div "Dinheiro" at bounding box center [183, 83] width 41 height 34
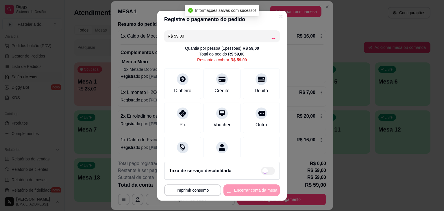
type input "R$ 0,00"
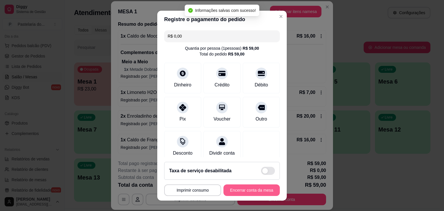
click at [252, 187] on button "Encerrar conta da mesa" at bounding box center [252, 191] width 56 height 12
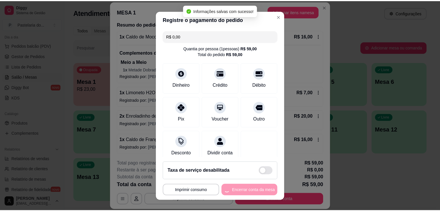
scroll to position [0, 0]
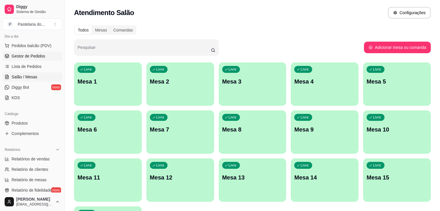
click at [42, 59] on link "Gestor de Pedidos" at bounding box center [32, 55] width 60 height 9
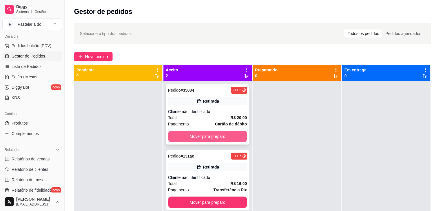
click at [205, 135] on button "Mover para preparo" at bounding box center [207, 137] width 79 height 12
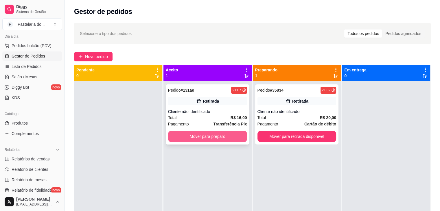
click at [240, 135] on button "Mover para preparo" at bounding box center [207, 137] width 79 height 12
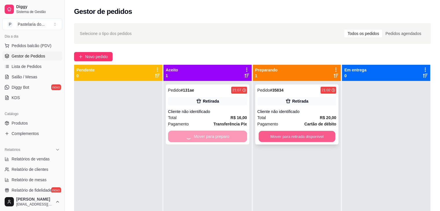
click at [289, 136] on button "Mover para retirada disponível" at bounding box center [297, 136] width 77 height 11
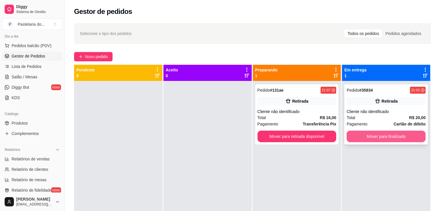
click at [391, 140] on button "Mover para finalizado" at bounding box center [386, 137] width 79 height 12
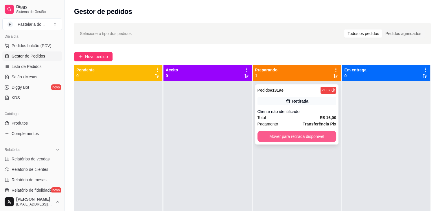
click at [328, 140] on button "Mover para retirada disponível" at bounding box center [296, 137] width 79 height 12
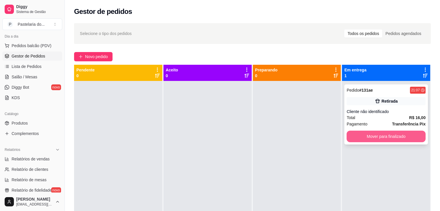
click at [386, 138] on button "Mover para finalizado" at bounding box center [386, 137] width 79 height 12
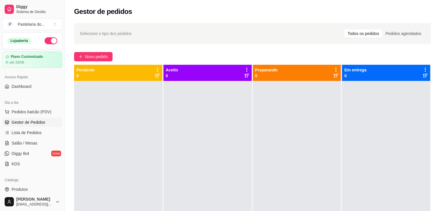
click at [47, 40] on button "button" at bounding box center [51, 40] width 13 height 7
click at [19, 110] on span "Pedidos balcão (PDV)" at bounding box center [32, 112] width 40 height 6
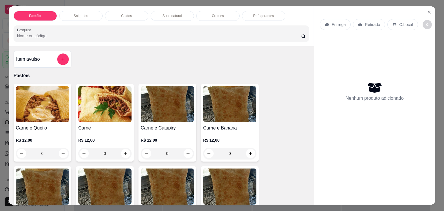
click at [98, 13] on div "Salgados" at bounding box center [80, 16] width 43 height 10
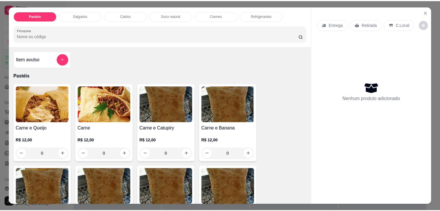
scroll to position [14, 0]
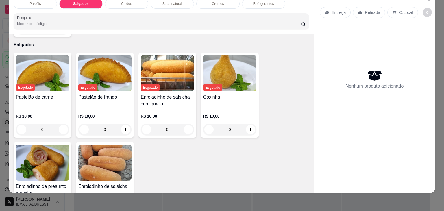
click at [45, 161] on img at bounding box center [42, 163] width 53 height 36
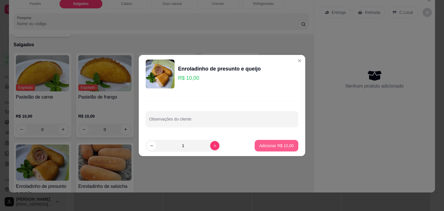
click at [277, 149] on button "Adicionar R$ 10,00" at bounding box center [277, 146] width 44 height 12
type input "1"
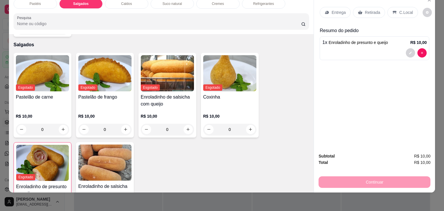
click at [365, 10] on p "Retirada" at bounding box center [372, 13] width 15 height 6
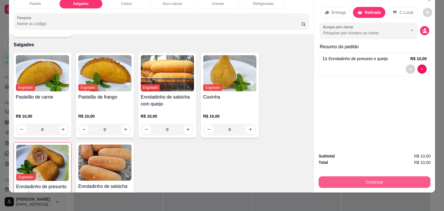
click at [375, 178] on button "Continuar" at bounding box center [375, 182] width 112 height 12
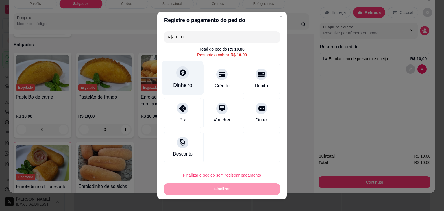
click at [178, 80] on div "Dinheiro" at bounding box center [183, 78] width 41 height 34
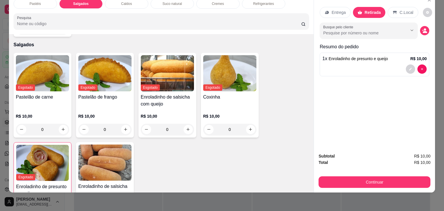
click at [107, 145] on img at bounding box center [104, 163] width 53 height 36
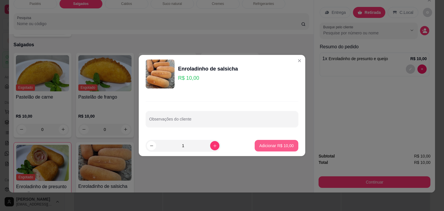
click at [288, 148] on p "Adicionar R$ 10,00" at bounding box center [276, 146] width 34 height 6
type input "1"
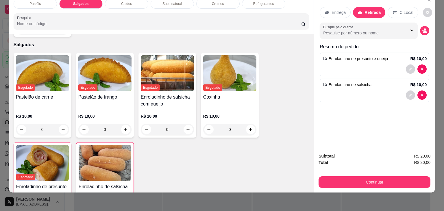
click at [328, 176] on button "Continuar" at bounding box center [375, 182] width 112 height 12
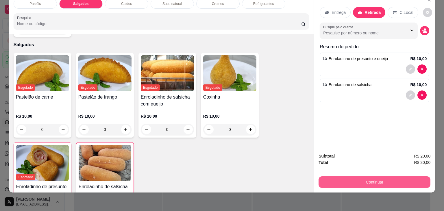
click at [333, 176] on button "Continuar" at bounding box center [375, 182] width 112 height 12
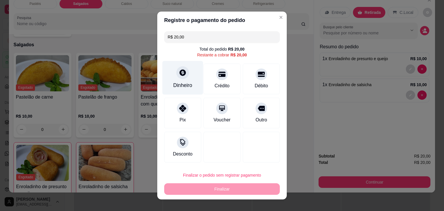
click at [174, 81] on div "Dinheiro" at bounding box center [183, 78] width 41 height 34
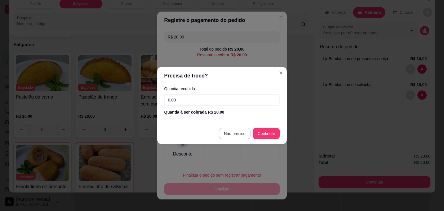
type input "R$ 0,00"
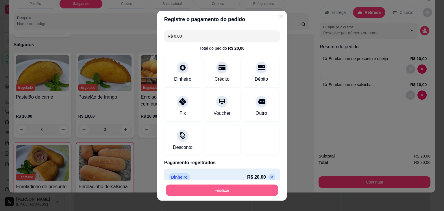
click at [233, 192] on button "Finalizar" at bounding box center [222, 190] width 112 height 11
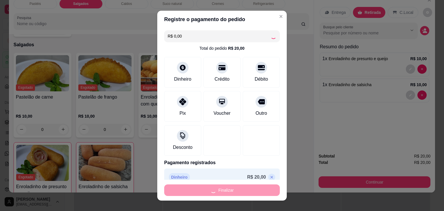
type input "0"
type input "-R$ 20,00"
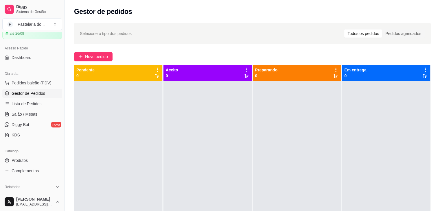
click at [27, 98] on ul "Pedidos balcão (PDV) Gestor de Pedidos Lista de Pedidos Salão / Mesas Diggy Bot…" at bounding box center [32, 108] width 60 height 61
click at [27, 100] on link "Lista de Pedidos" at bounding box center [32, 103] width 60 height 9
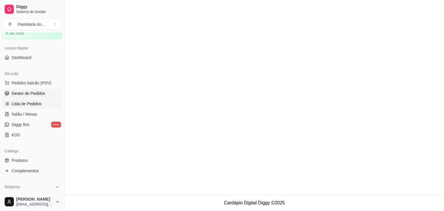
click at [30, 97] on link "Gestor de Pedidos" at bounding box center [32, 93] width 60 height 9
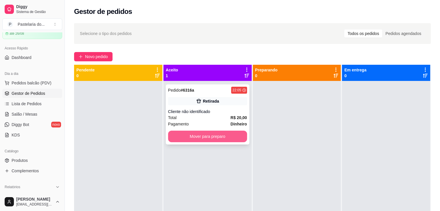
click at [220, 137] on button "Mover para preparo" at bounding box center [207, 137] width 79 height 12
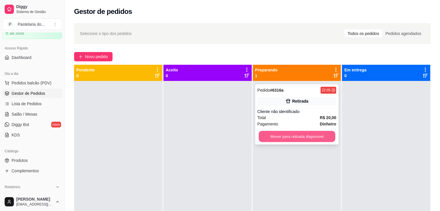
click at [299, 138] on button "Mover para retirada disponível" at bounding box center [297, 136] width 77 height 11
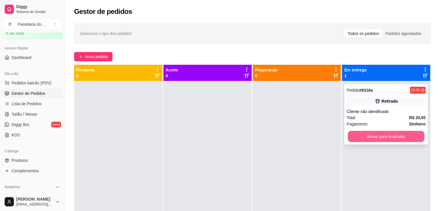
click at [376, 137] on button "Mover para finalizado" at bounding box center [386, 136] width 77 height 11
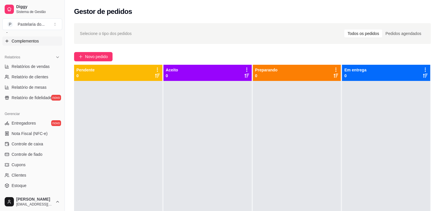
scroll to position [145, 0]
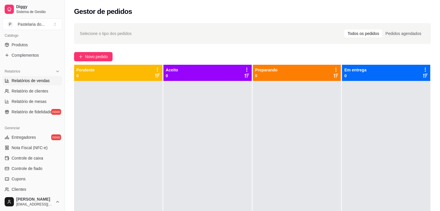
click at [38, 82] on span "Relatórios de vendas" at bounding box center [31, 81] width 38 height 6
select select "ALL"
select select "0"
